Goal: Task Accomplishment & Management: Use online tool/utility

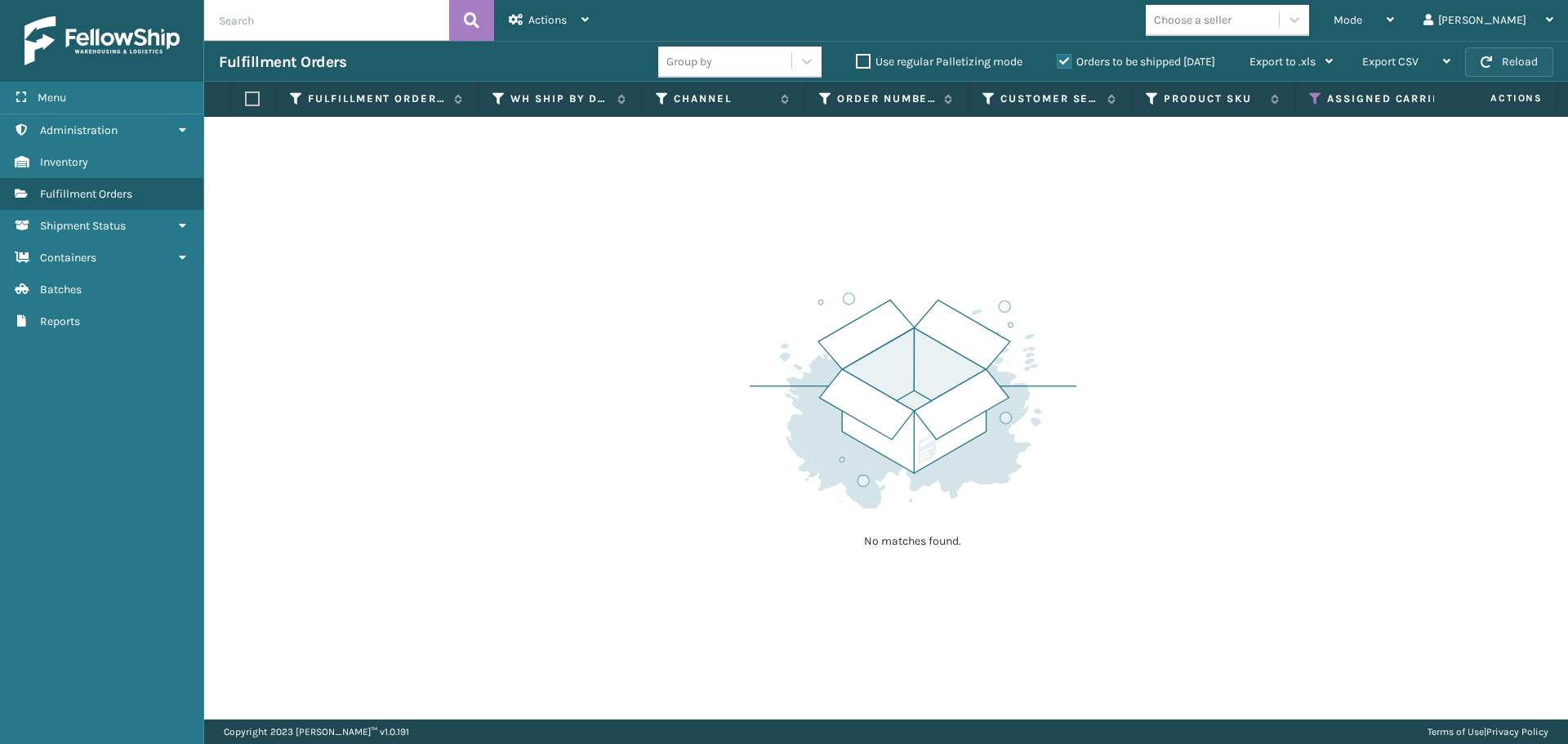
click at [1534, 57] on button "Reload" at bounding box center [1509, 62] width 88 height 30
click at [1394, 18] on div "Mode" at bounding box center [1363, 20] width 60 height 41
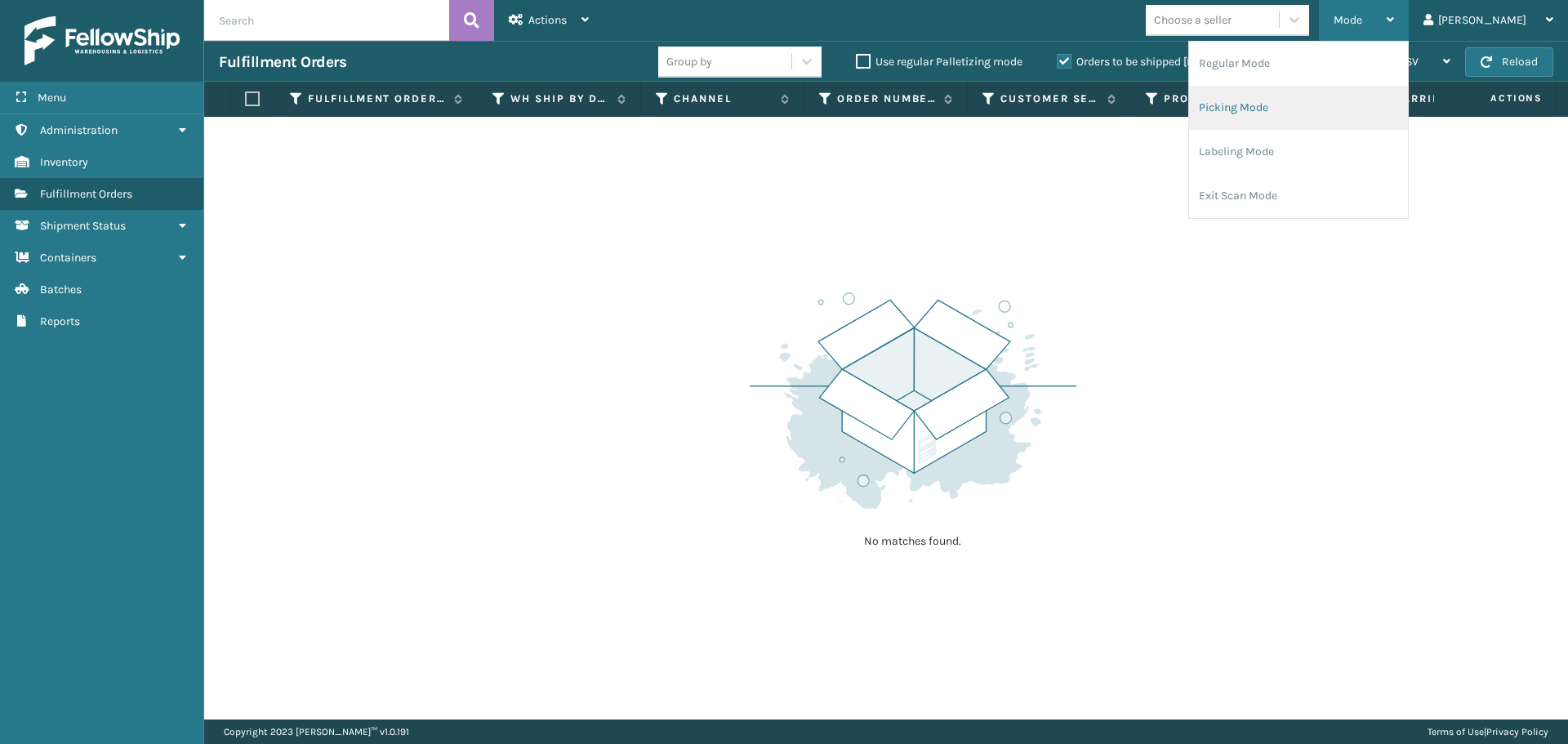
click at [1308, 119] on li "Picking Mode" at bounding box center [1298, 107] width 219 height 44
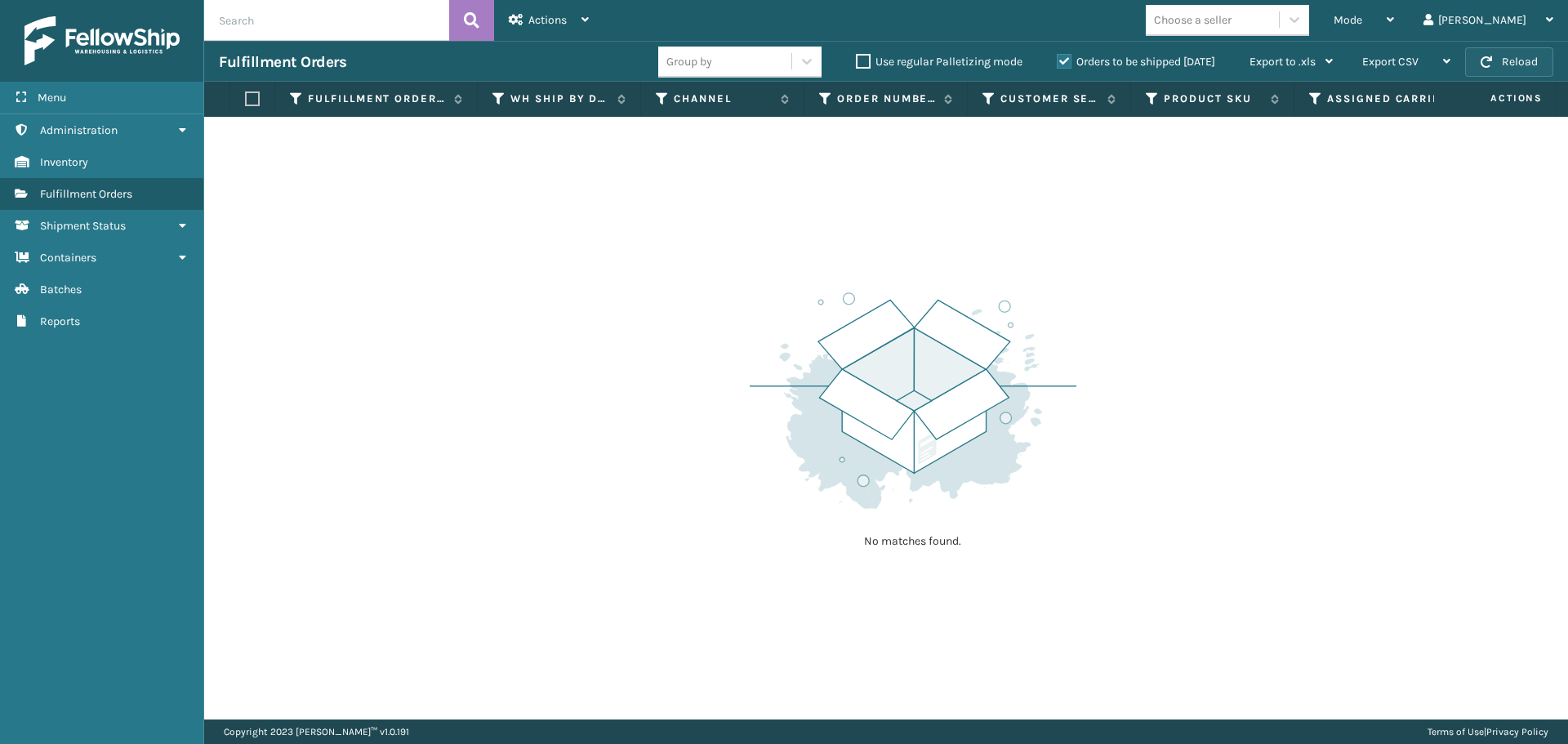
click at [1480, 57] on button "Reload" at bounding box center [1509, 62] width 88 height 30
click at [1314, 94] on icon at bounding box center [1315, 98] width 13 height 14
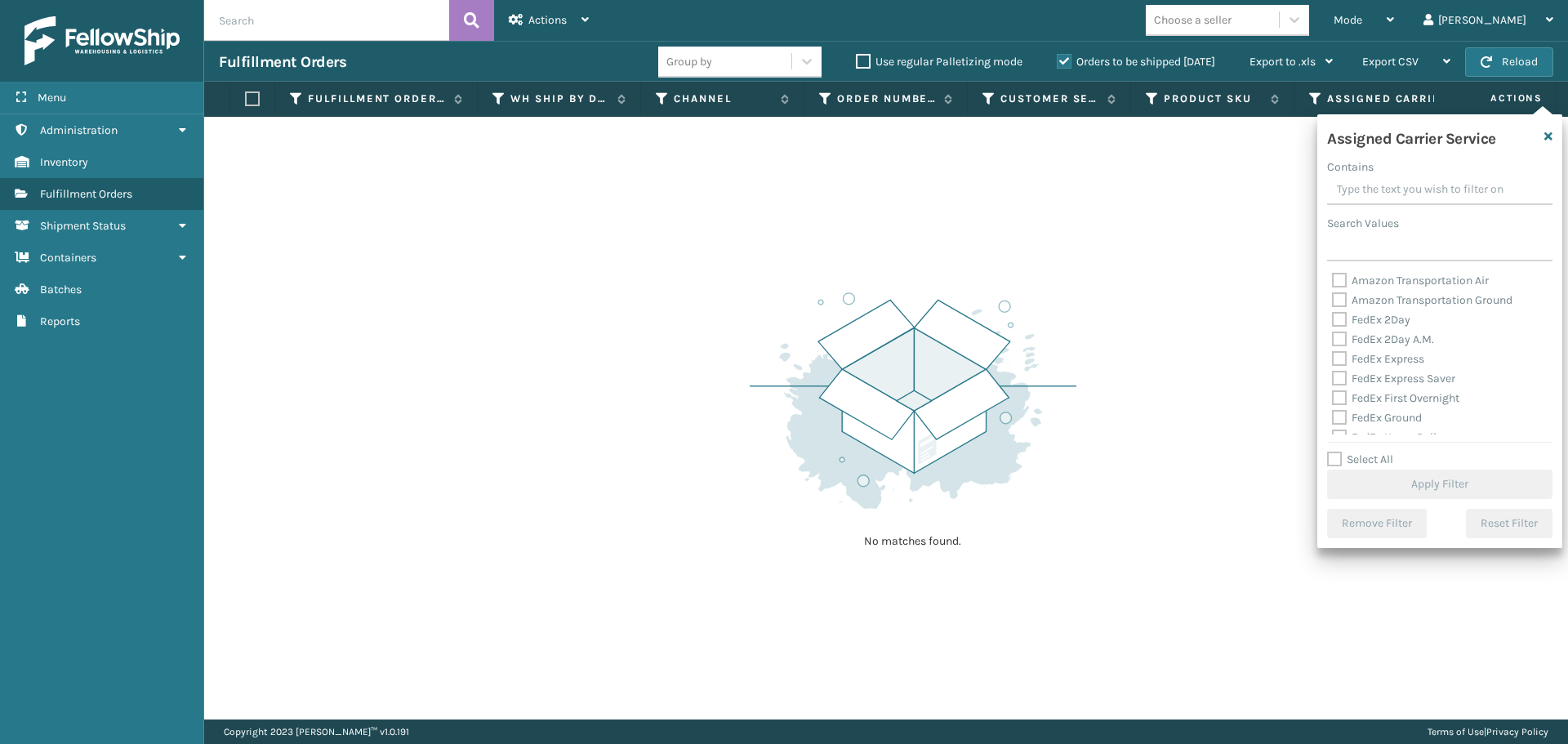
click at [1330, 458] on label "Select All" at bounding box center [1360, 459] width 66 height 14
click at [1330, 451] on input "Select All" at bounding box center [1450, 451] width 245 height 2
checkbox input "true"
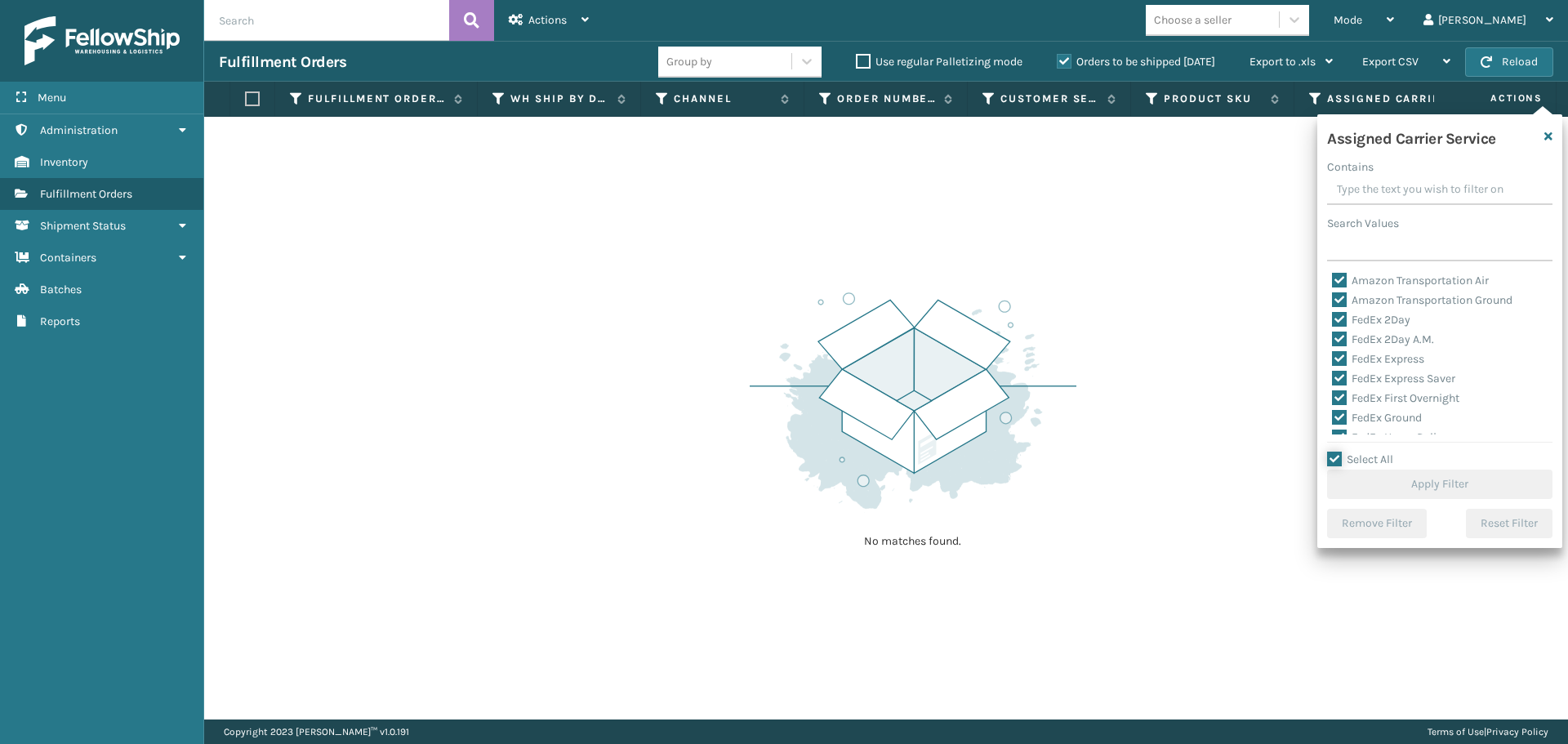
checkbox input "true"
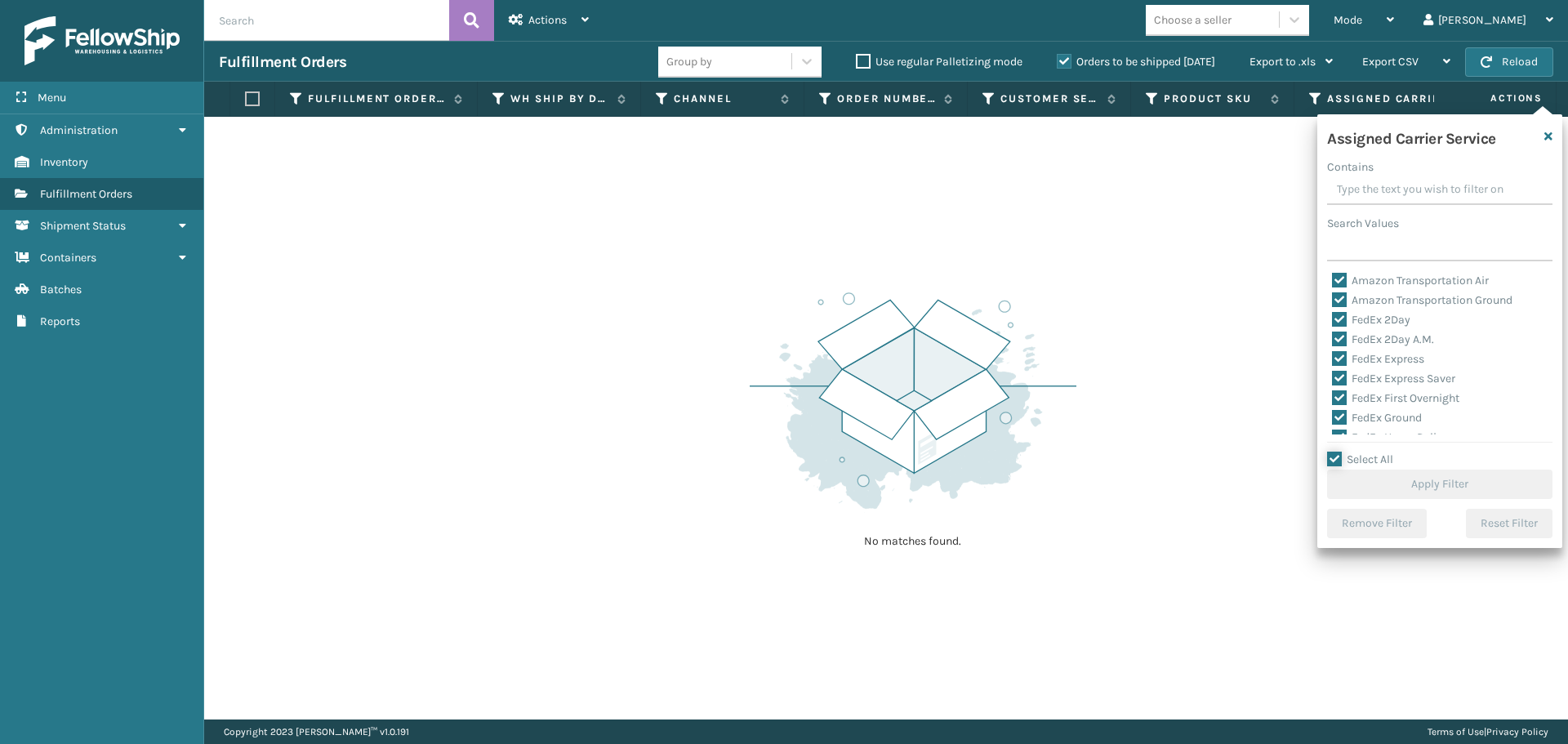
checkbox input "true"
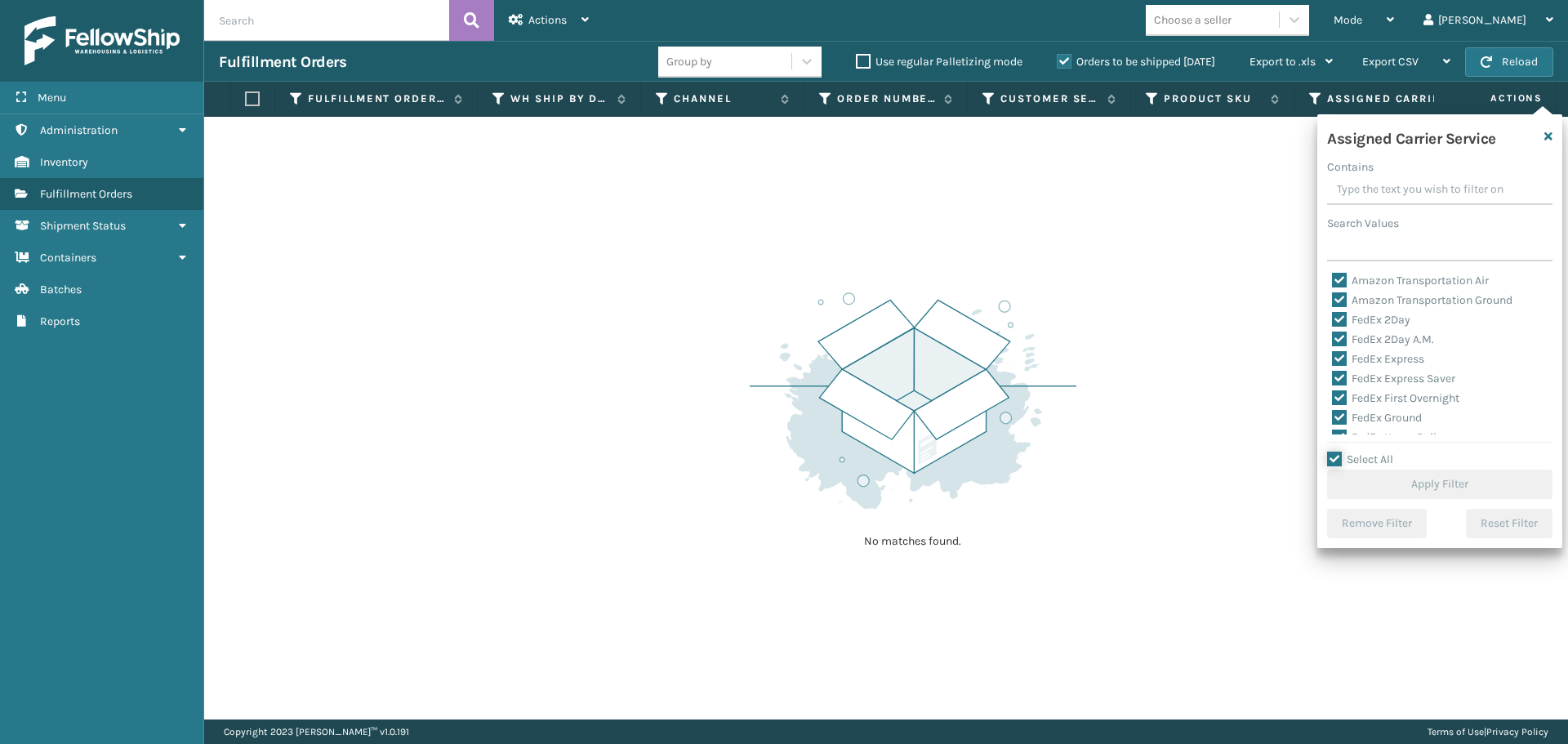
checkbox input "true"
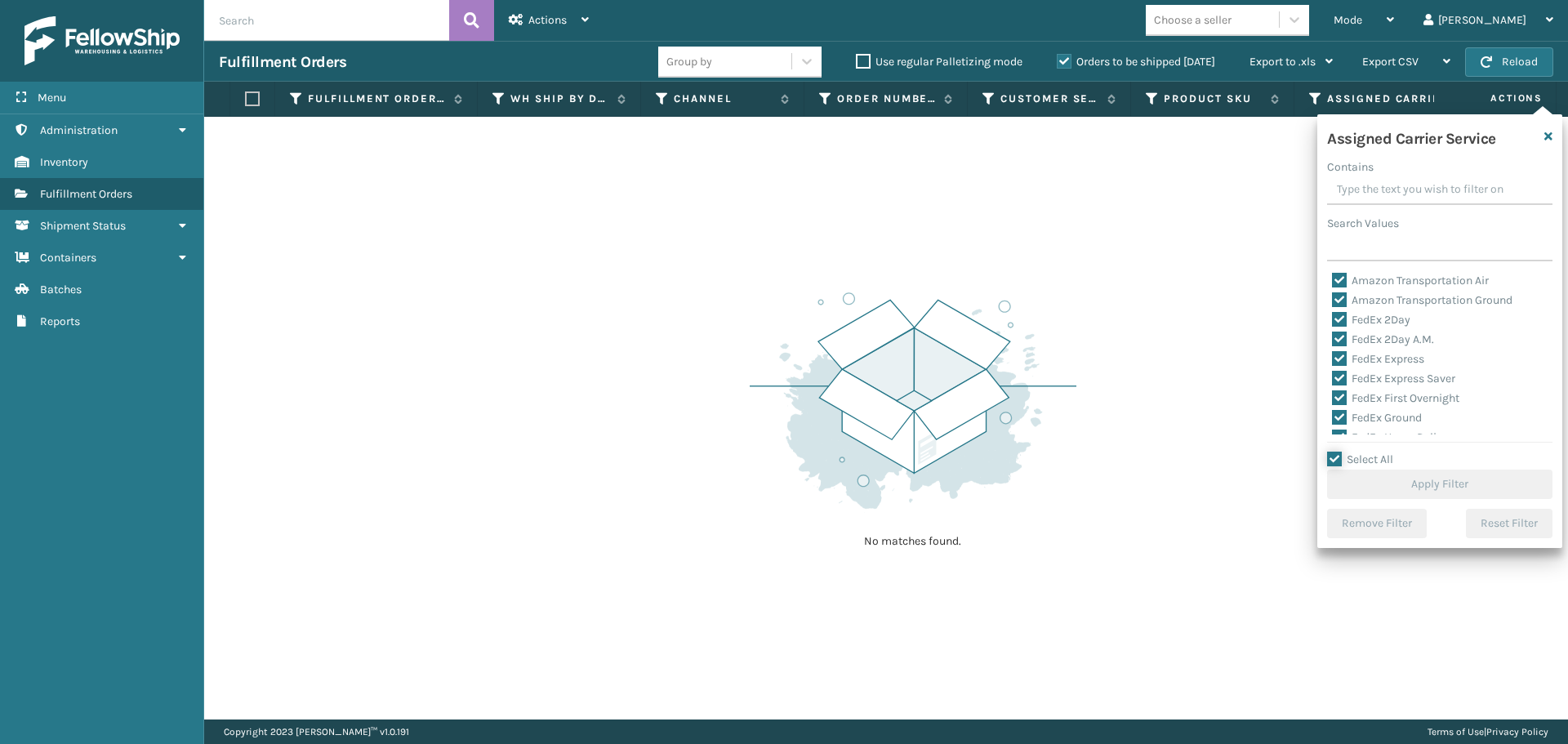
checkbox input "true"
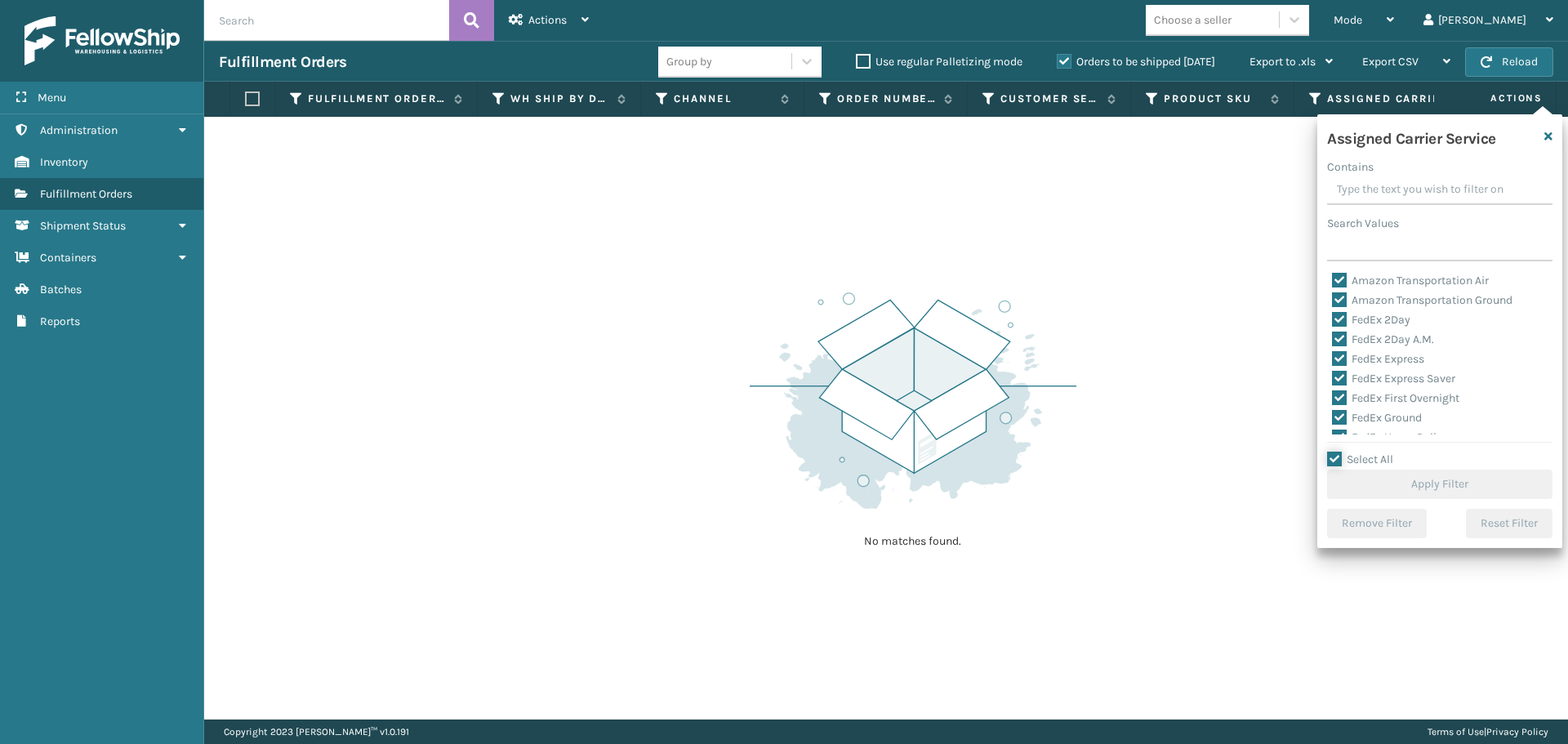
checkbox input "true"
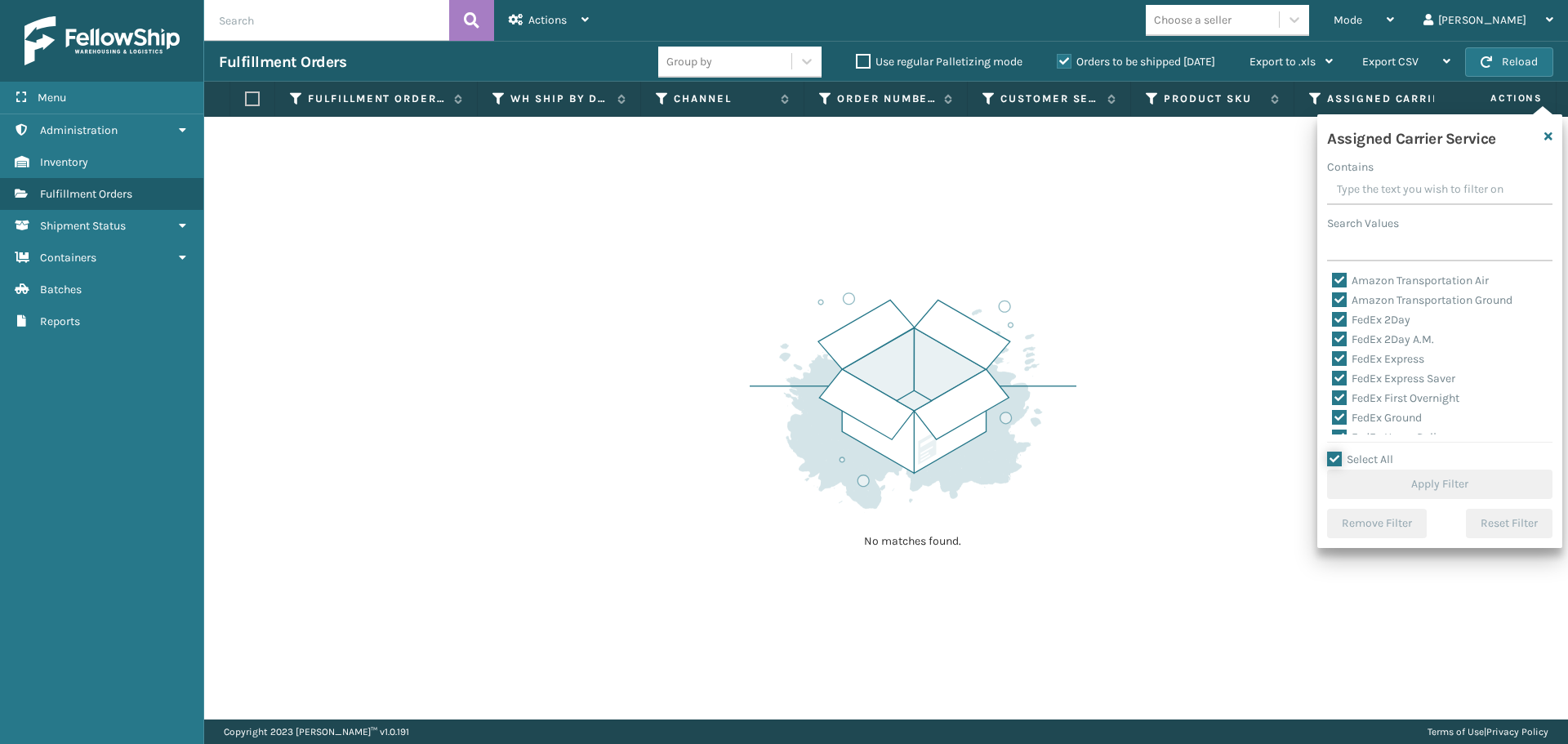
checkbox input "true"
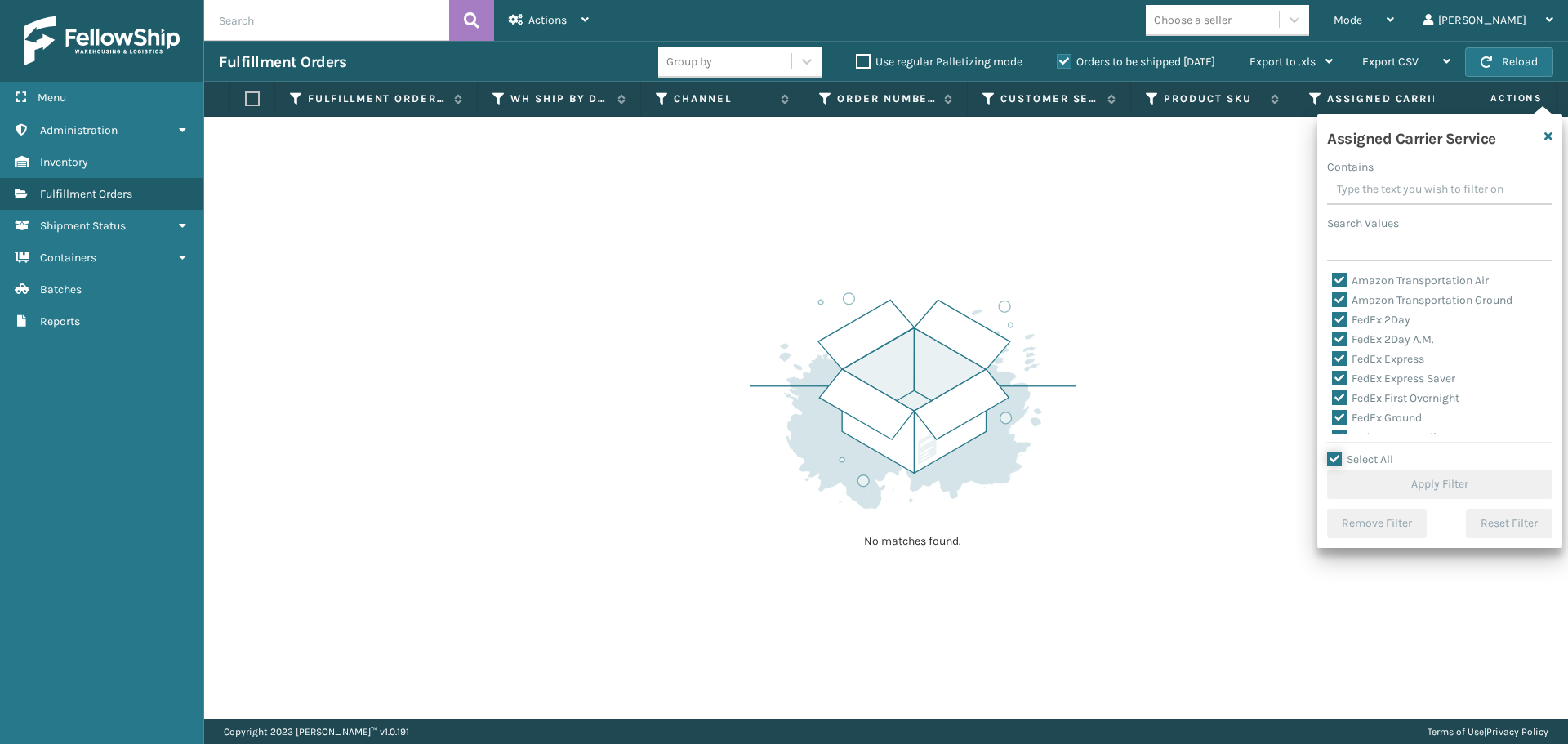
checkbox input "true"
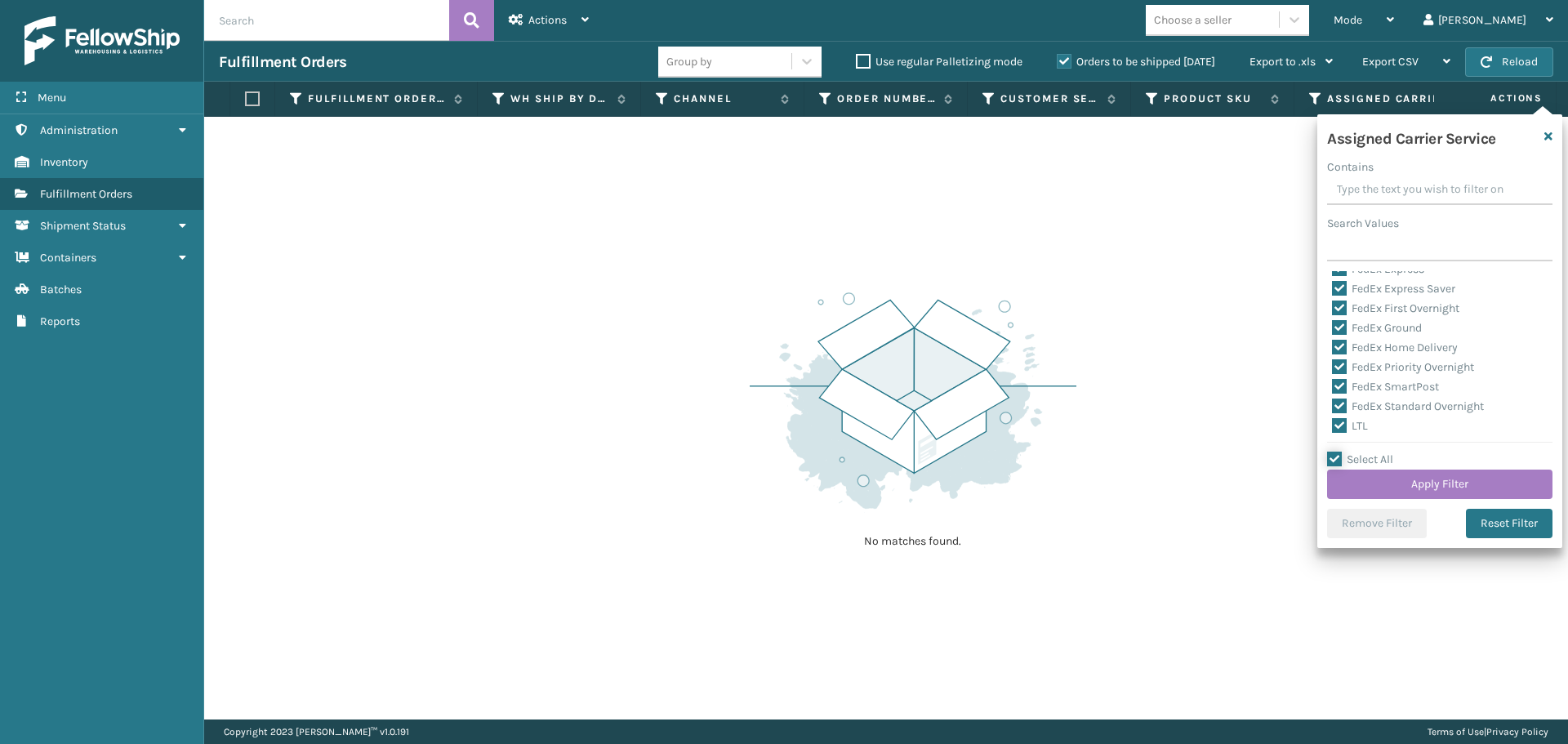
scroll to position [163, 0]
click at [1336, 347] on label "LTL" at bounding box center [1350, 353] width 36 height 14
click at [1333, 347] on input "LTL" at bounding box center [1332, 348] width 1 height 11
checkbox input "false"
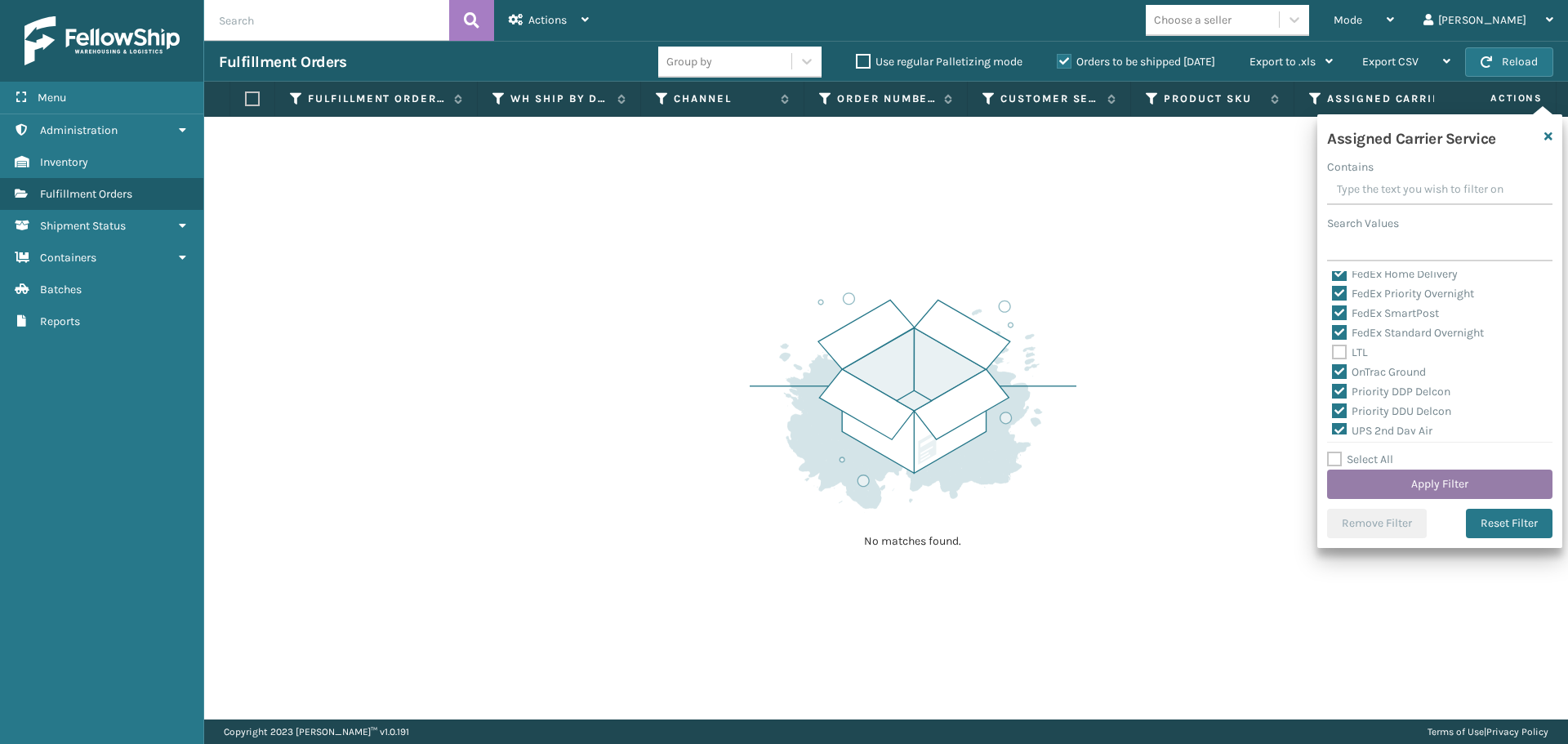
click at [1389, 480] on button "Apply Filter" at bounding box center [1440, 484] width 226 height 30
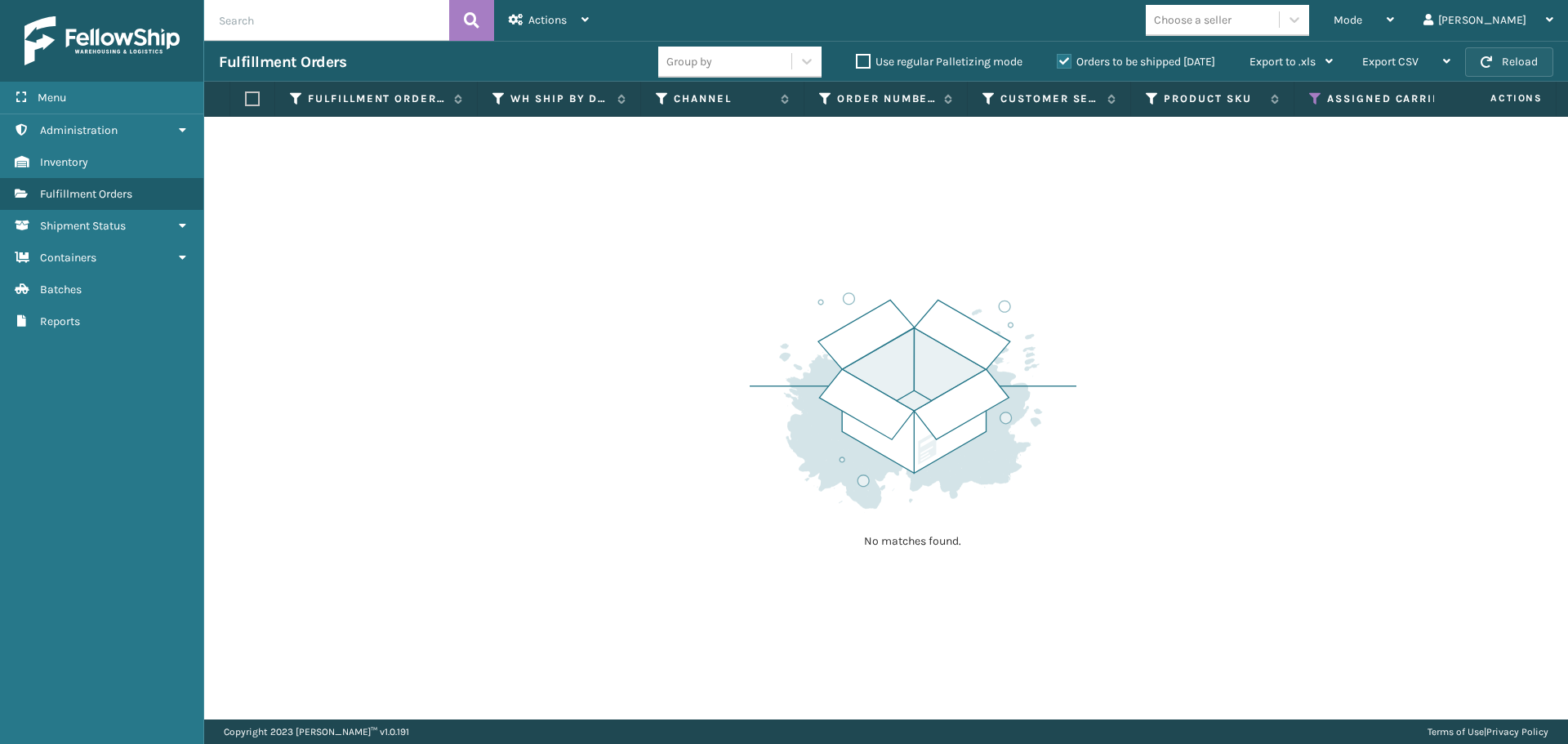
click at [1525, 65] on button "Reload" at bounding box center [1509, 62] width 88 height 30
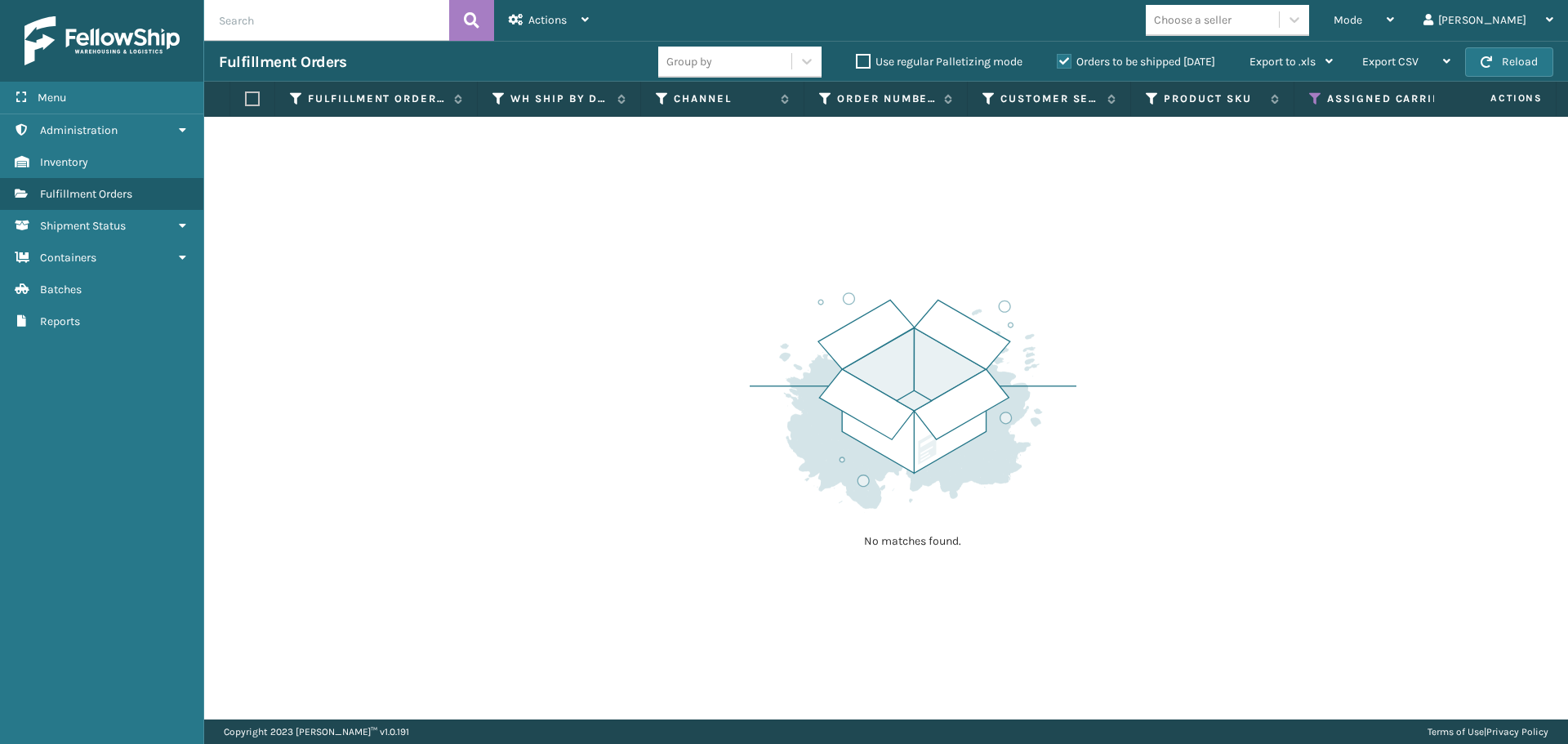
click at [1525, 65] on button "Reload" at bounding box center [1509, 62] width 88 height 30
click at [1510, 54] on button "Reload" at bounding box center [1509, 62] width 88 height 30
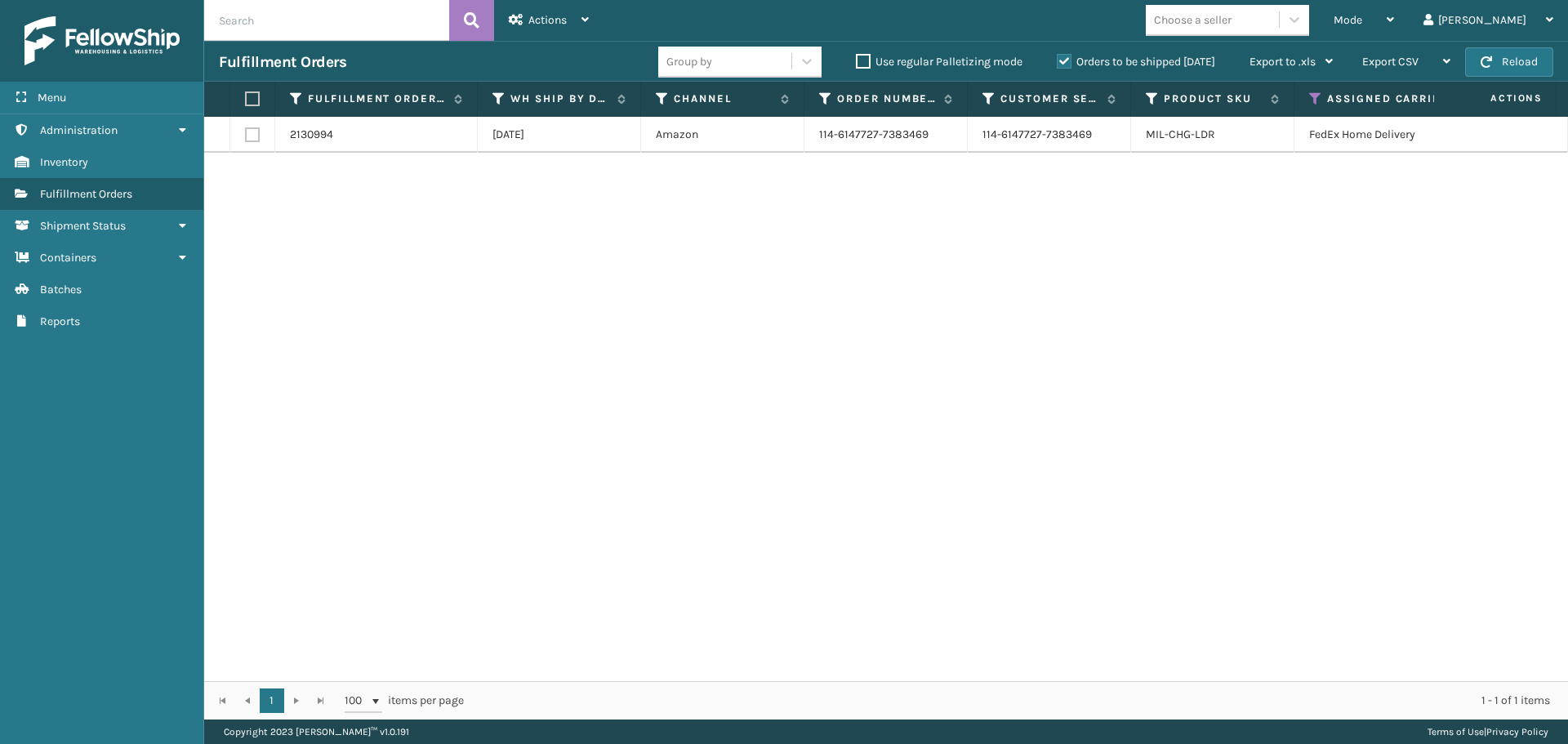
click at [1510, 54] on button "Reload" at bounding box center [1509, 62] width 88 height 30
click at [250, 134] on label at bounding box center [252, 134] width 14 height 14
click at [246, 134] on input "checkbox" at bounding box center [245, 133] width 1 height 11
checkbox input "true"
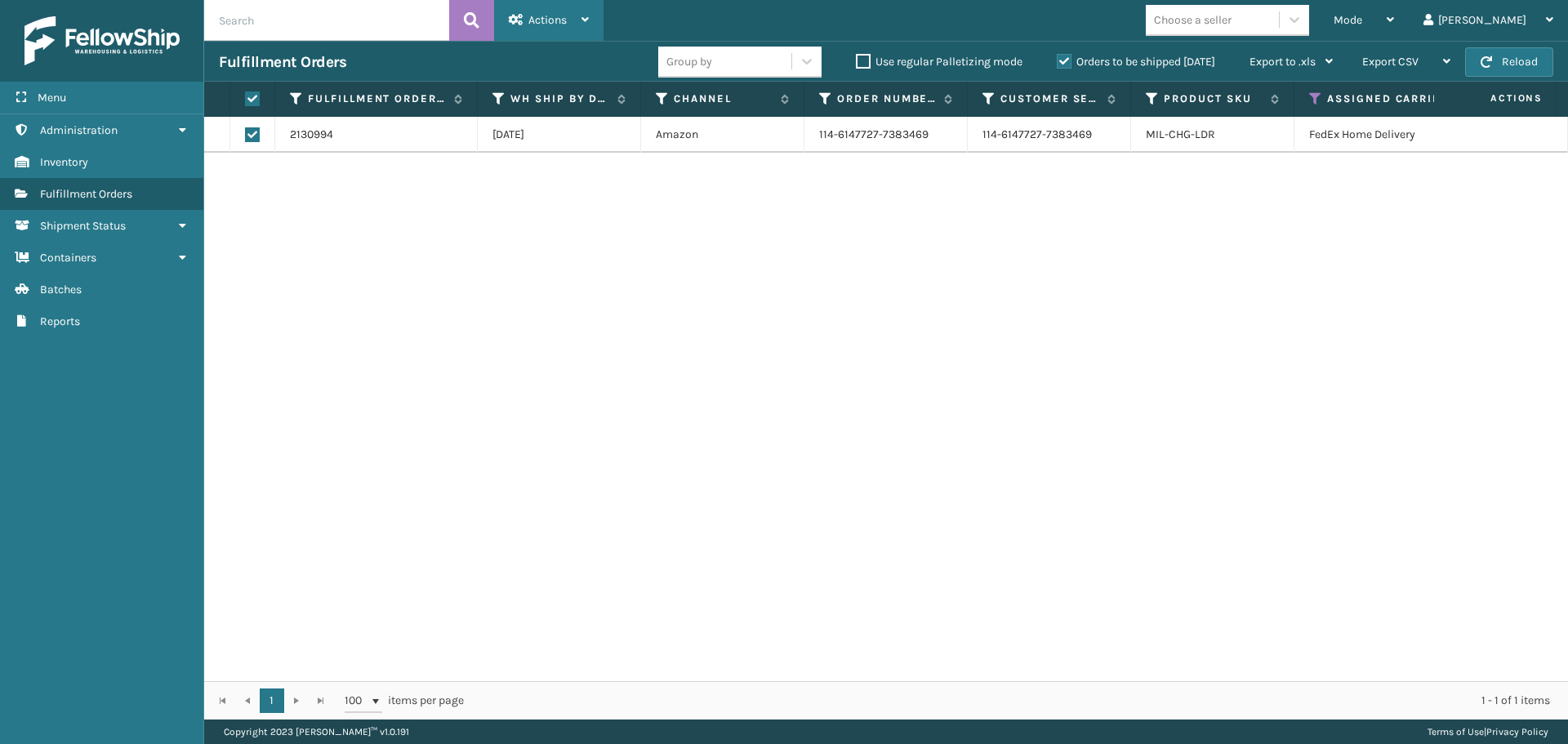
click at [536, 27] on div "Actions" at bounding box center [549, 20] width 80 height 41
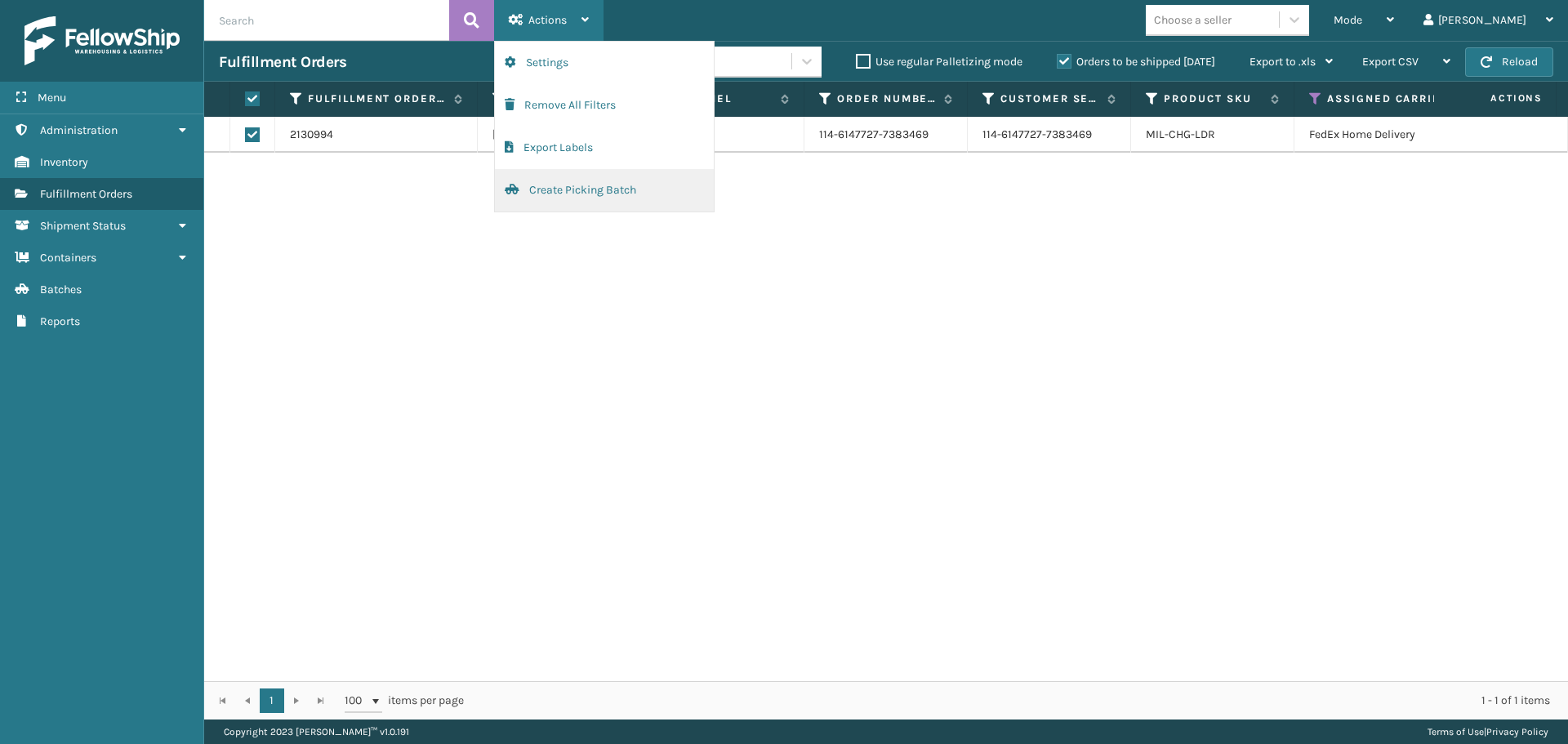
click at [570, 192] on button "Create Picking Batch" at bounding box center [604, 190] width 219 height 42
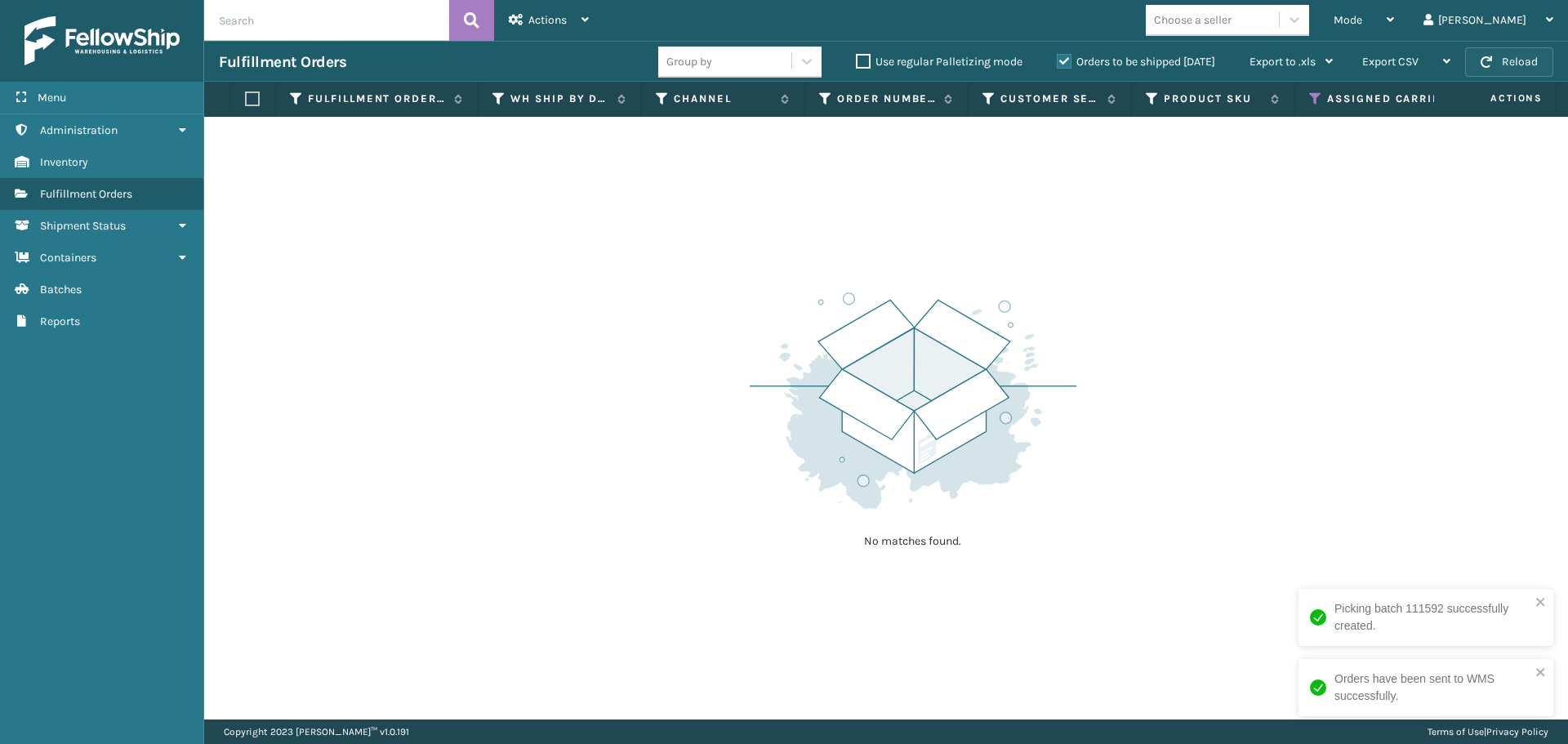
click at [1508, 58] on button "Reload" at bounding box center [1509, 62] width 88 height 30
click at [1316, 100] on icon at bounding box center [1315, 98] width 13 height 14
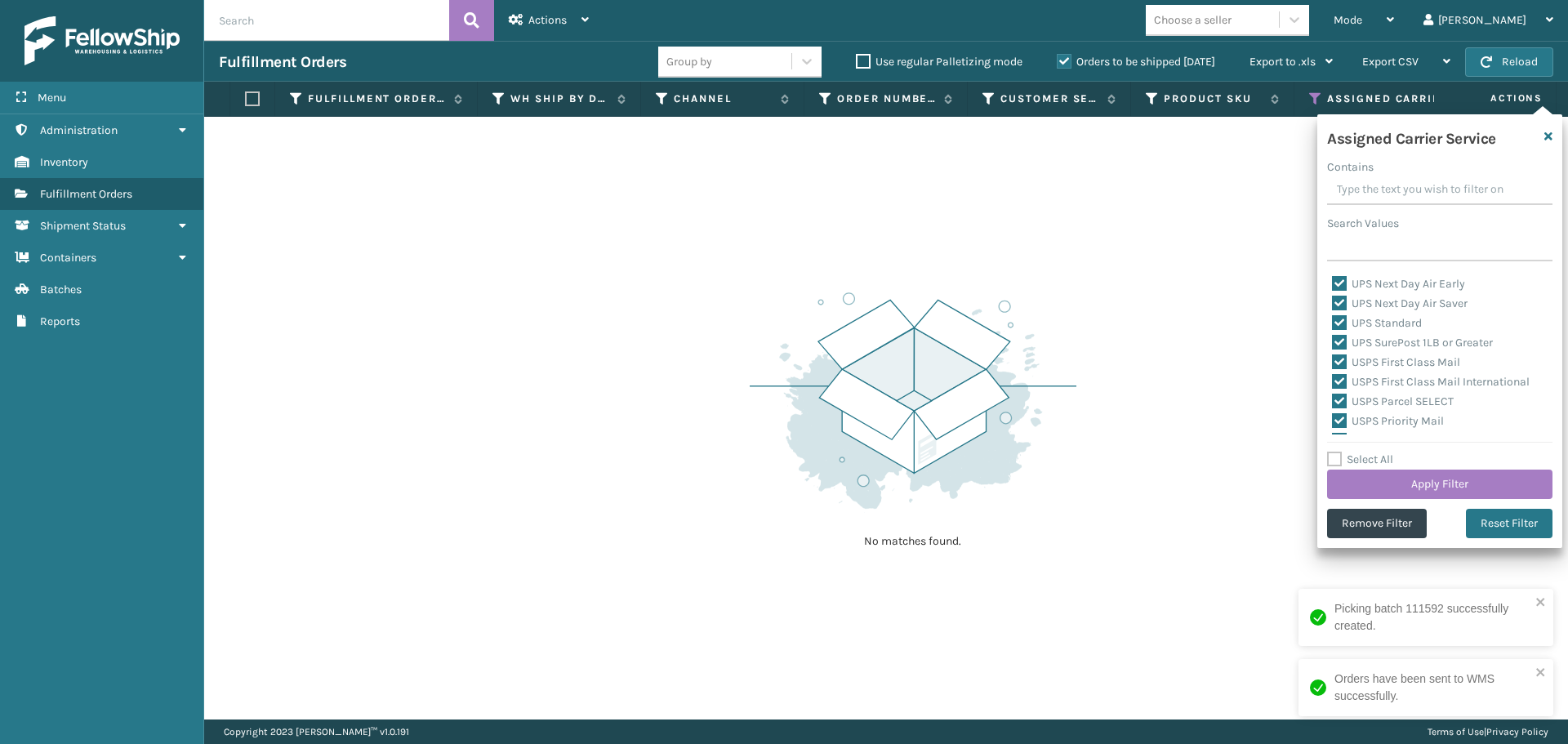
scroll to position [503, 0]
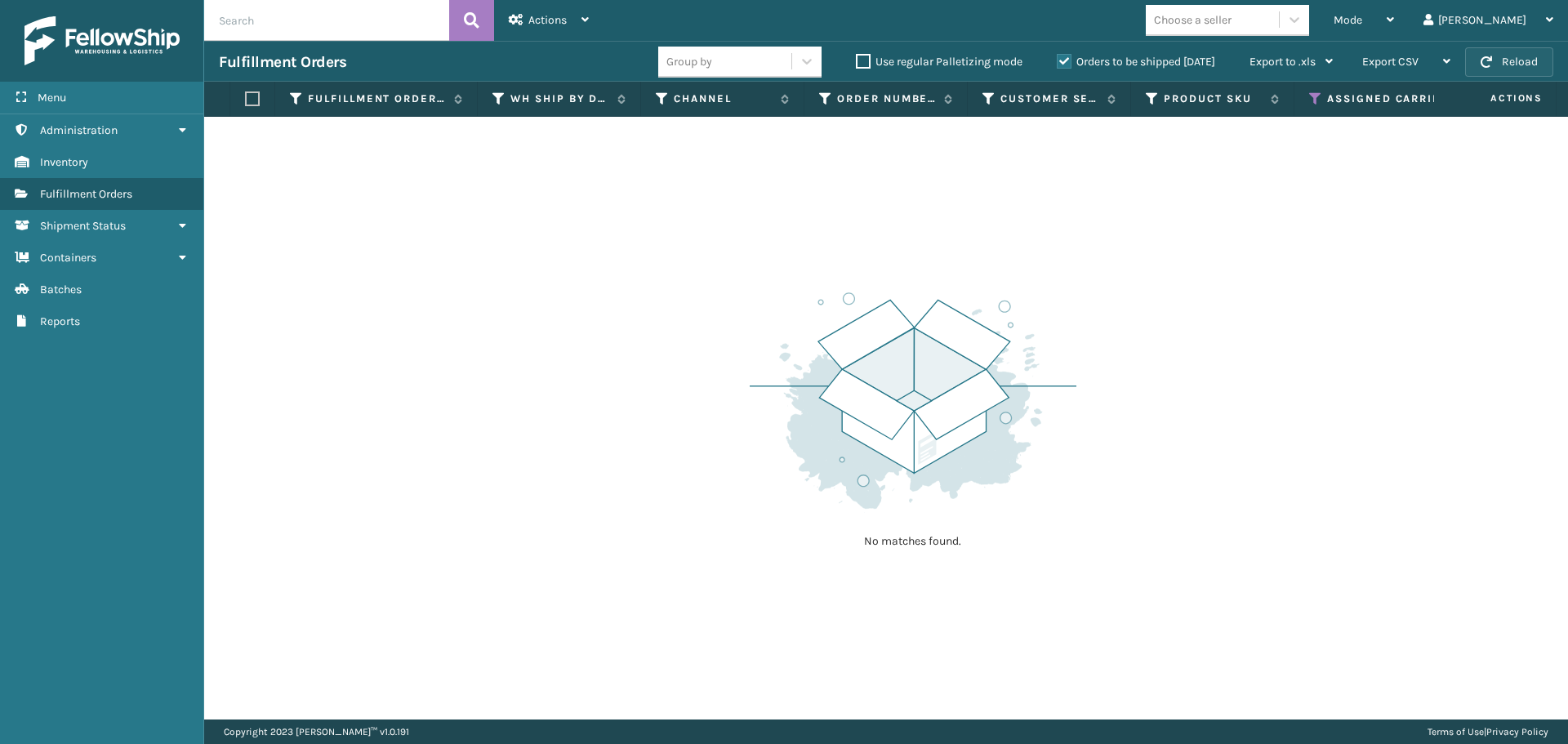
click at [1508, 57] on button "Reload" at bounding box center [1509, 62] width 88 height 30
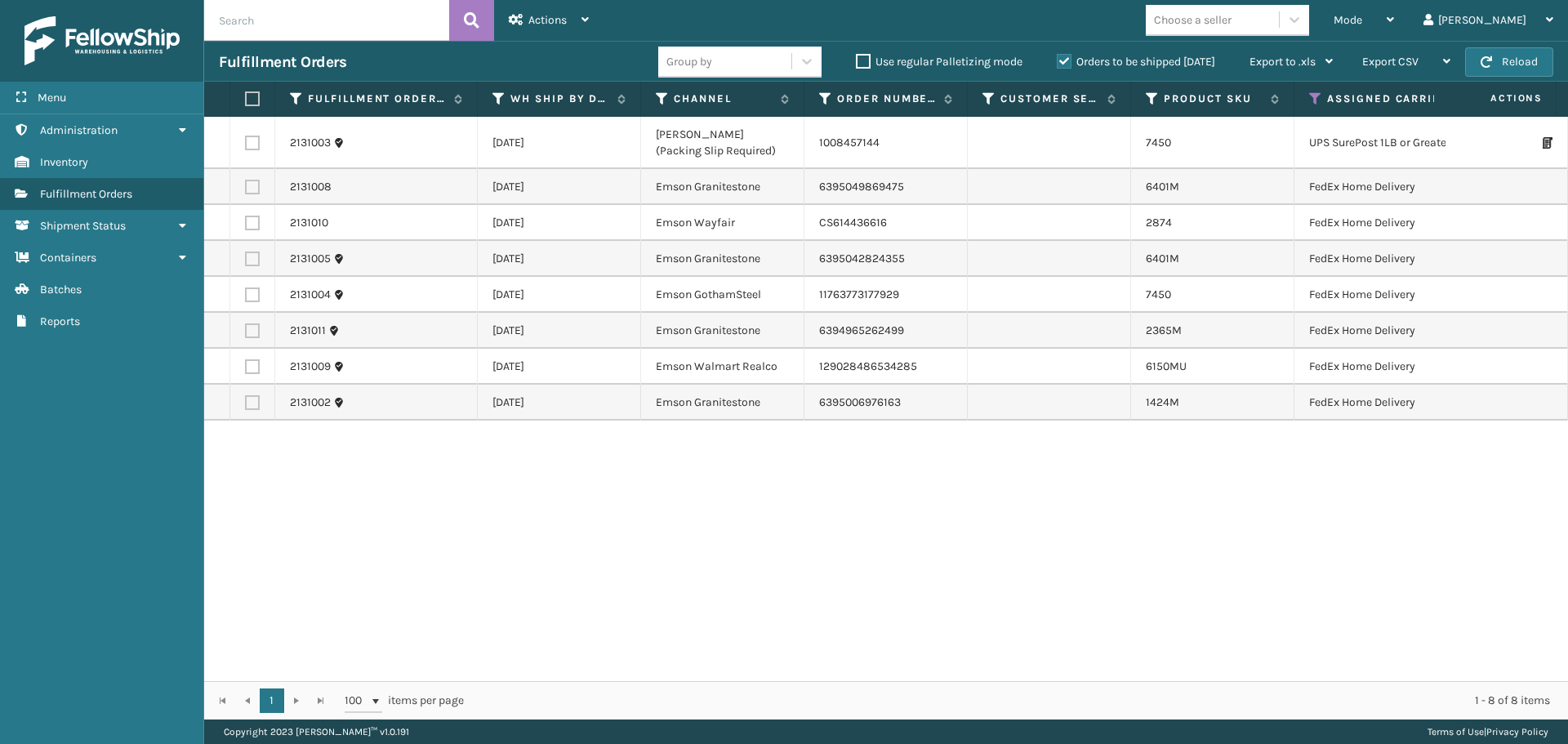
click at [1508, 57] on button "Reload" at bounding box center [1509, 62] width 88 height 30
click at [250, 184] on label at bounding box center [252, 187] width 14 height 14
click at [246, 184] on input "checkbox" at bounding box center [245, 185] width 1 height 11
checkbox input "true"
click at [254, 217] on label at bounding box center [252, 222] width 14 height 14
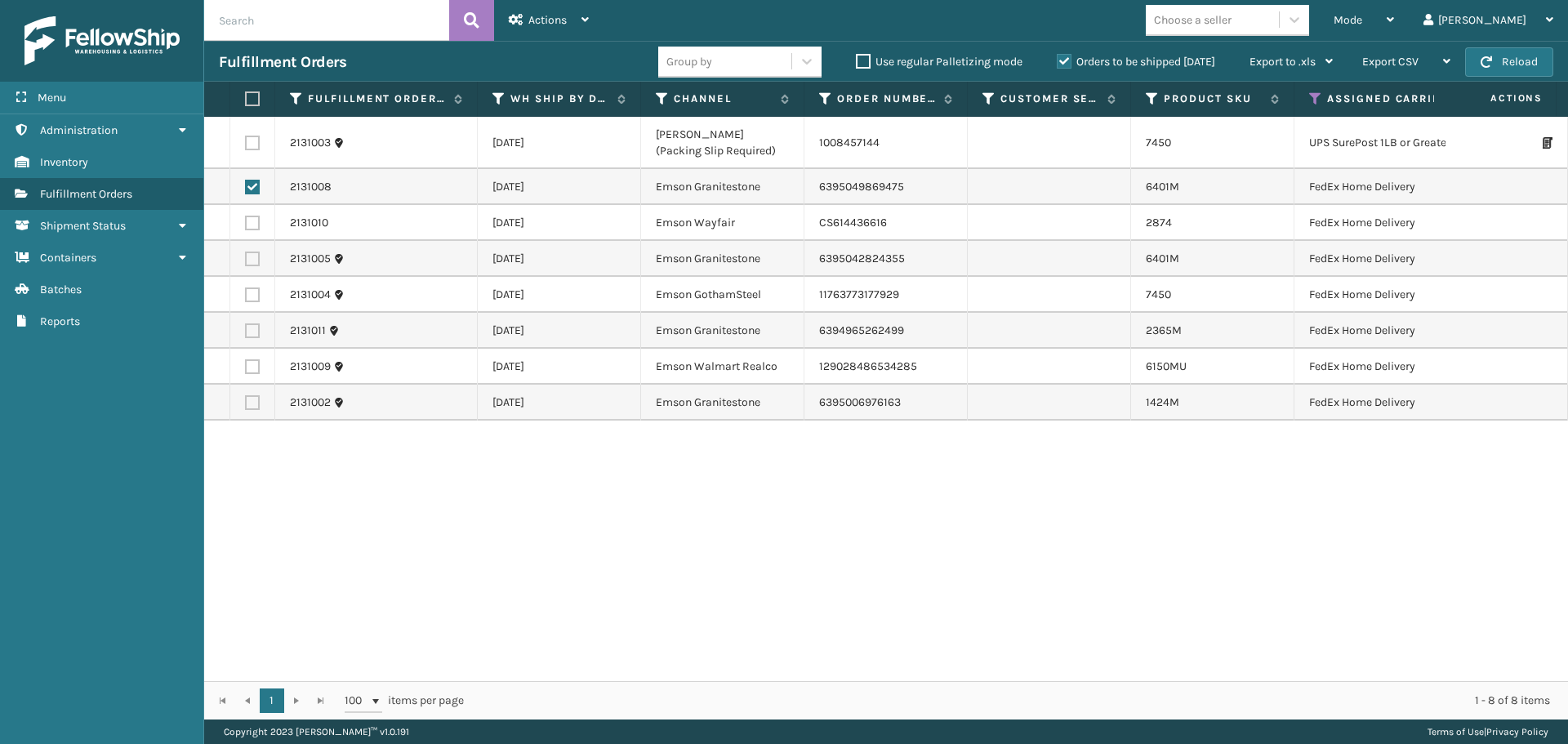
click at [246, 217] on input "checkbox" at bounding box center [245, 221] width 1 height 11
checkbox input "true"
click at [254, 250] on td at bounding box center [252, 259] width 45 height 36
click at [252, 264] on label at bounding box center [252, 259] width 14 height 14
click at [246, 262] on input "checkbox" at bounding box center [245, 257] width 1 height 11
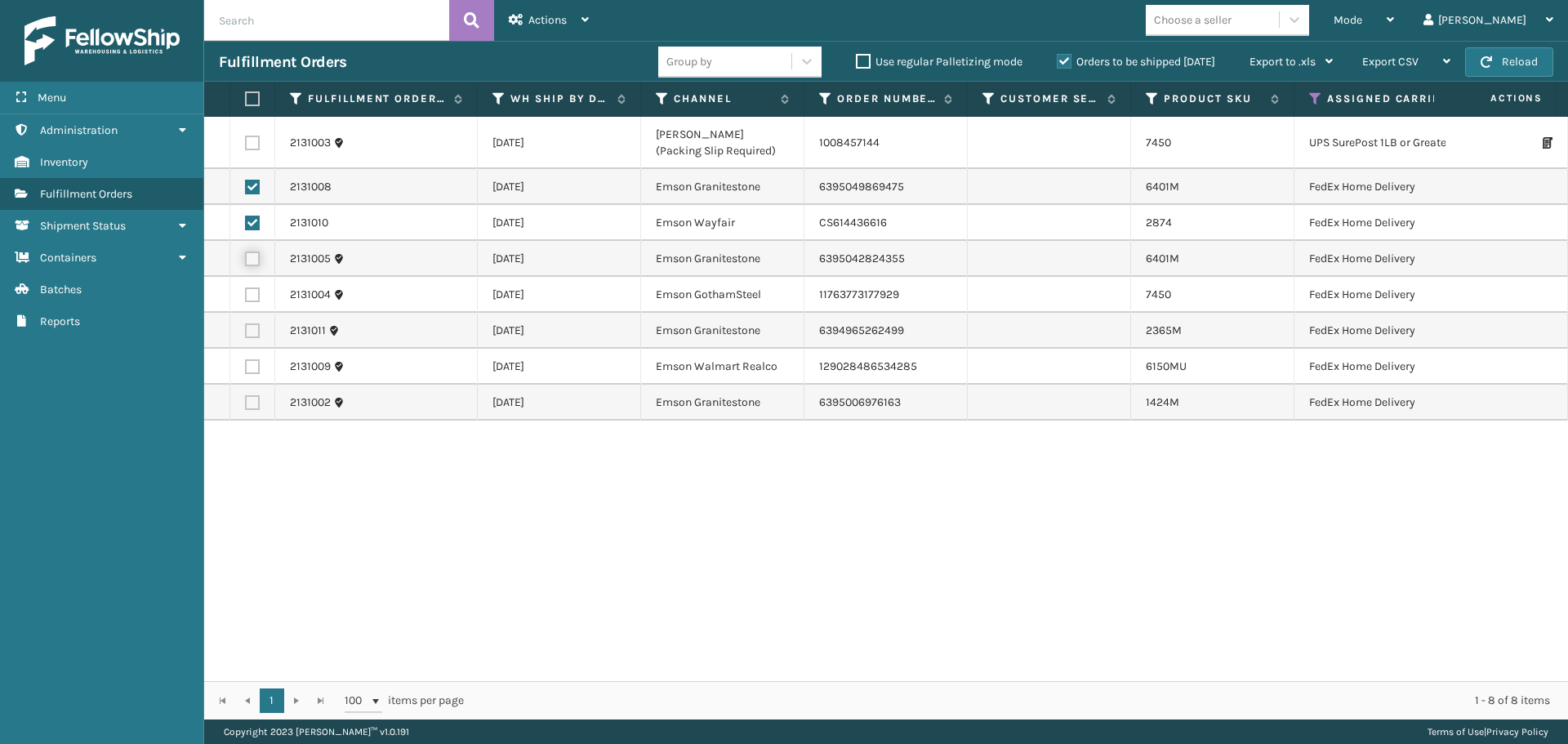
checkbox input "true"
click at [254, 290] on label at bounding box center [252, 294] width 14 height 14
click at [246, 290] on input "checkbox" at bounding box center [245, 293] width 1 height 11
checkbox input "true"
click at [254, 332] on label at bounding box center [252, 331] width 14 height 14
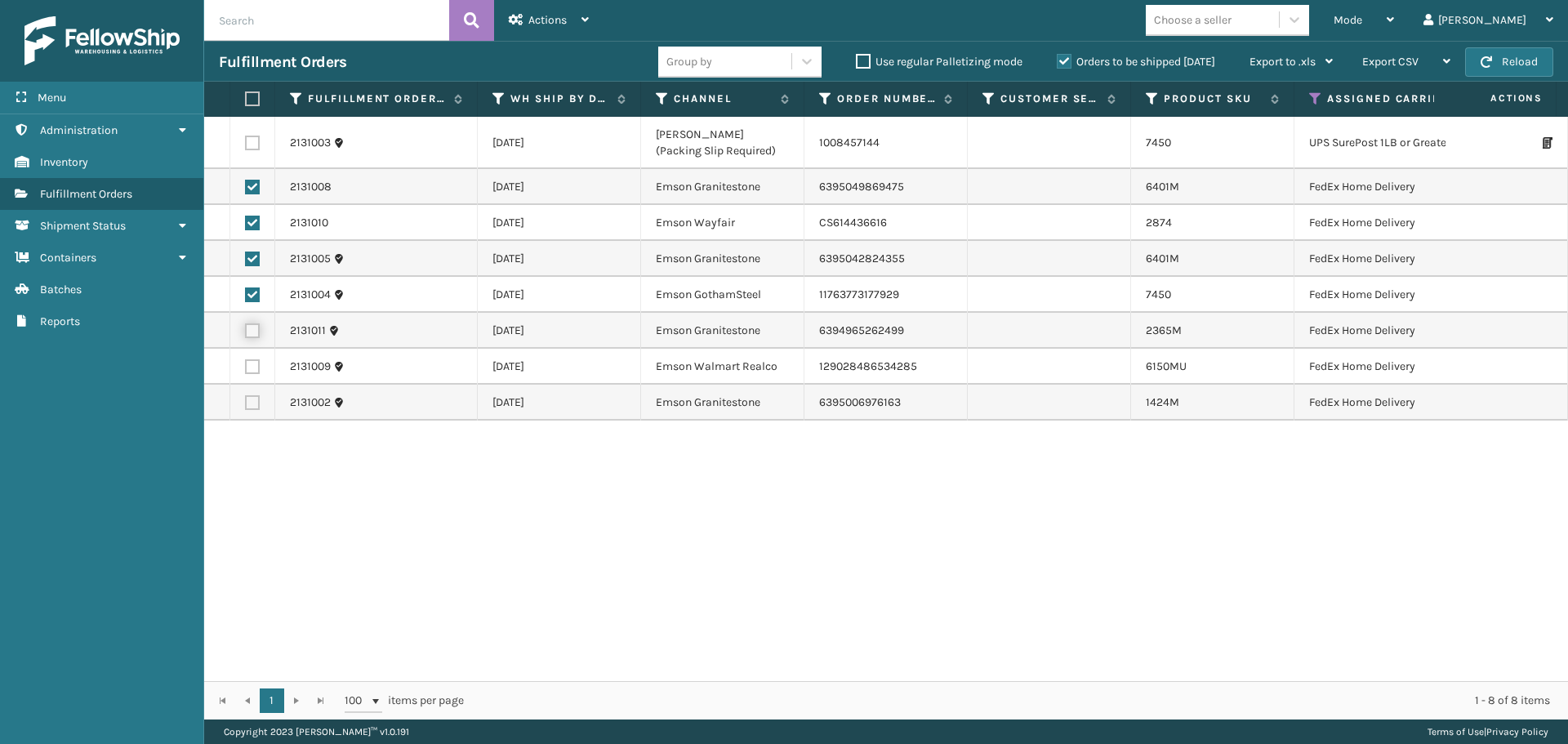
click at [246, 332] on input "checkbox" at bounding box center [245, 329] width 1 height 11
checkbox input "true"
click at [255, 369] on label at bounding box center [252, 366] width 14 height 14
click at [246, 369] on input "checkbox" at bounding box center [245, 364] width 1 height 11
checkbox input "true"
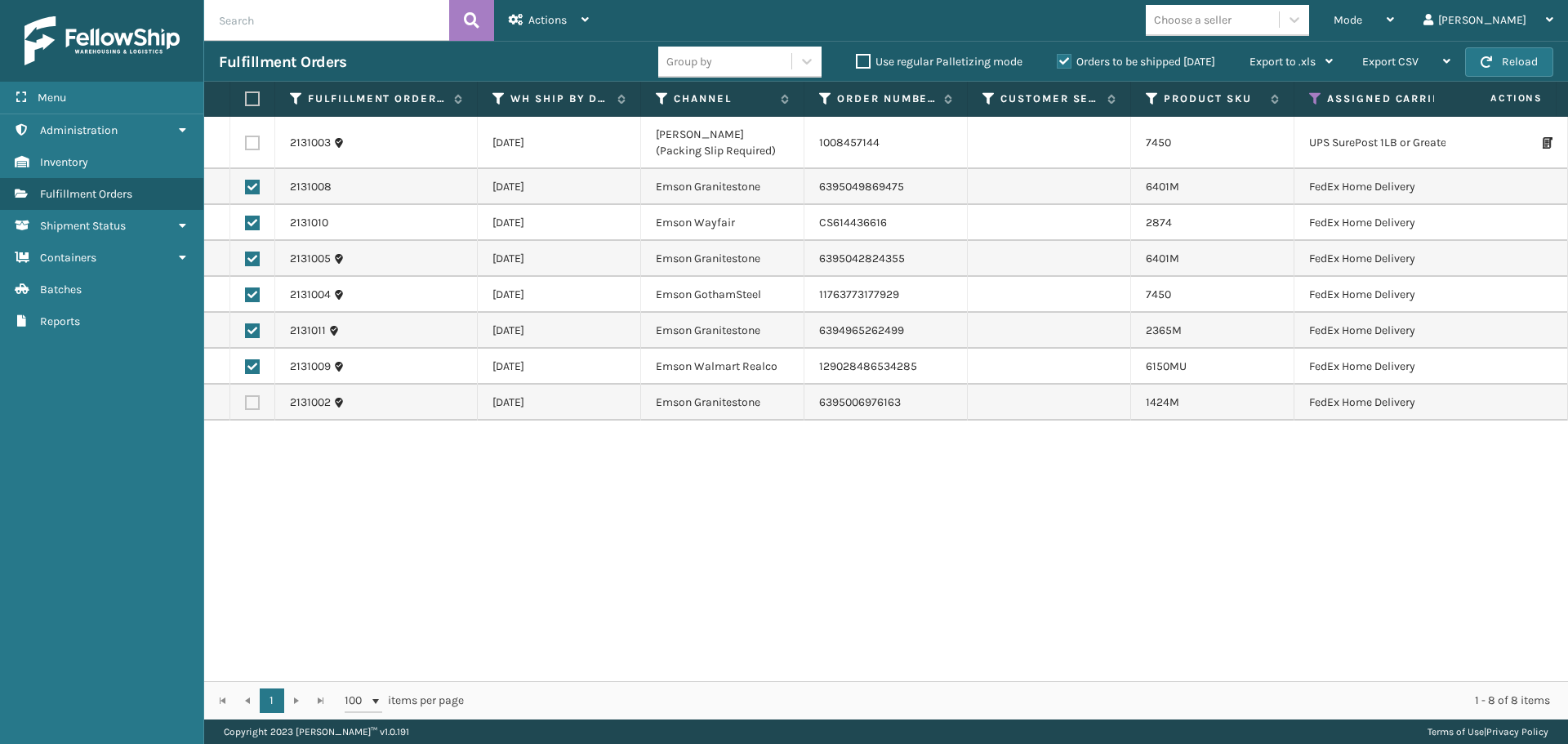
click at [255, 398] on label at bounding box center [252, 402] width 14 height 14
click at [246, 398] on input "checkbox" at bounding box center [245, 401] width 1 height 11
checkbox input "true"
click at [538, 25] on span "Actions" at bounding box center [547, 19] width 38 height 14
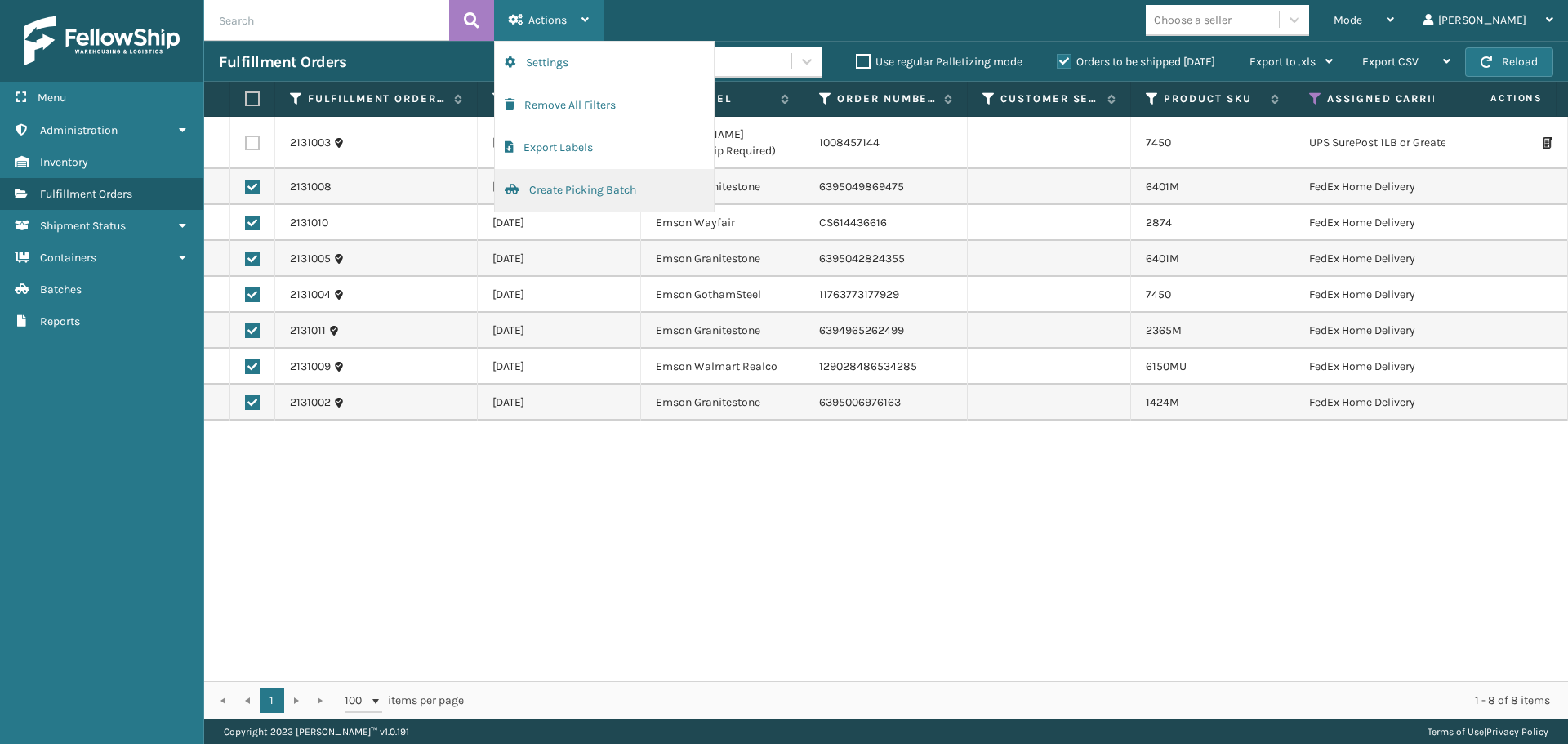
click at [553, 181] on button "Create Picking Batch" at bounding box center [604, 190] width 219 height 42
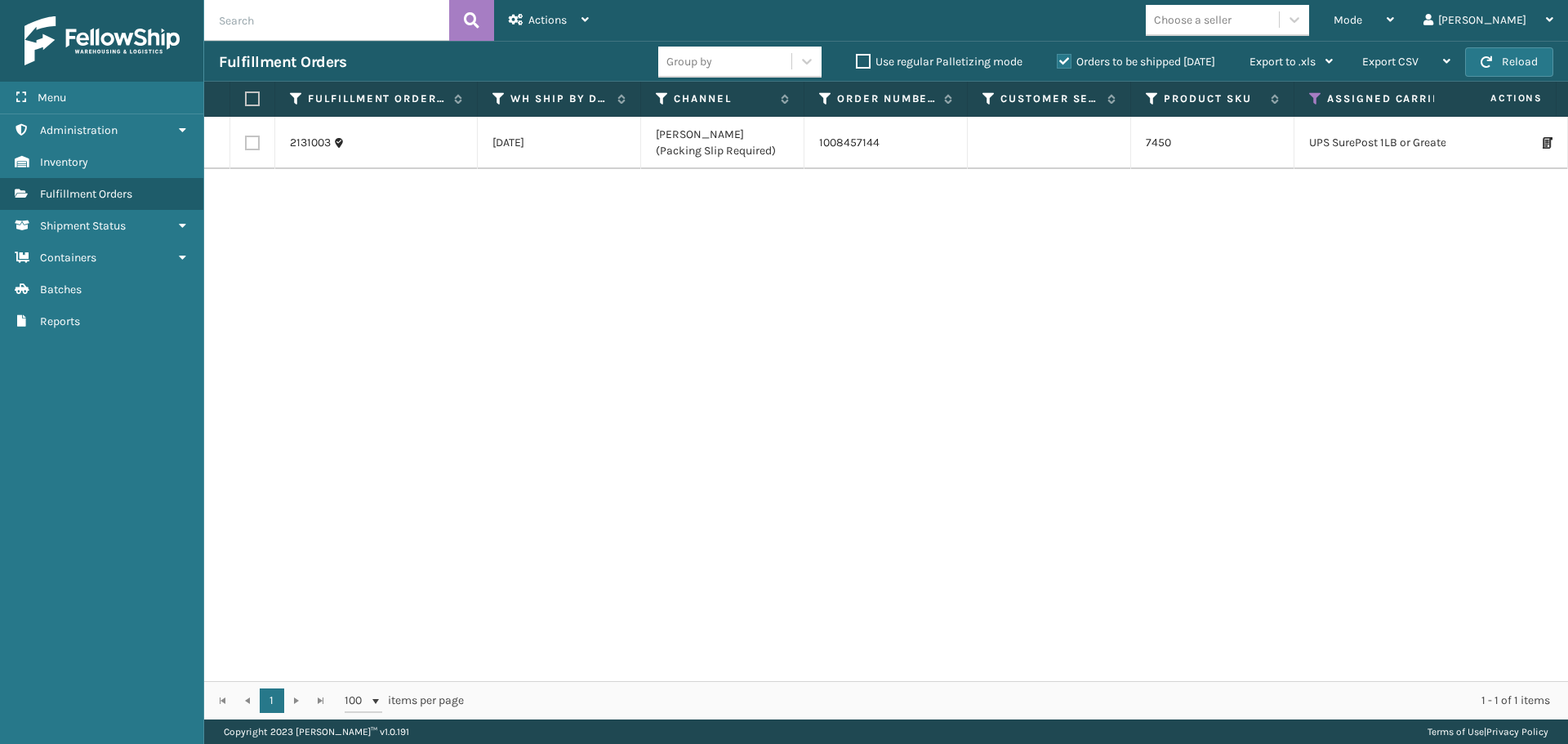
click at [251, 105] on label at bounding box center [250, 98] width 10 height 14
click at [246, 105] on input "checkbox" at bounding box center [245, 99] width 1 height 11
checkbox input "true"
click at [545, 22] on span "Actions" at bounding box center [547, 19] width 38 height 14
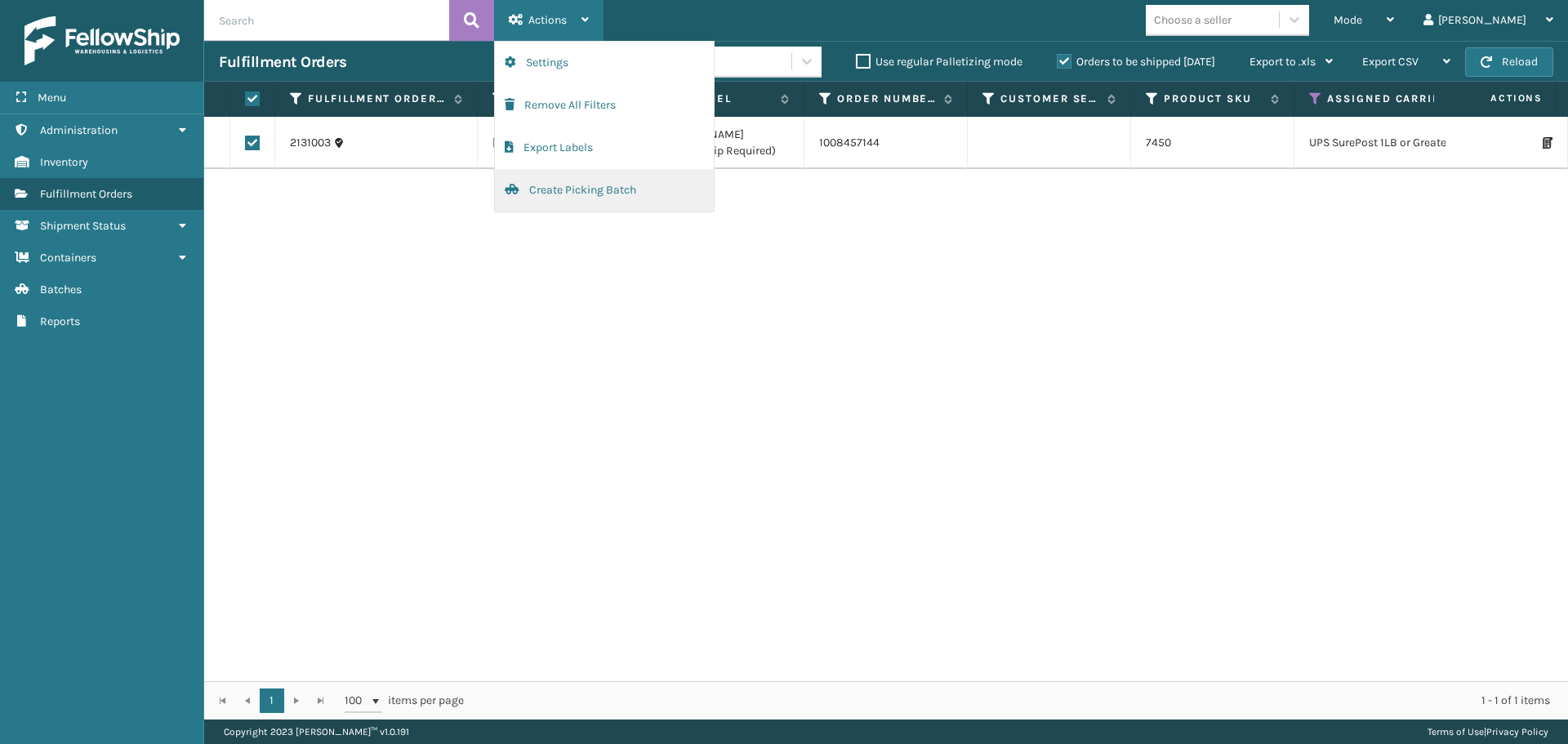
click at [550, 185] on button "Create Picking Batch" at bounding box center [604, 190] width 219 height 42
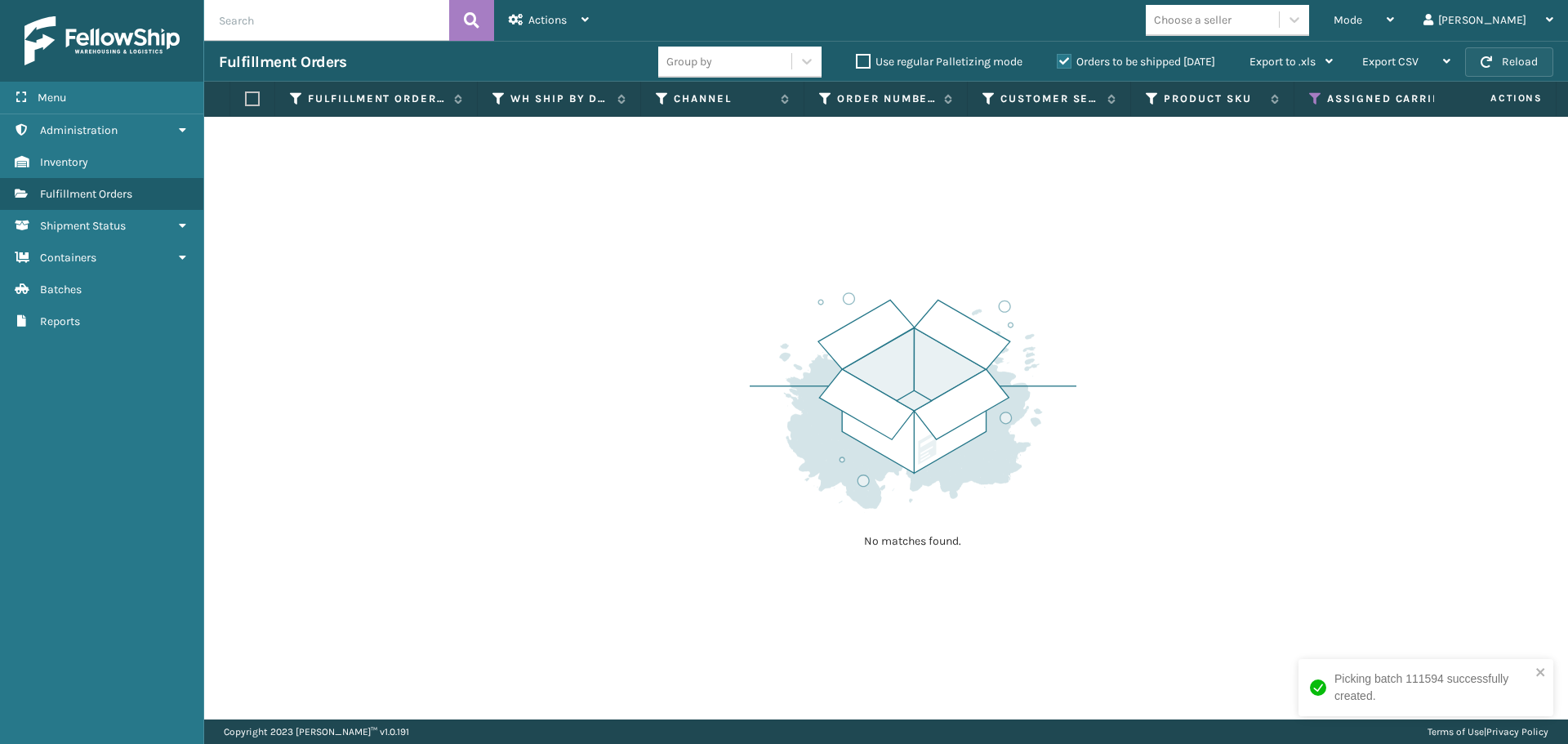
click at [1490, 57] on span "button" at bounding box center [1487, 63] width 12 height 12
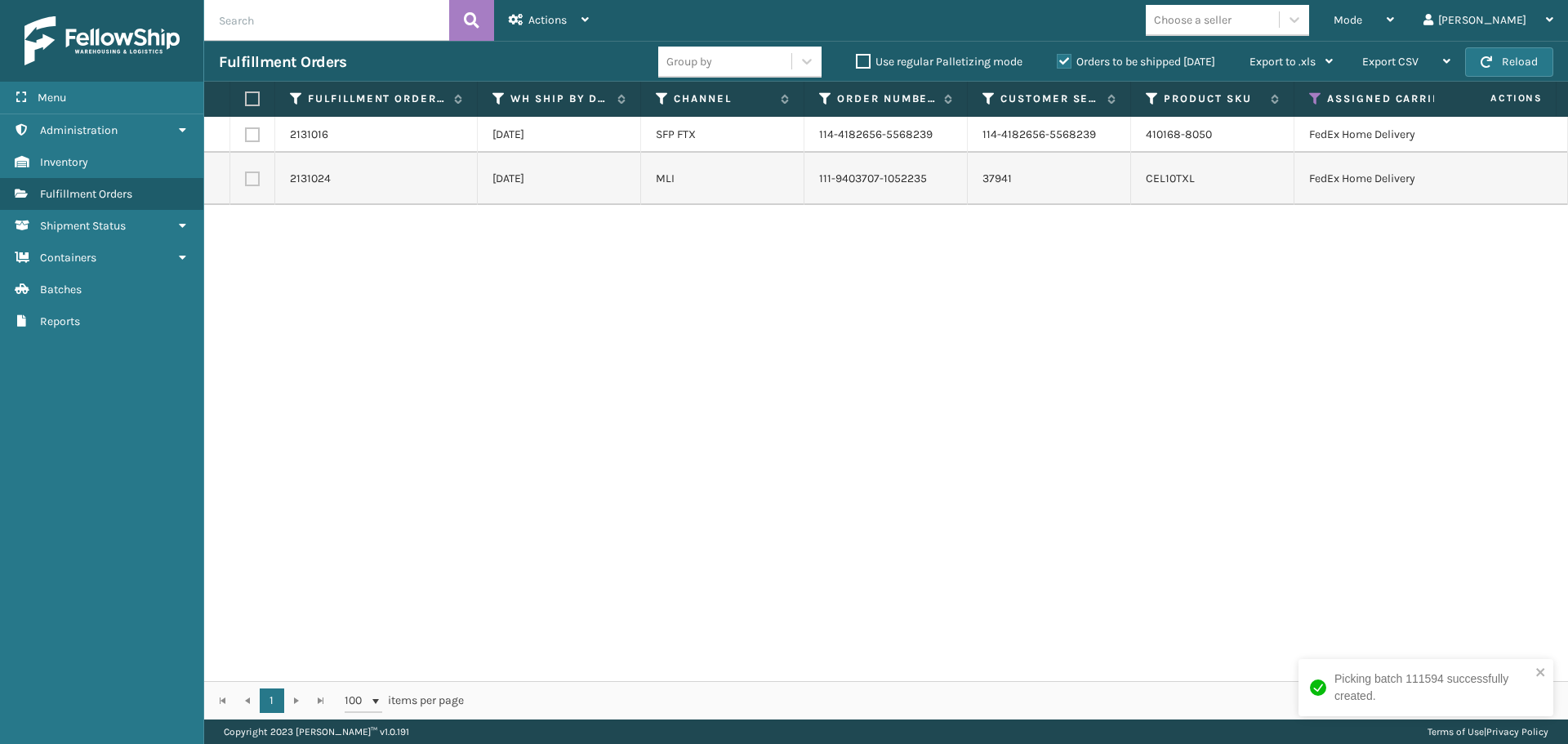
click at [252, 95] on label at bounding box center [250, 98] width 10 height 14
click at [246, 95] on input "checkbox" at bounding box center [245, 99] width 1 height 11
checkbox input "true"
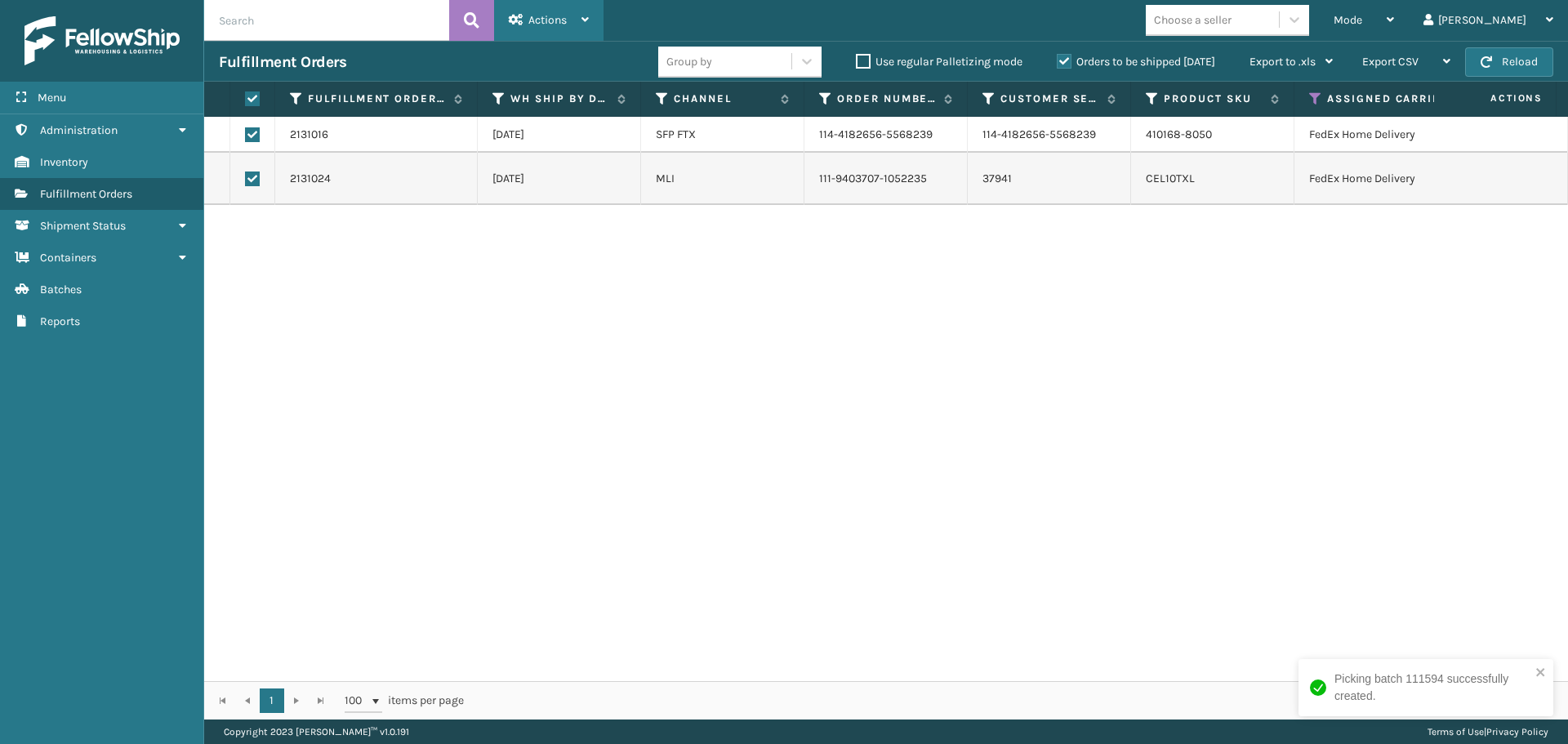
click at [553, 22] on span "Actions" at bounding box center [547, 19] width 38 height 14
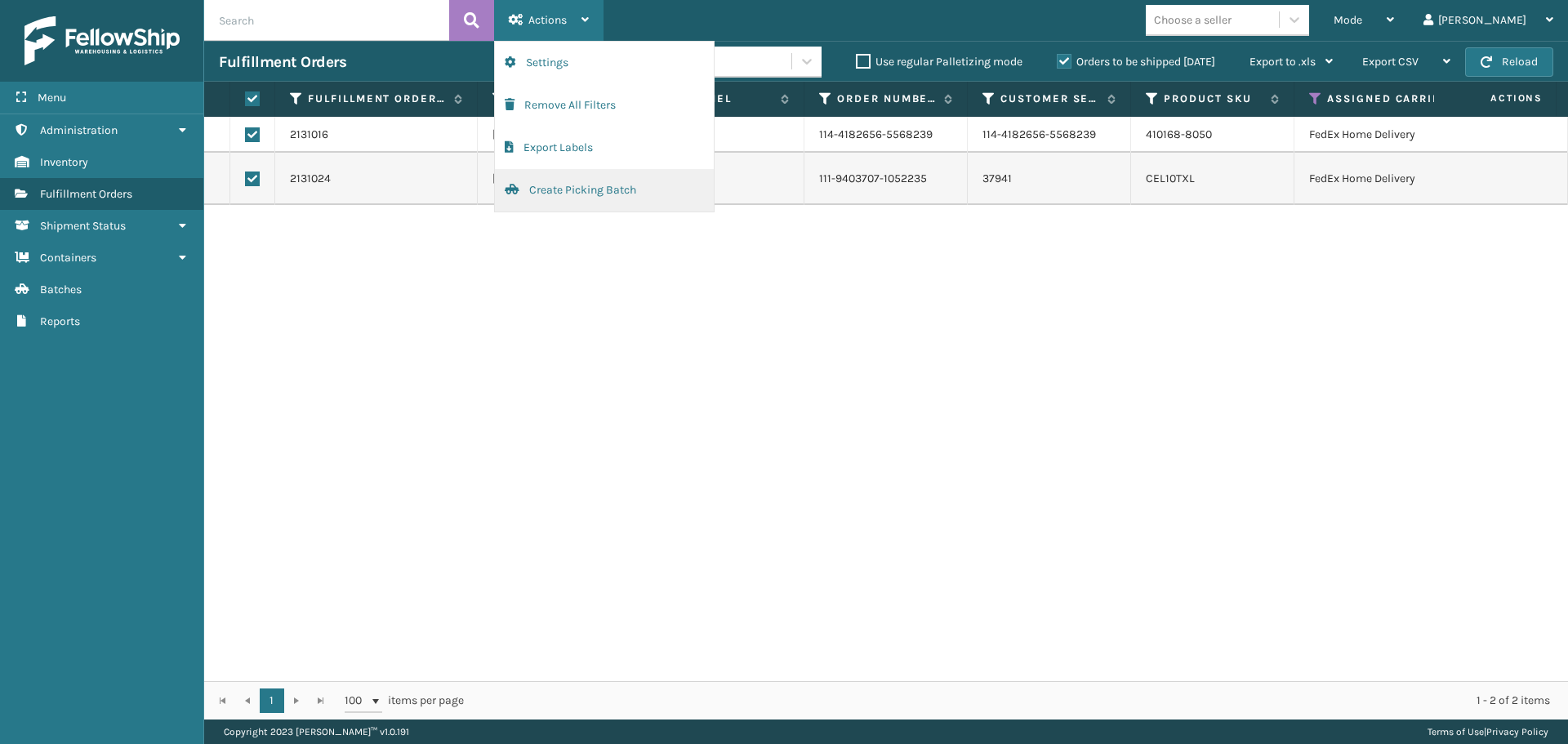
click at [571, 194] on button "Create Picking Batch" at bounding box center [604, 190] width 219 height 42
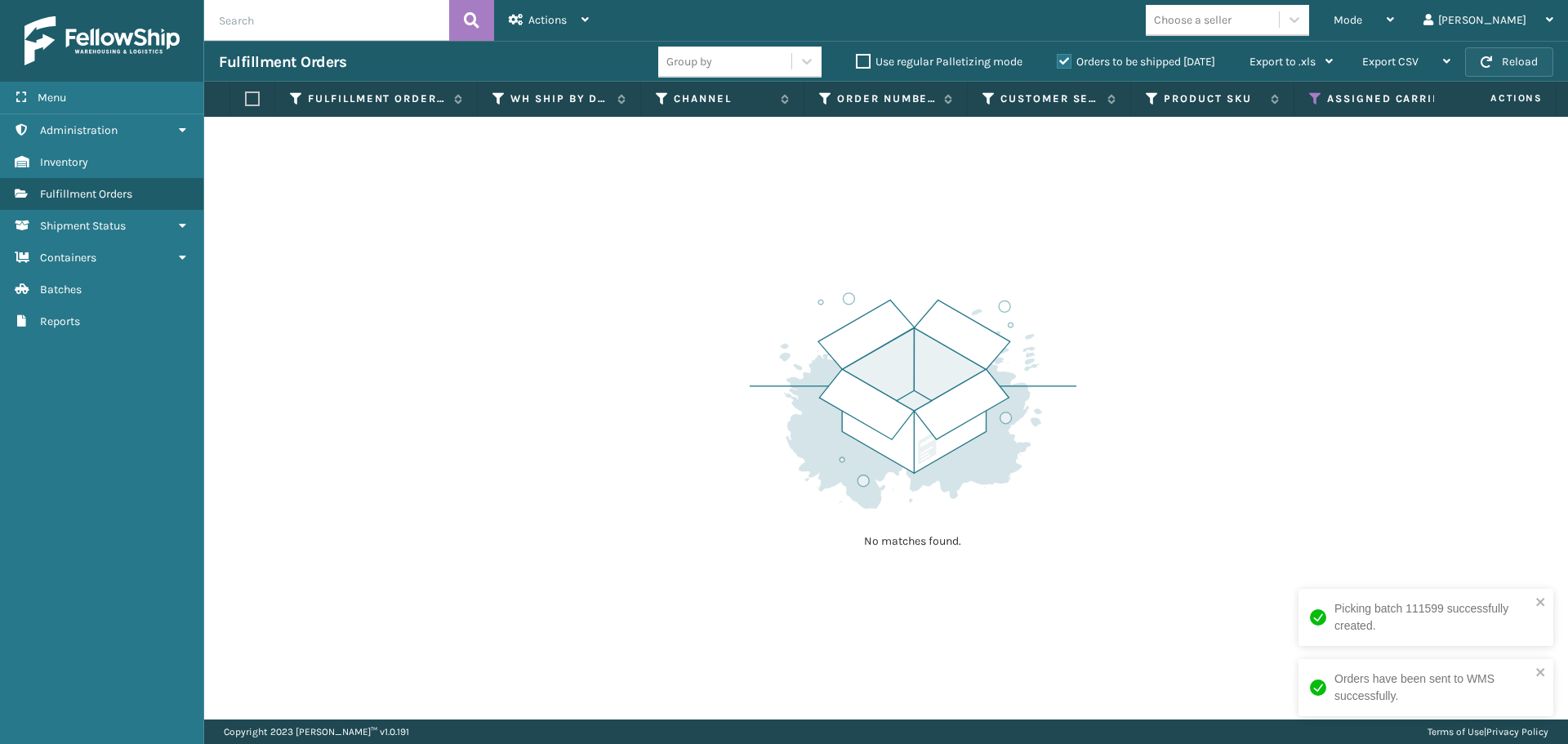
click at [1516, 58] on button "Reload" at bounding box center [1509, 62] width 88 height 30
click at [1313, 101] on icon at bounding box center [1315, 98] width 13 height 14
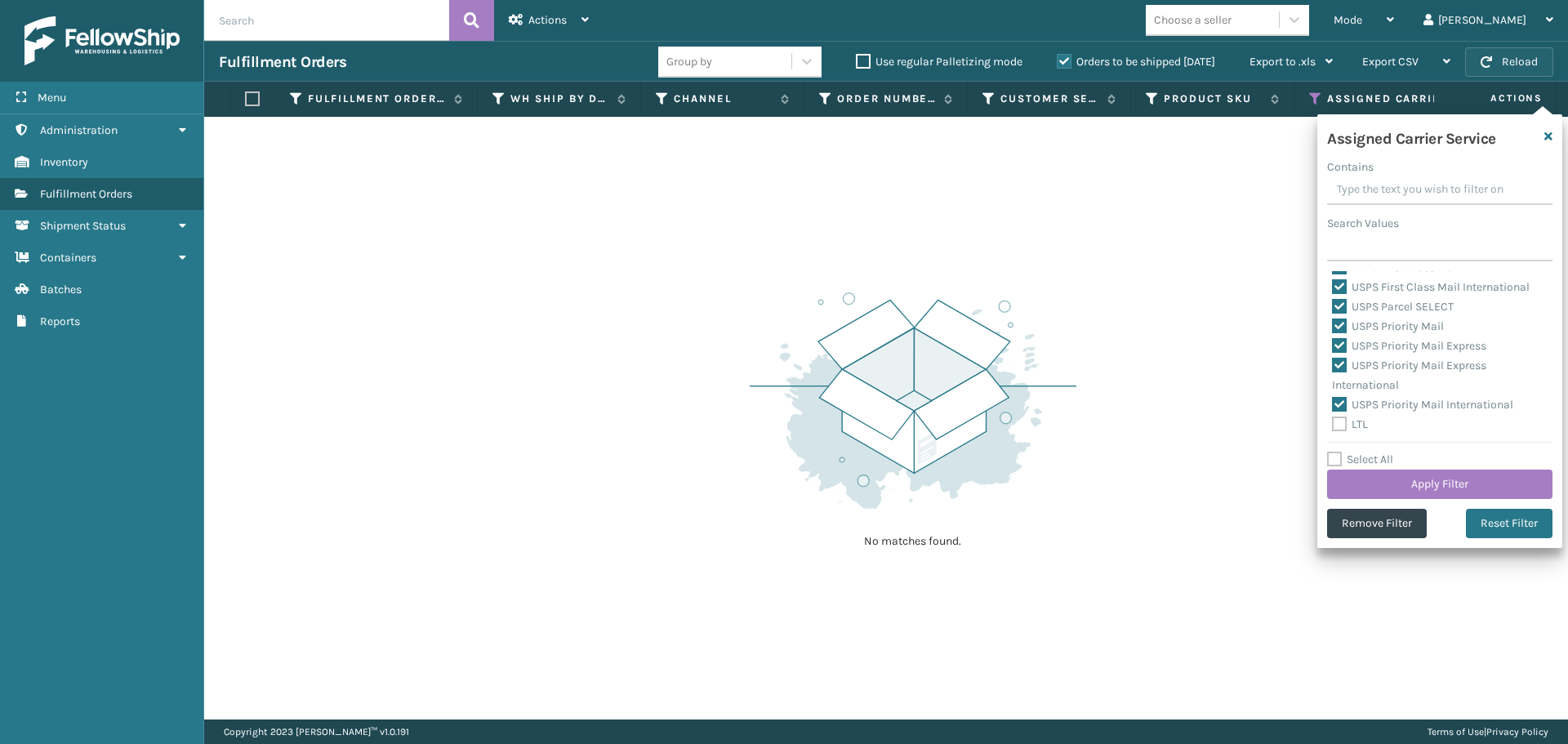
click at [1520, 60] on button "Reload" at bounding box center [1509, 62] width 88 height 30
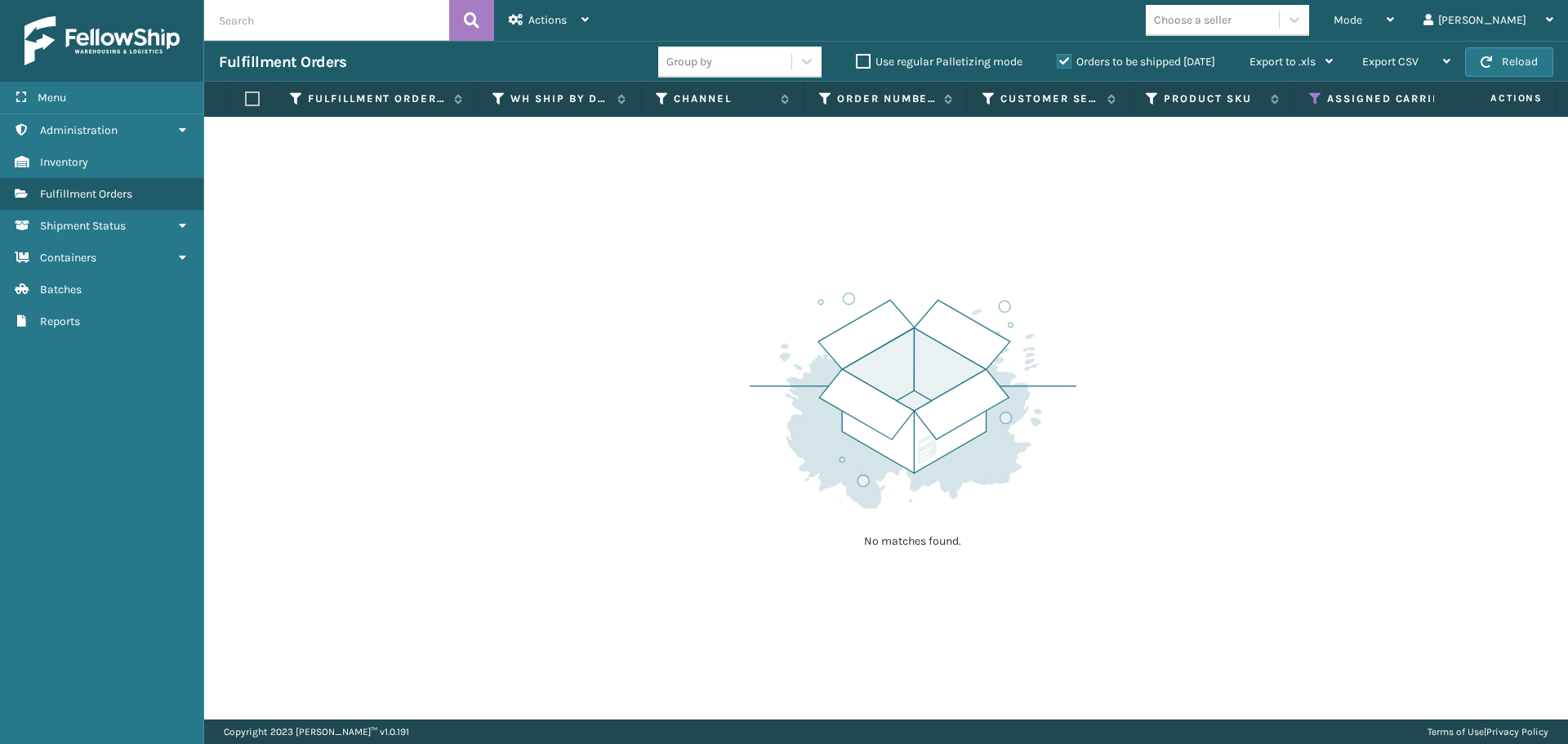
click at [1520, 60] on button "Reload" at bounding box center [1509, 62] width 88 height 30
click at [1518, 52] on button "Reload" at bounding box center [1509, 62] width 88 height 30
click at [1518, 55] on button "Reload" at bounding box center [1509, 62] width 88 height 30
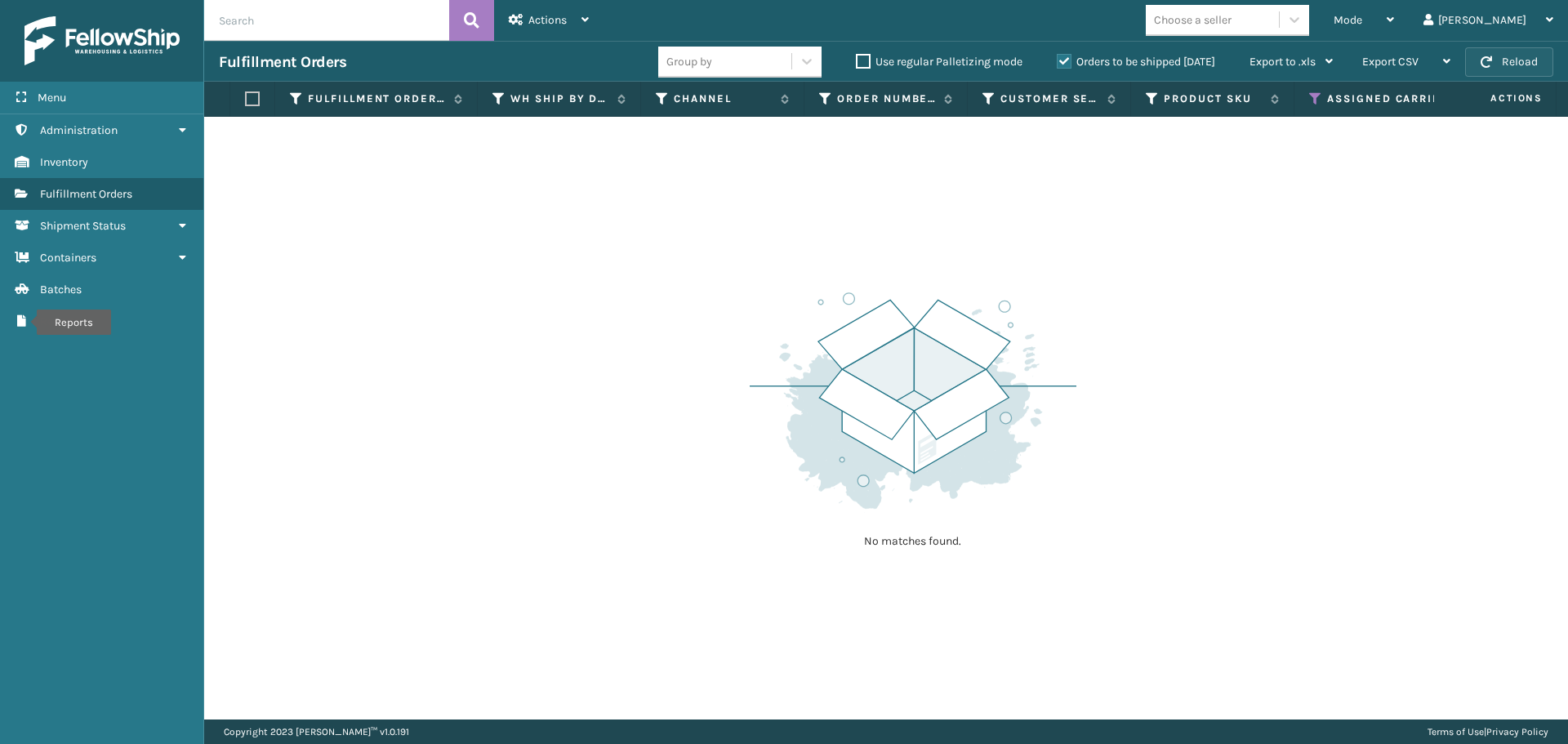
click at [1501, 67] on button "Reload" at bounding box center [1509, 62] width 88 height 30
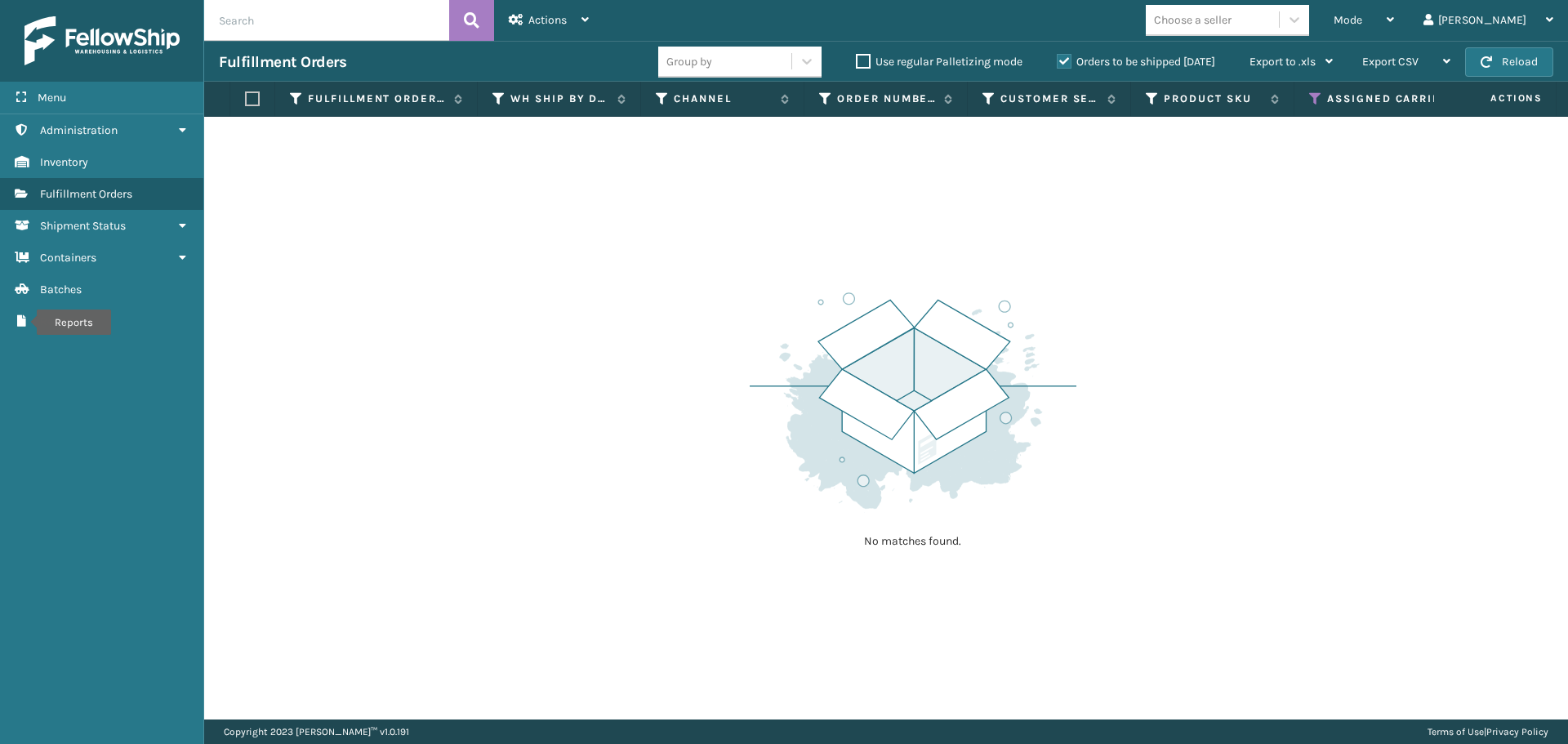
click at [1501, 67] on button "Reload" at bounding box center [1509, 62] width 88 height 30
click at [1319, 97] on icon at bounding box center [1315, 98] width 13 height 14
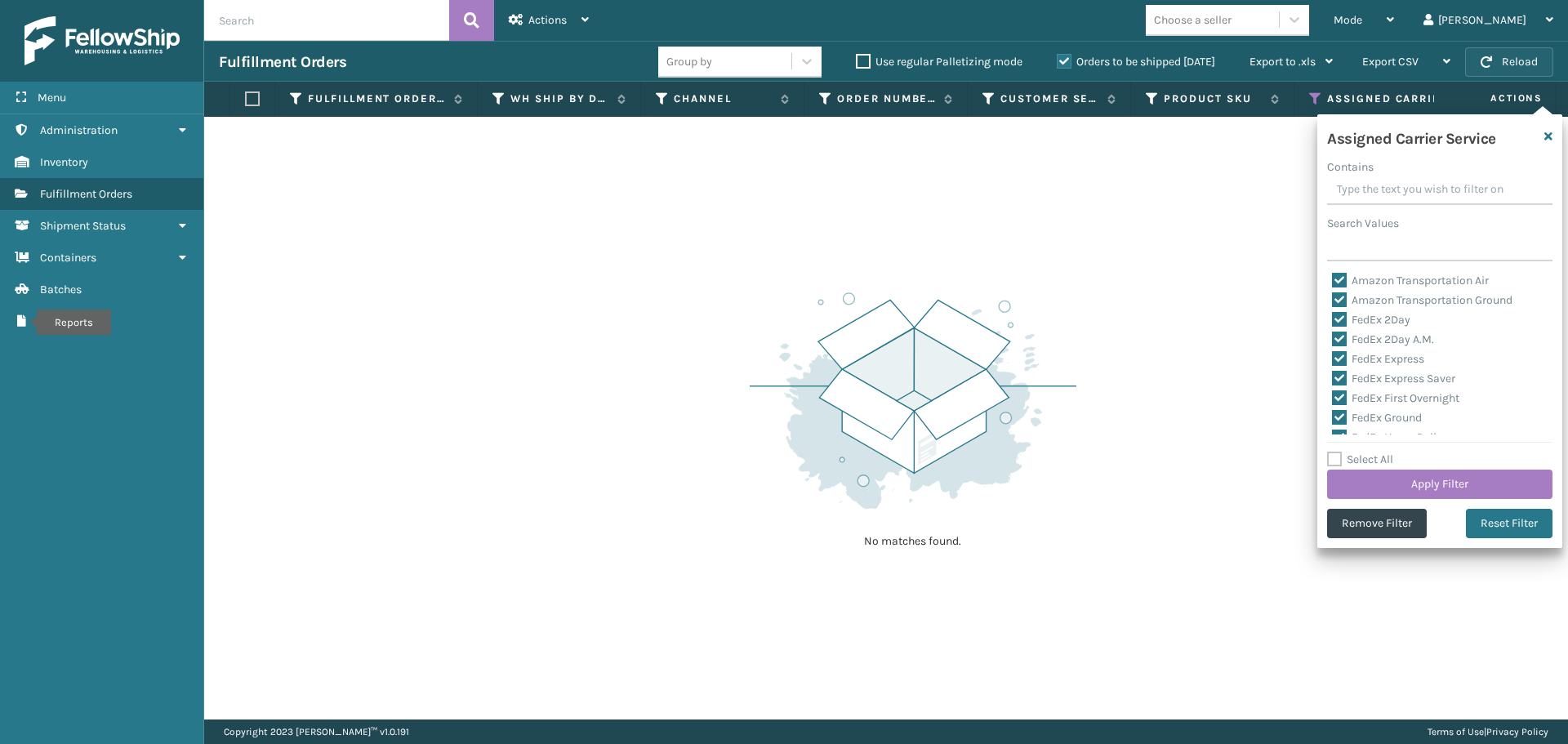
click at [1502, 53] on button "Reload" at bounding box center [1509, 62] width 88 height 30
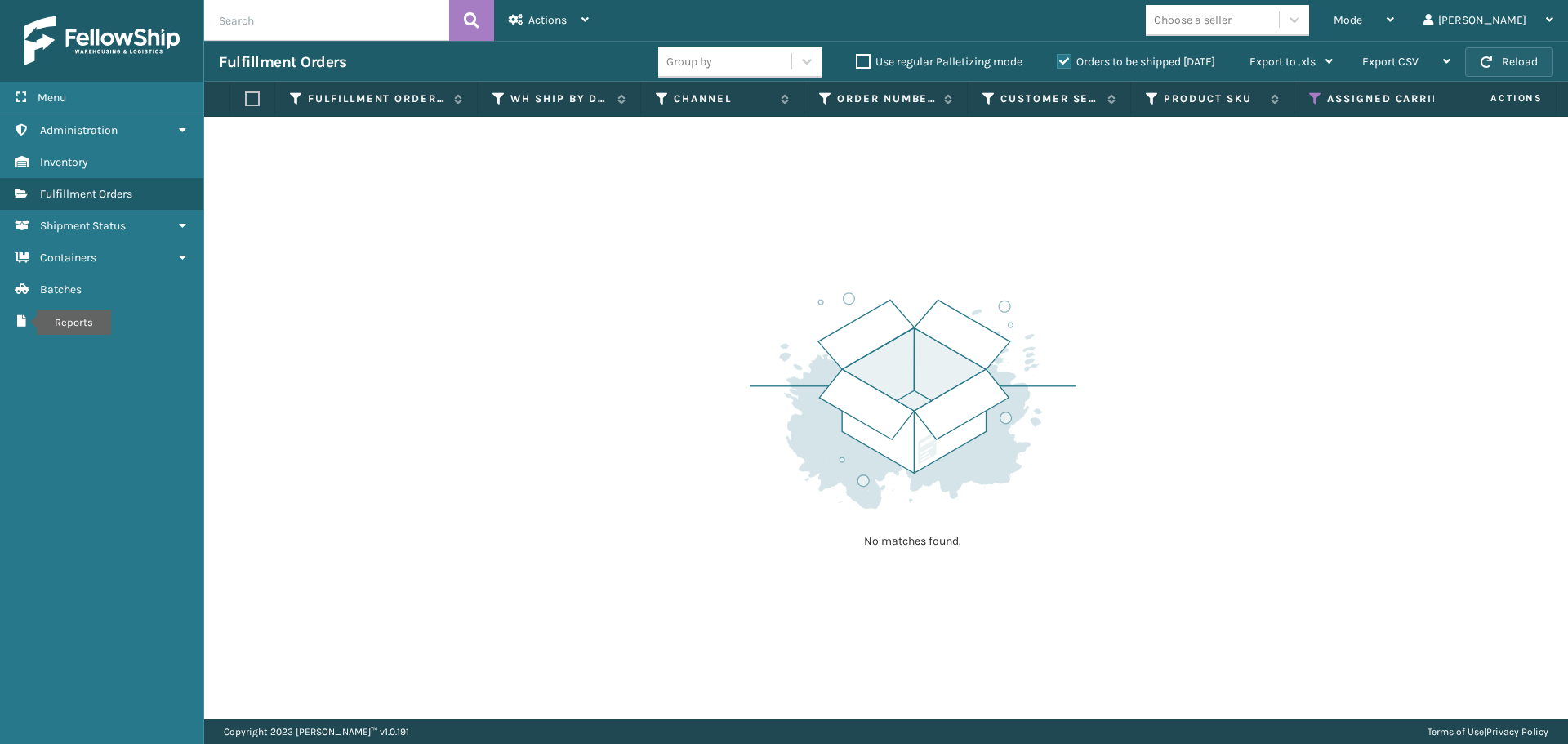
click at [1504, 55] on button "Reload" at bounding box center [1509, 62] width 88 height 30
click at [1504, 56] on button "Reload" at bounding box center [1509, 62] width 88 height 30
click at [1506, 62] on button "Reload" at bounding box center [1509, 62] width 88 height 30
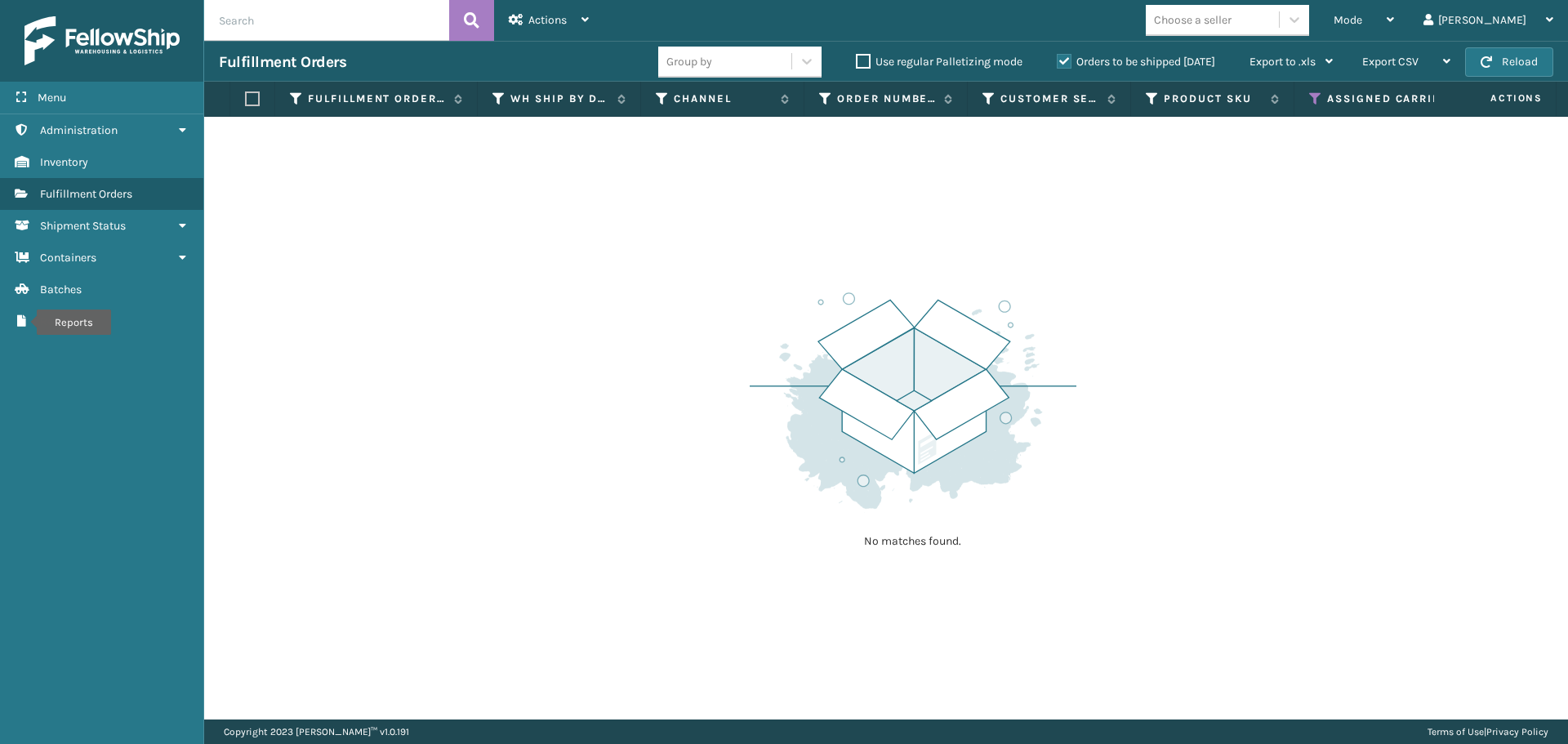
click at [1506, 62] on button "Reload" at bounding box center [1509, 62] width 88 height 30
click at [1507, 62] on button "Reload" at bounding box center [1509, 62] width 88 height 30
click at [1311, 95] on icon at bounding box center [1315, 98] width 13 height 14
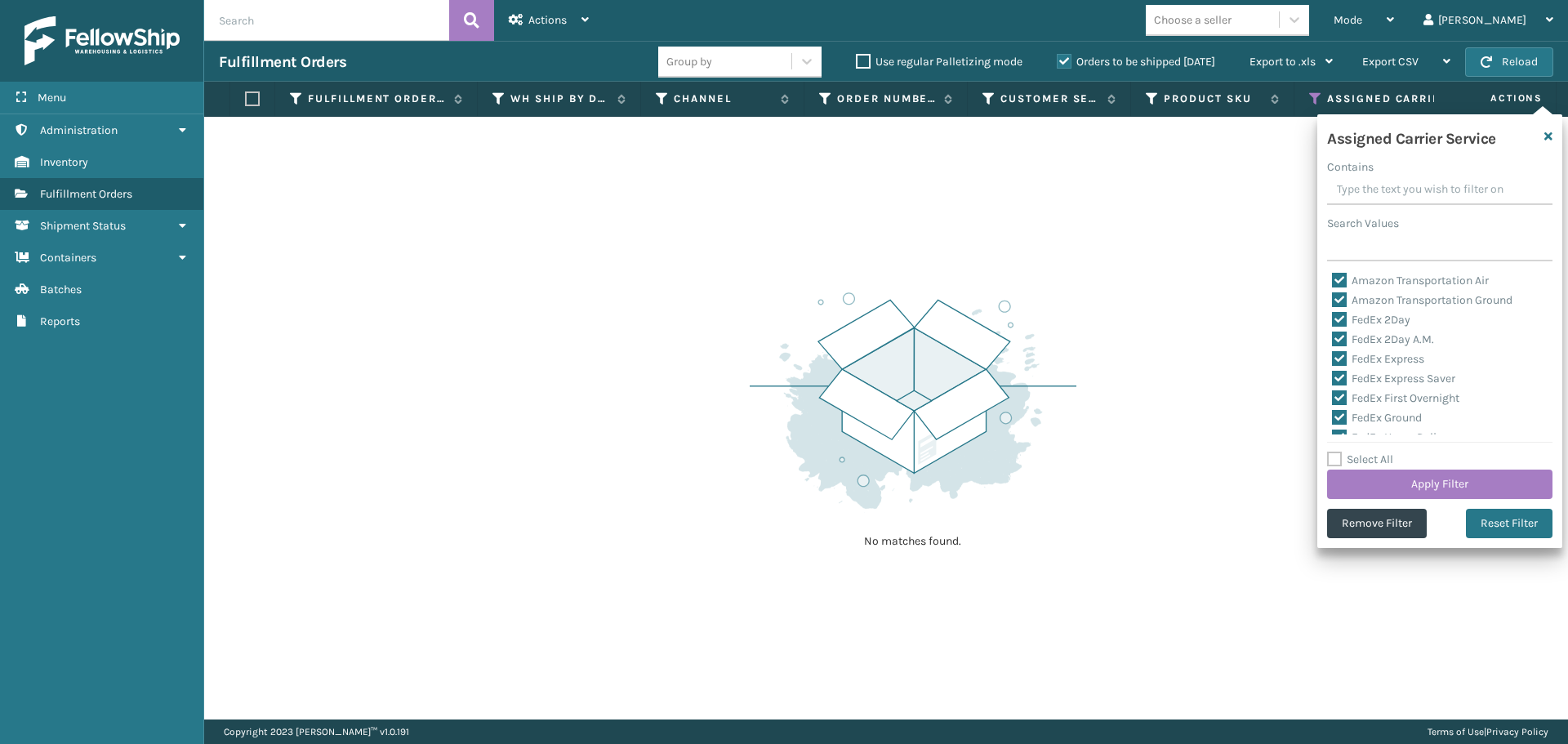
click at [755, 218] on div "No matches found." at bounding box center [887, 418] width 1364 height 603
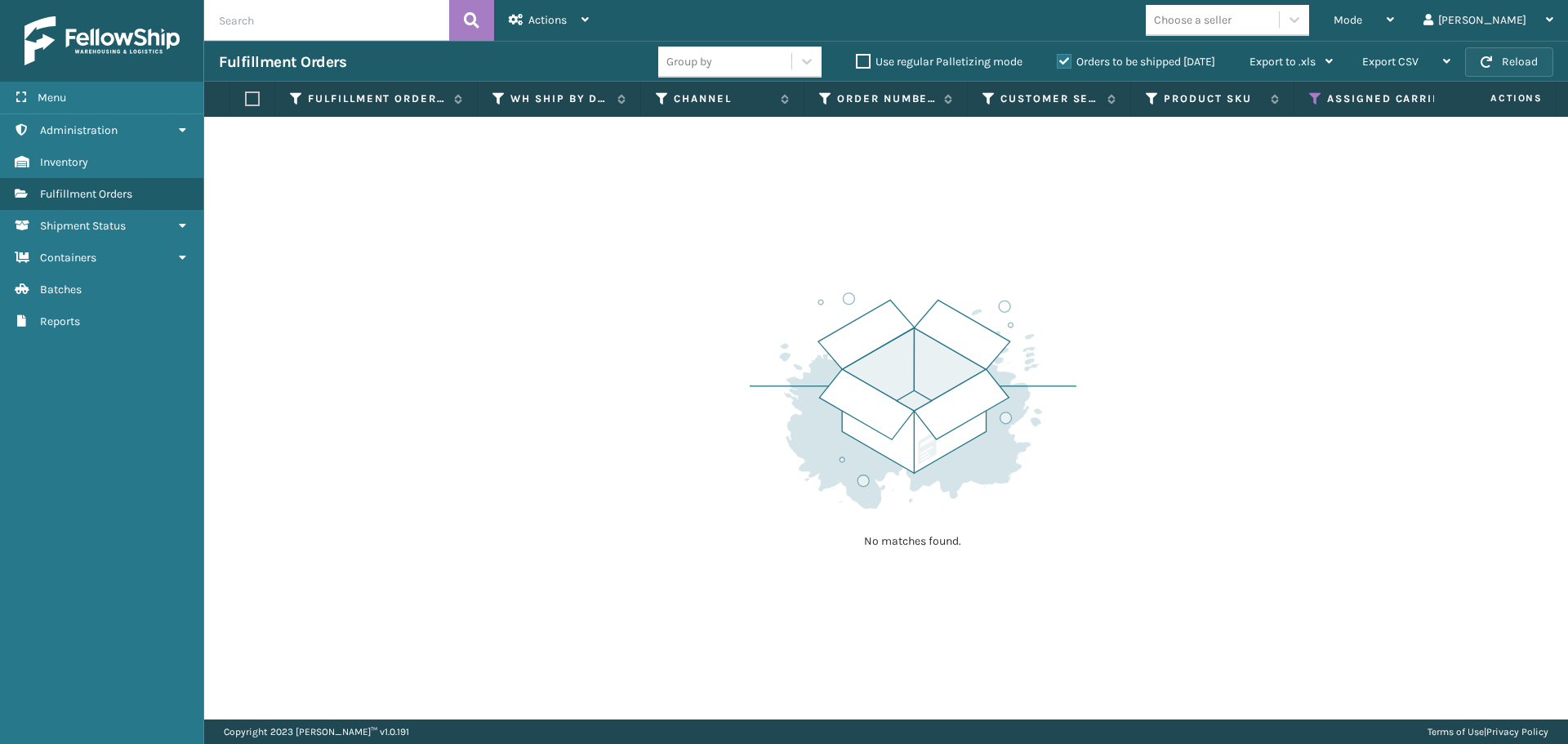
click at [1494, 51] on button "Reload" at bounding box center [1509, 62] width 88 height 30
click at [1308, 96] on th "Assigned Carrier Service" at bounding box center [1435, 100] width 283 height 36
click at [1314, 96] on icon at bounding box center [1315, 98] width 13 height 14
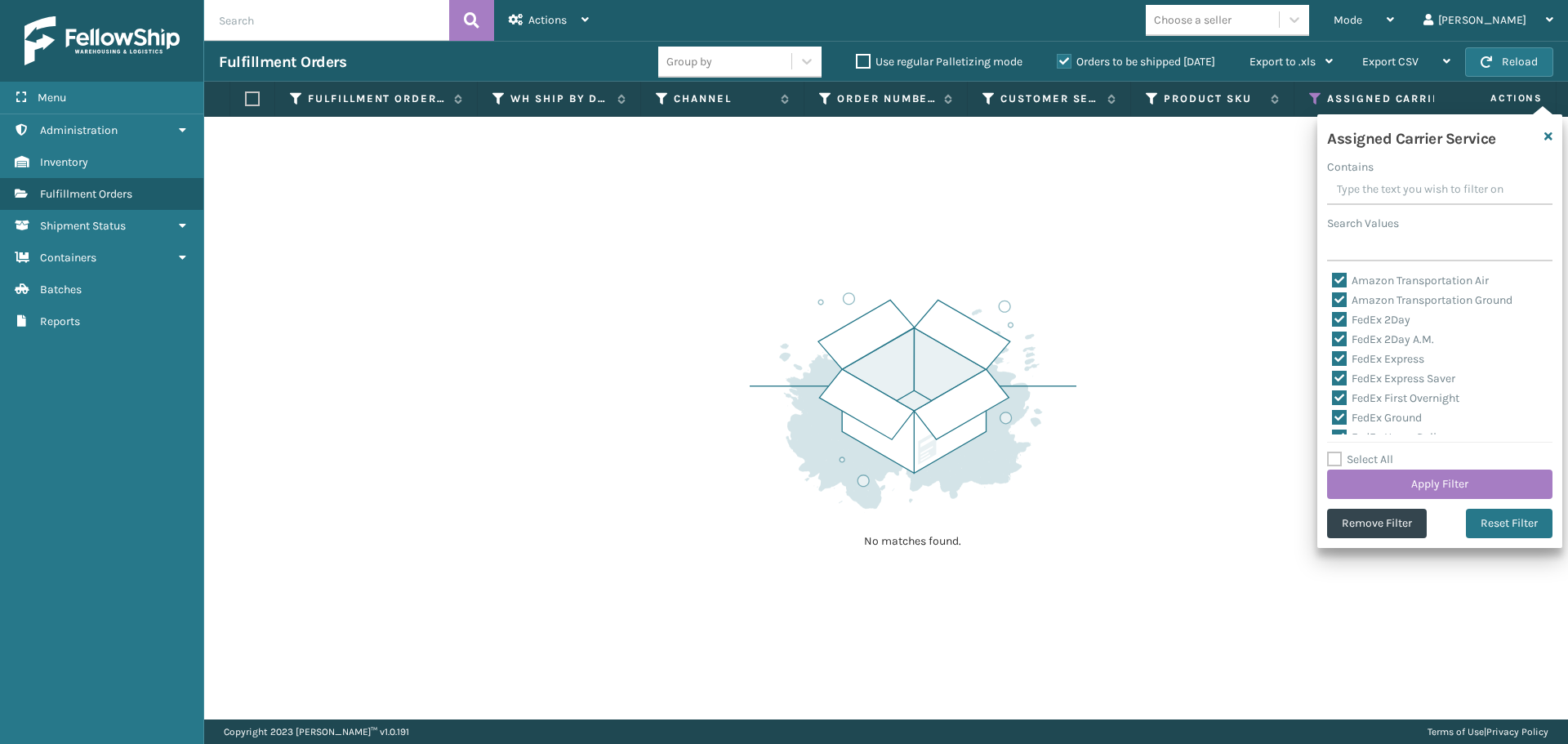
click at [1108, 216] on div "No matches found." at bounding box center [887, 418] width 1364 height 603
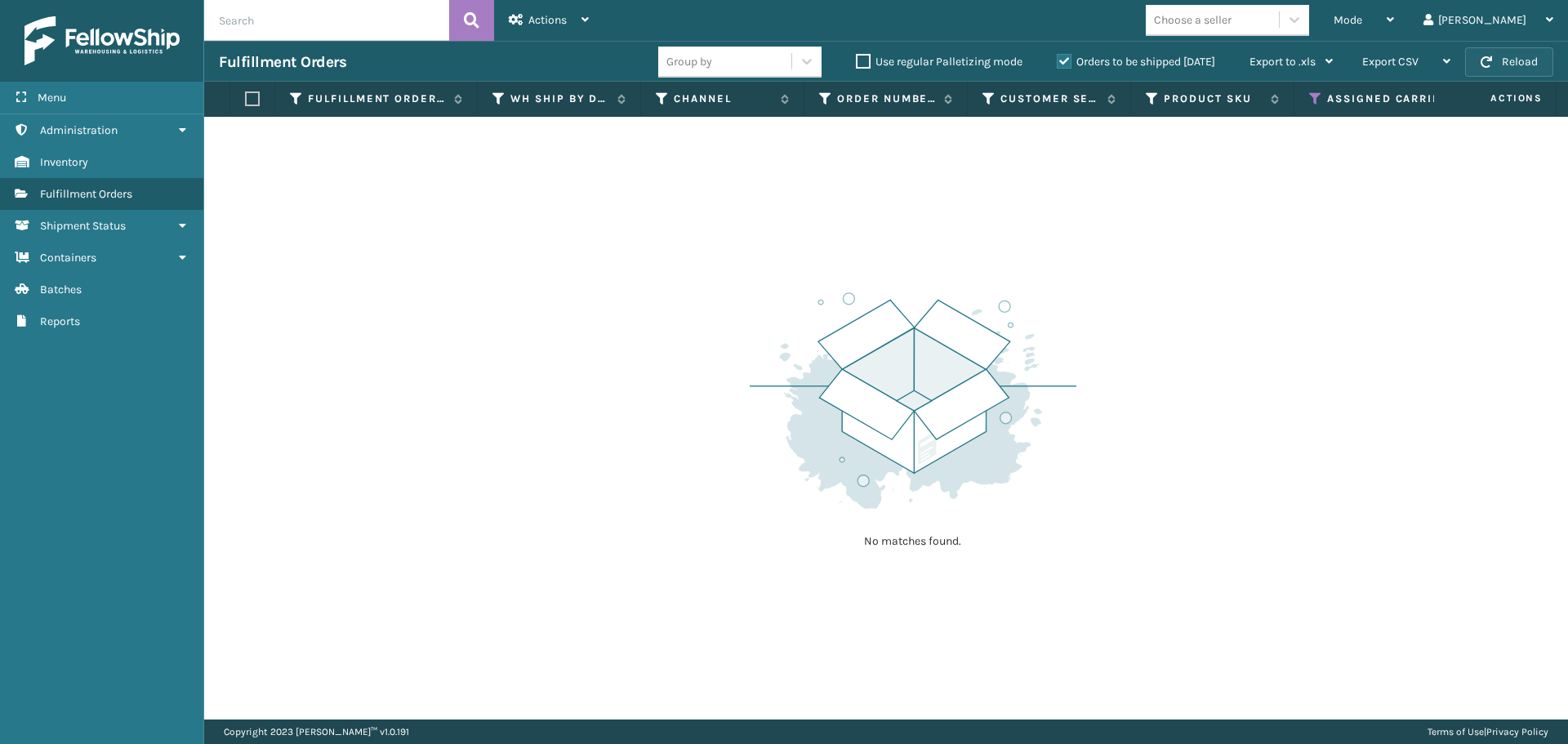
click at [1489, 59] on span "button" at bounding box center [1487, 63] width 12 height 12
click at [1489, 60] on span "button" at bounding box center [1487, 63] width 12 height 12
click at [1363, 18] on span "Mode" at bounding box center [1348, 19] width 29 height 14
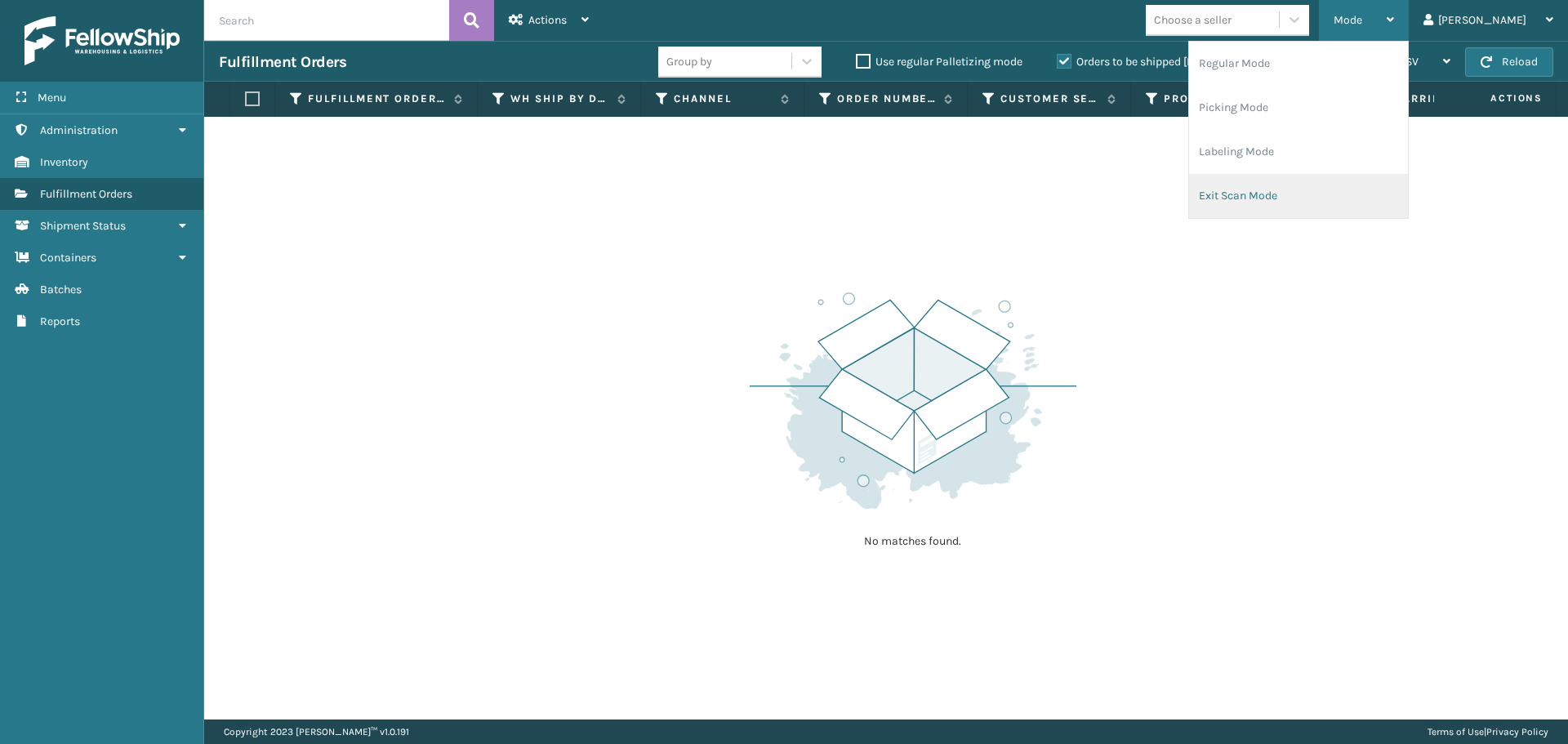
click at [1312, 198] on li "Exit Scan Mode" at bounding box center [1298, 196] width 219 height 44
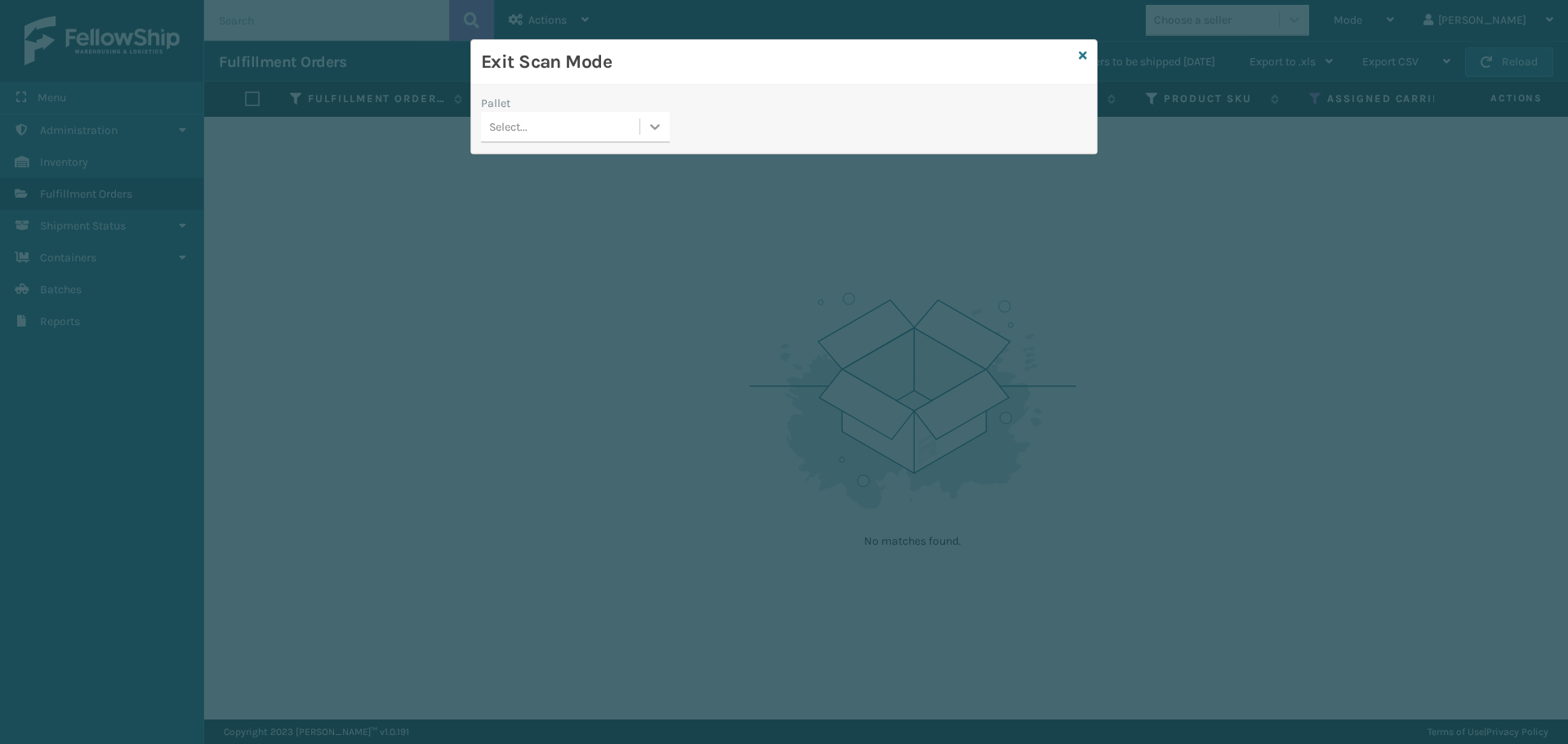
click at [645, 131] on div at bounding box center [654, 126] width 30 height 30
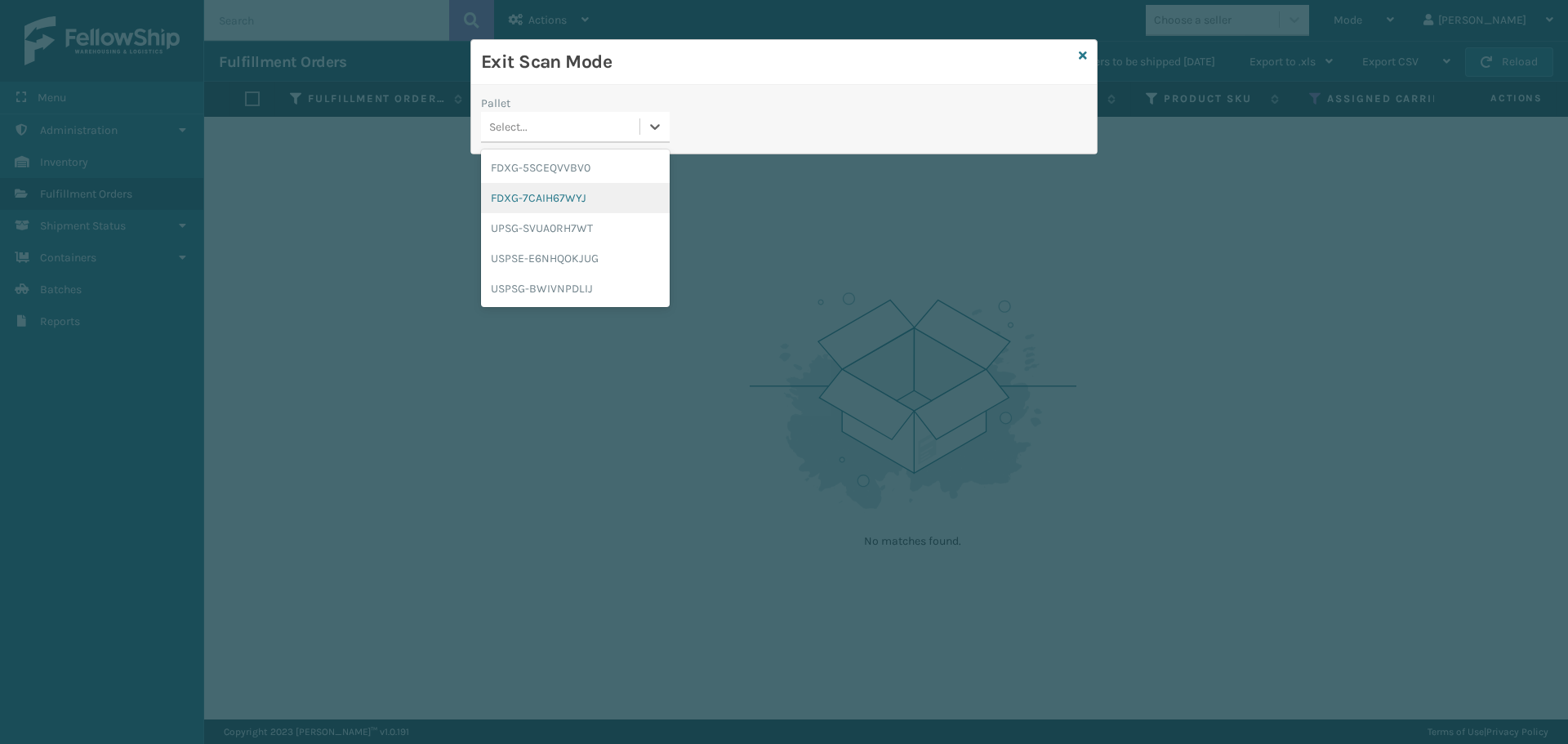
click at [581, 203] on div "FDXG-7CAIH67WYJ" at bounding box center [575, 198] width 188 height 30
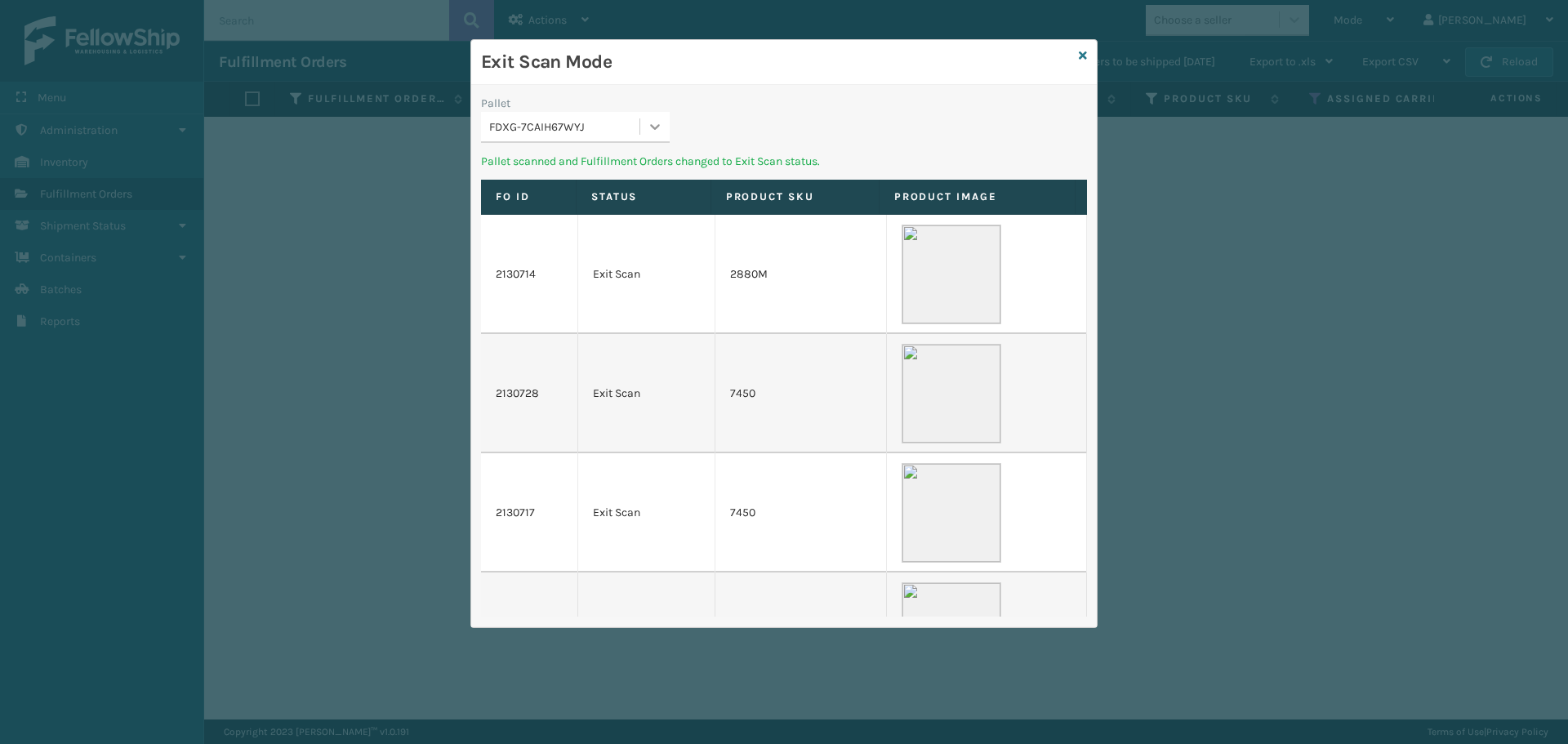
click at [650, 134] on div at bounding box center [654, 126] width 30 height 30
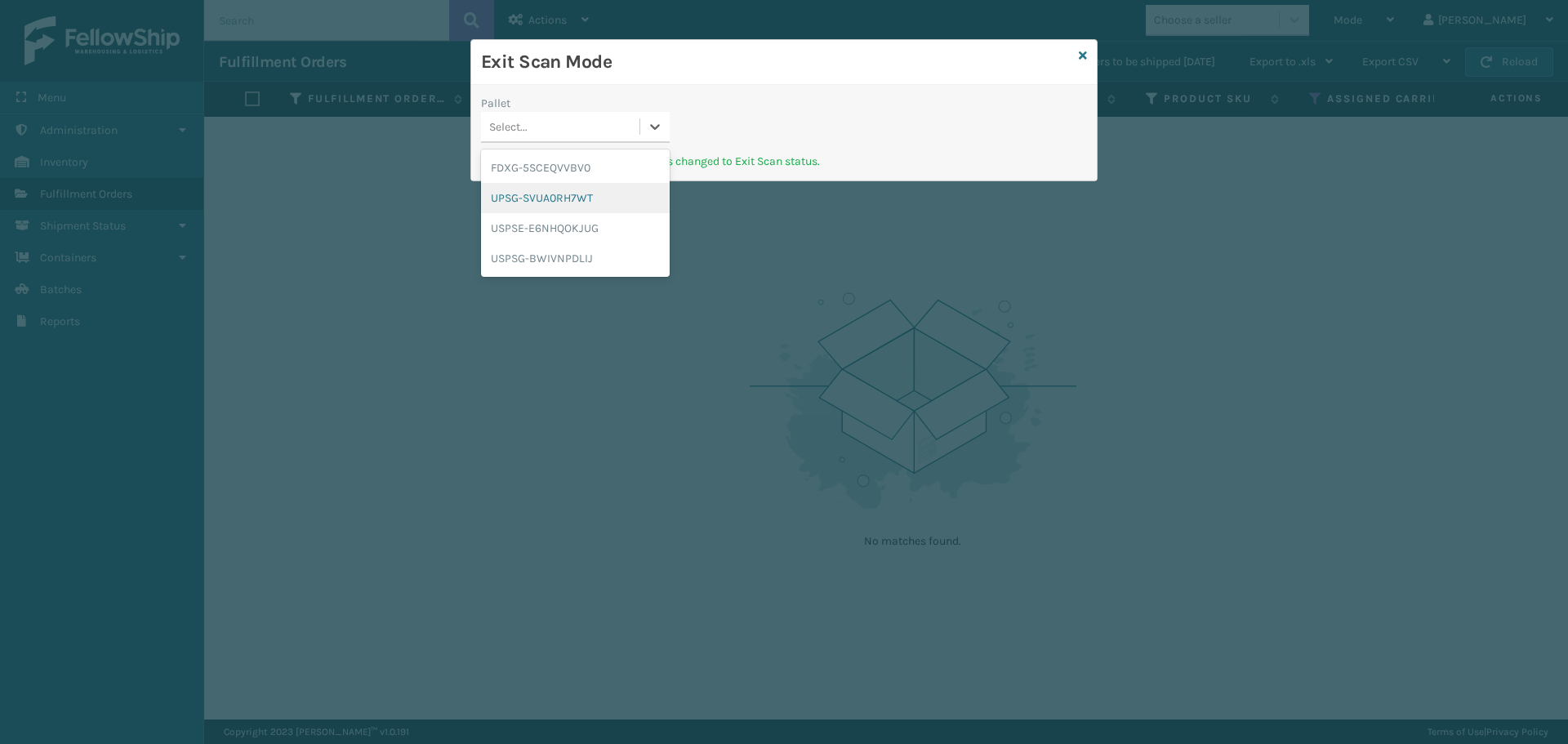
click at [601, 189] on div "UPSG-SVUA0RH7WT" at bounding box center [575, 198] width 188 height 30
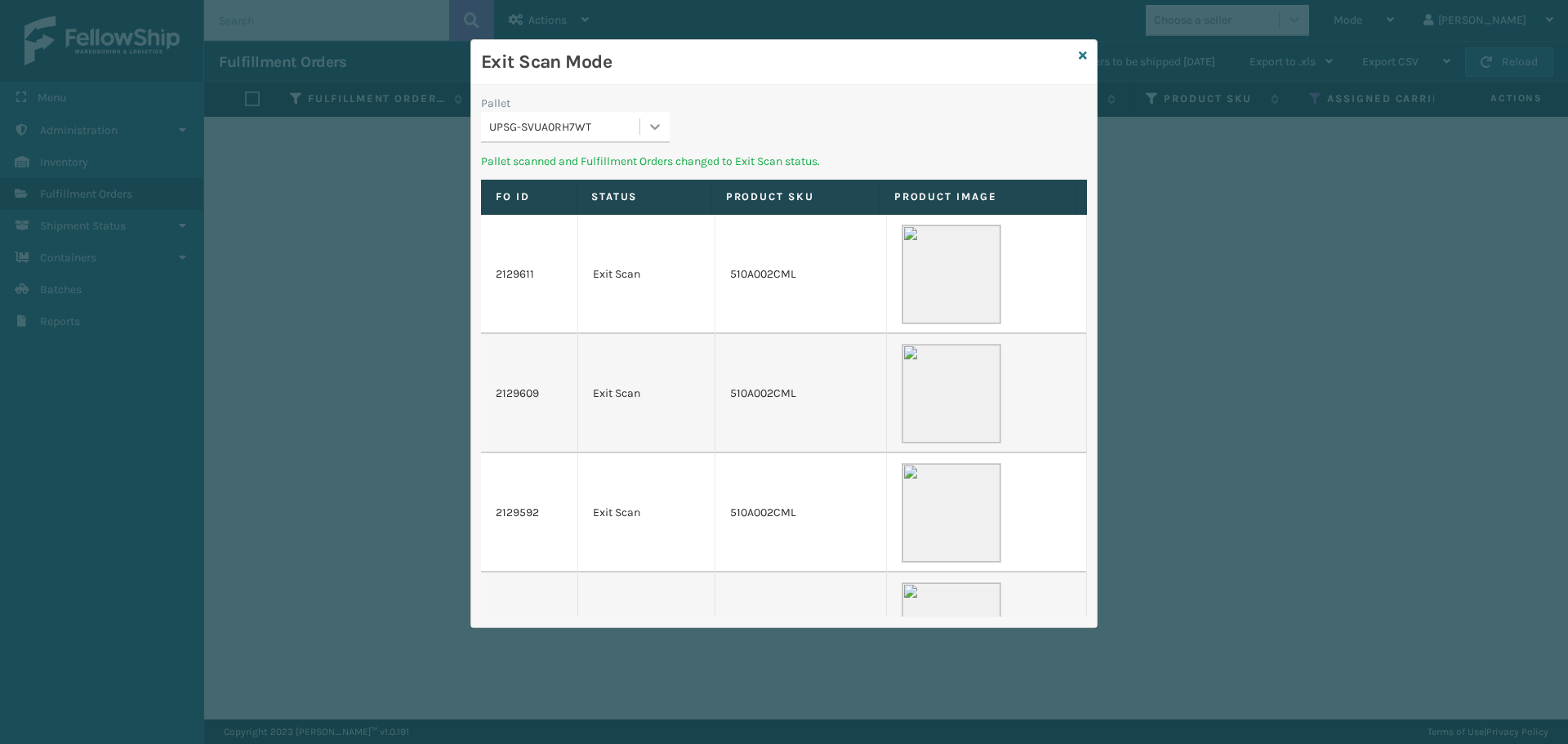
click at [652, 119] on icon at bounding box center [654, 126] width 16 height 16
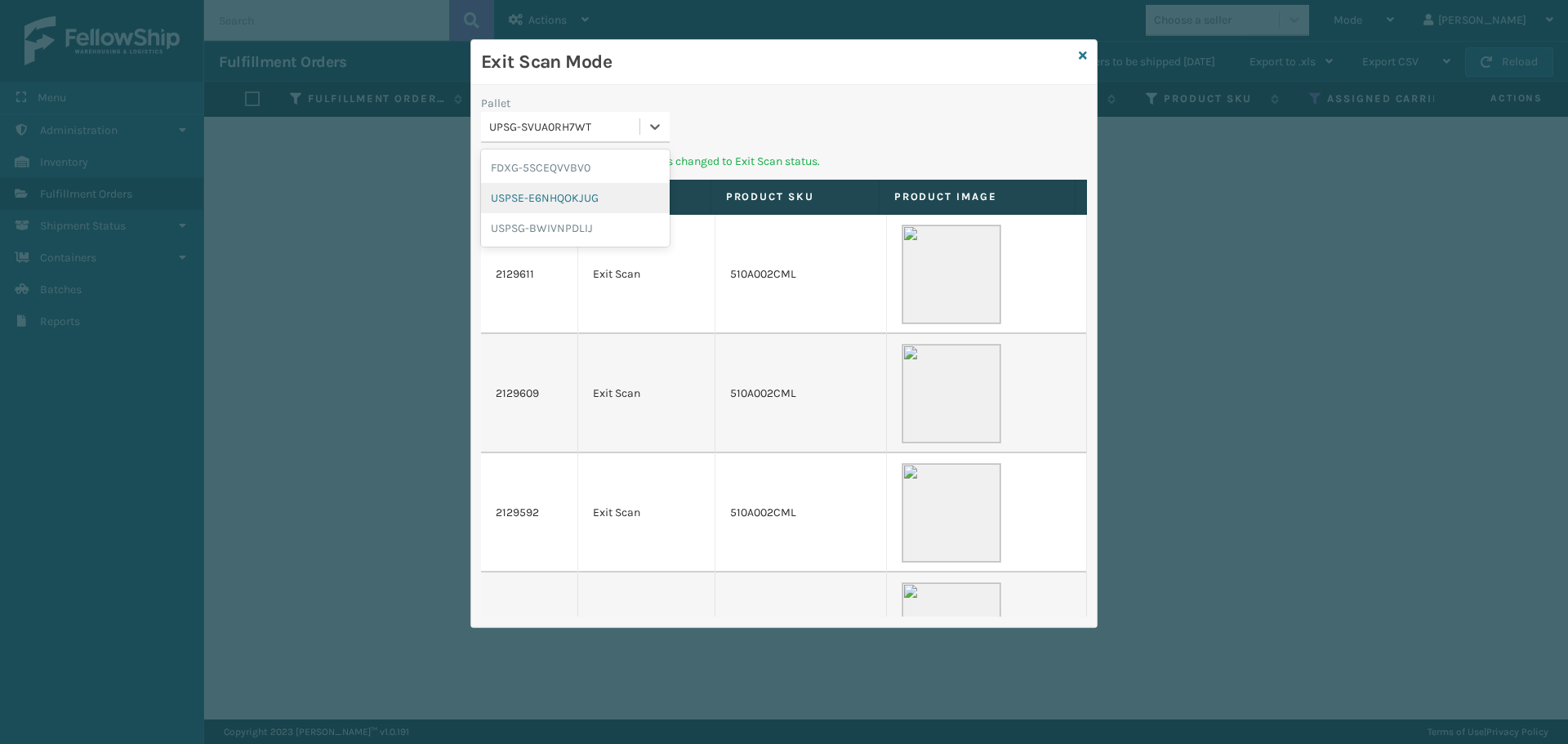
click at [606, 188] on div "USPSE-E6NHQOKJUG" at bounding box center [575, 198] width 188 height 30
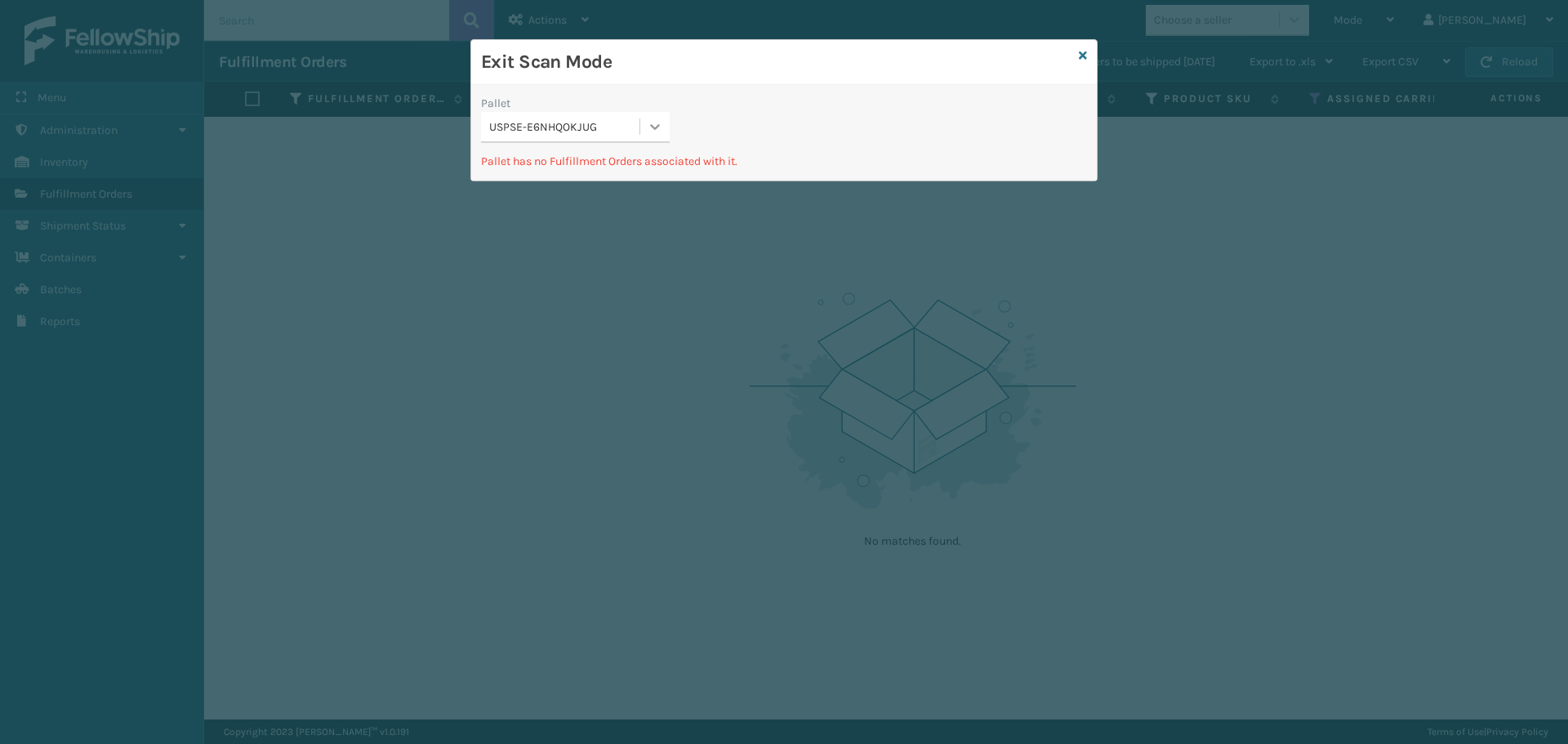
click at [654, 126] on icon at bounding box center [654, 126] width 16 height 16
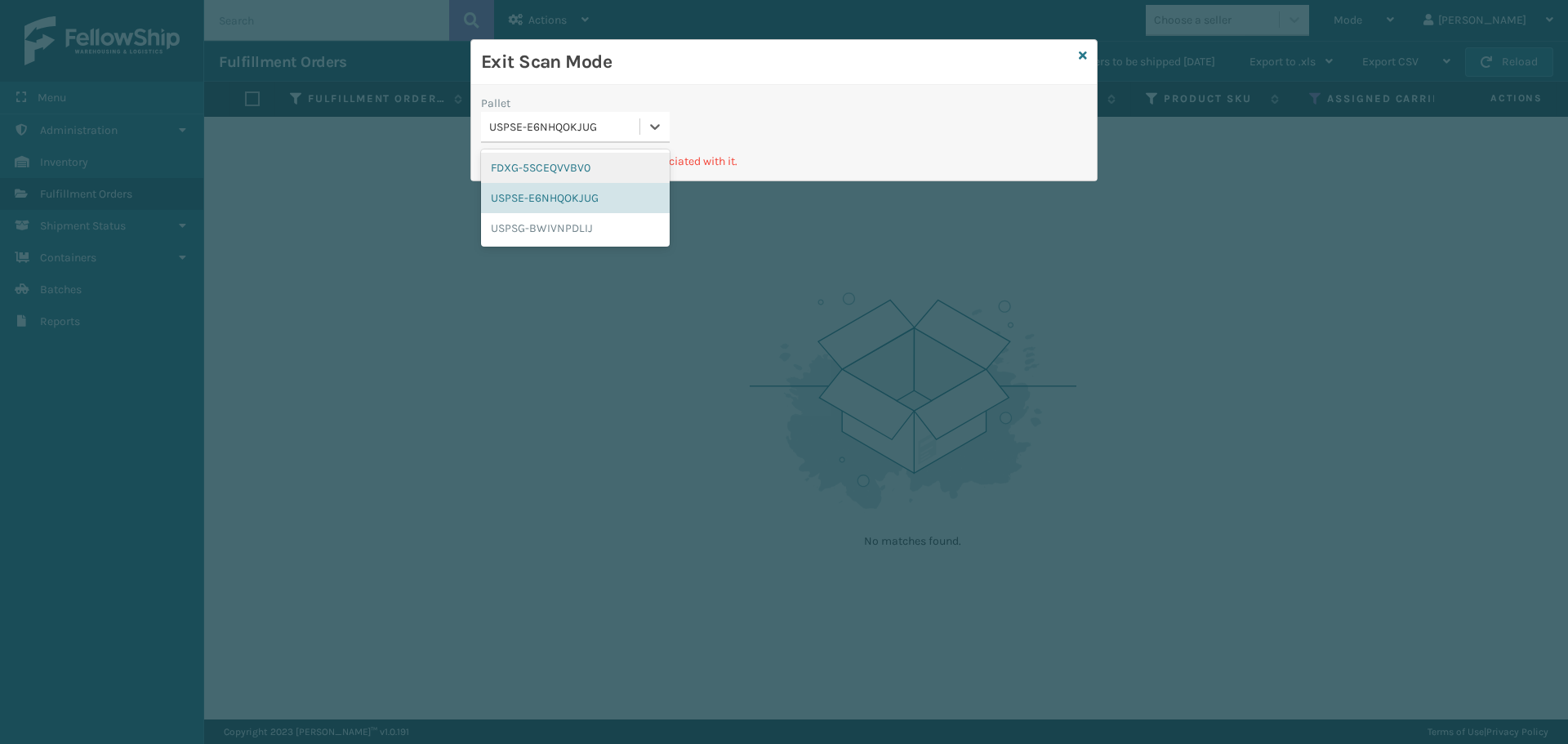
click at [626, 162] on div "FDXG-5SCEQVVBV0" at bounding box center [575, 168] width 188 height 30
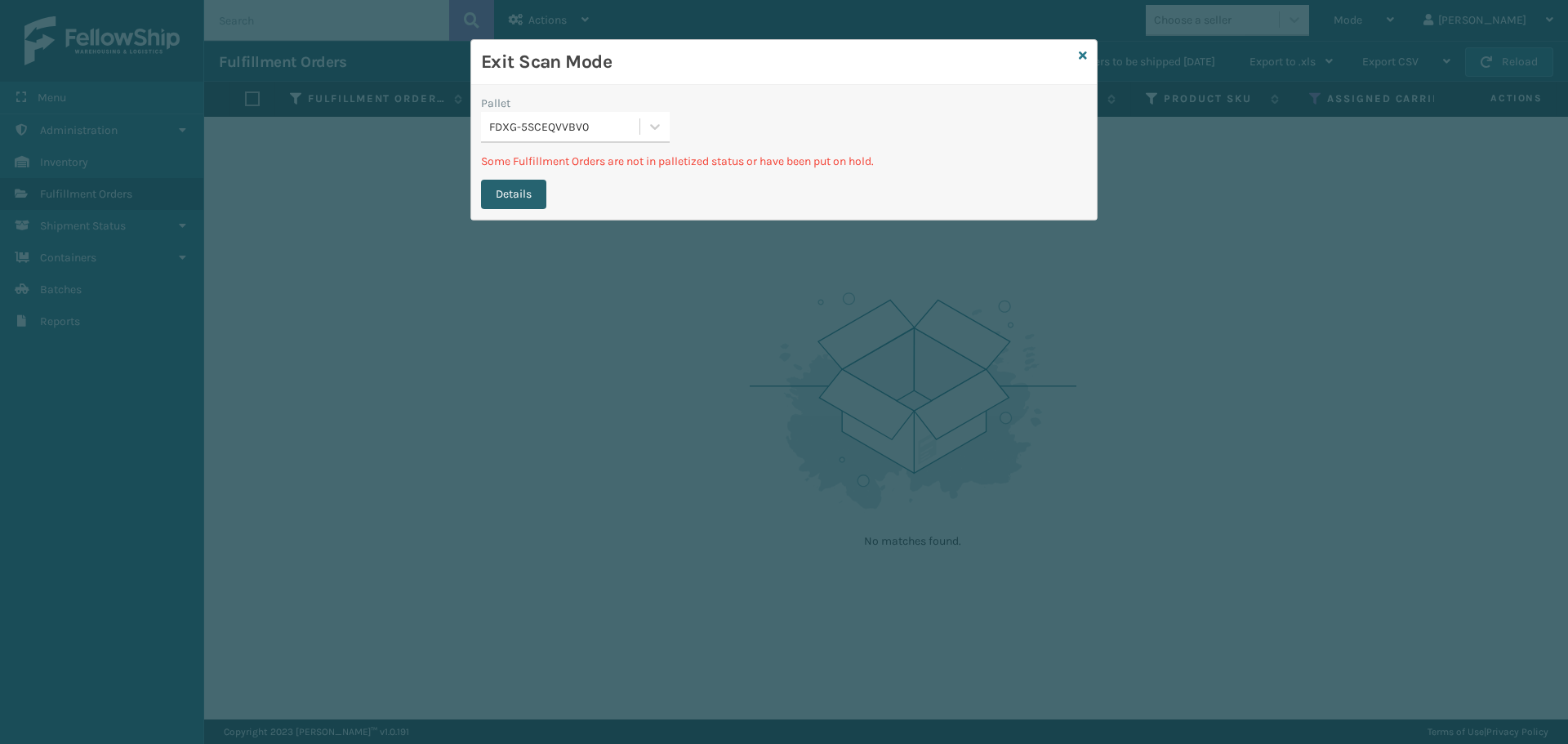
click at [533, 195] on button "Details" at bounding box center [513, 194] width 65 height 30
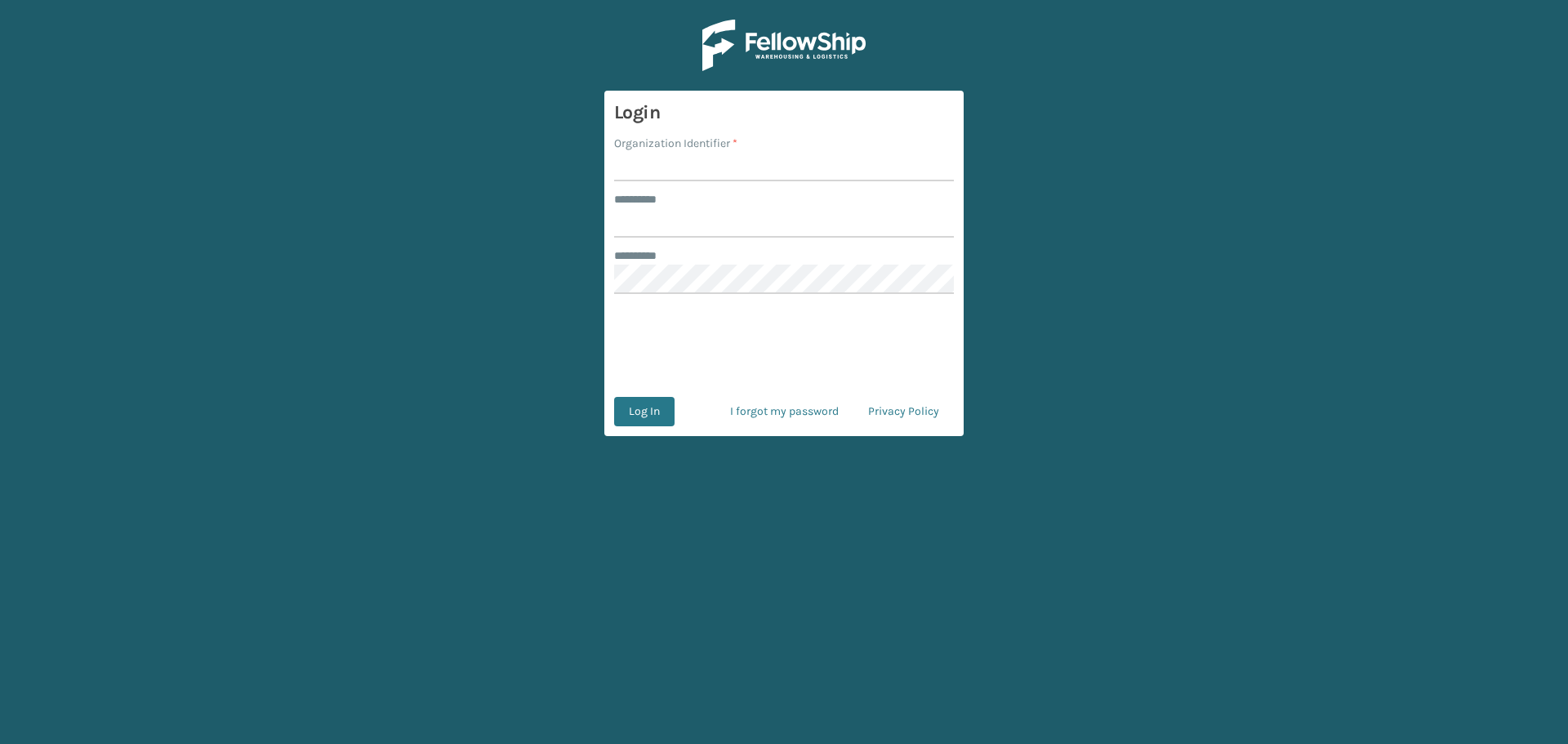
click at [746, 155] on input "Organization Identifier *" at bounding box center [784, 167] width 340 height 30
type input "fellowship - east"
click at [742, 217] on input "******** *" at bounding box center [784, 222] width 340 height 30
click at [615, 397] on button "Log In" at bounding box center [644, 412] width 60 height 30
click at [647, 418] on button "Log In" at bounding box center [644, 412] width 60 height 30
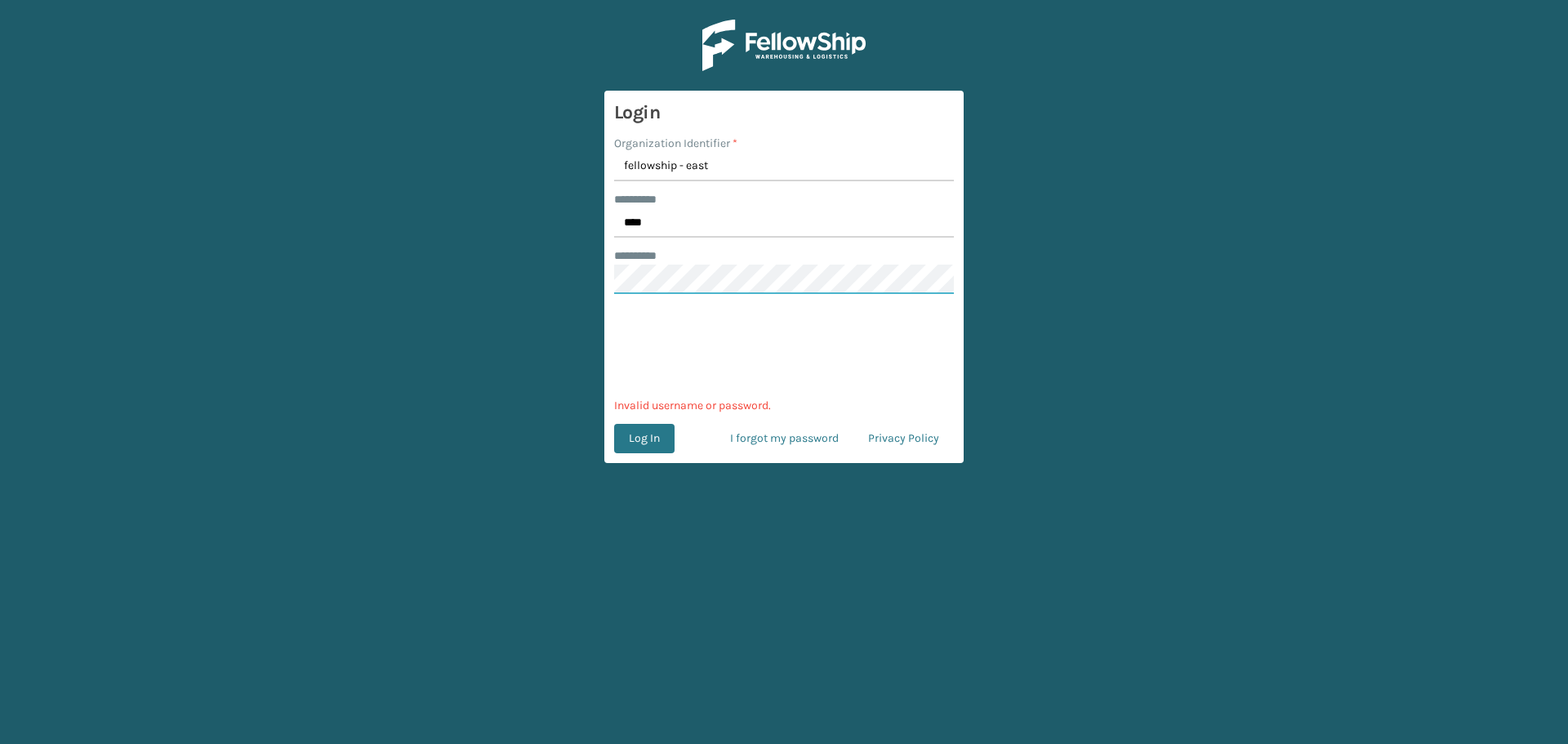
click at [602, 280] on main "Login Organization Identifier * fellowship - east ******** * **** ******** * 0c…" at bounding box center [784, 372] width 1568 height 744
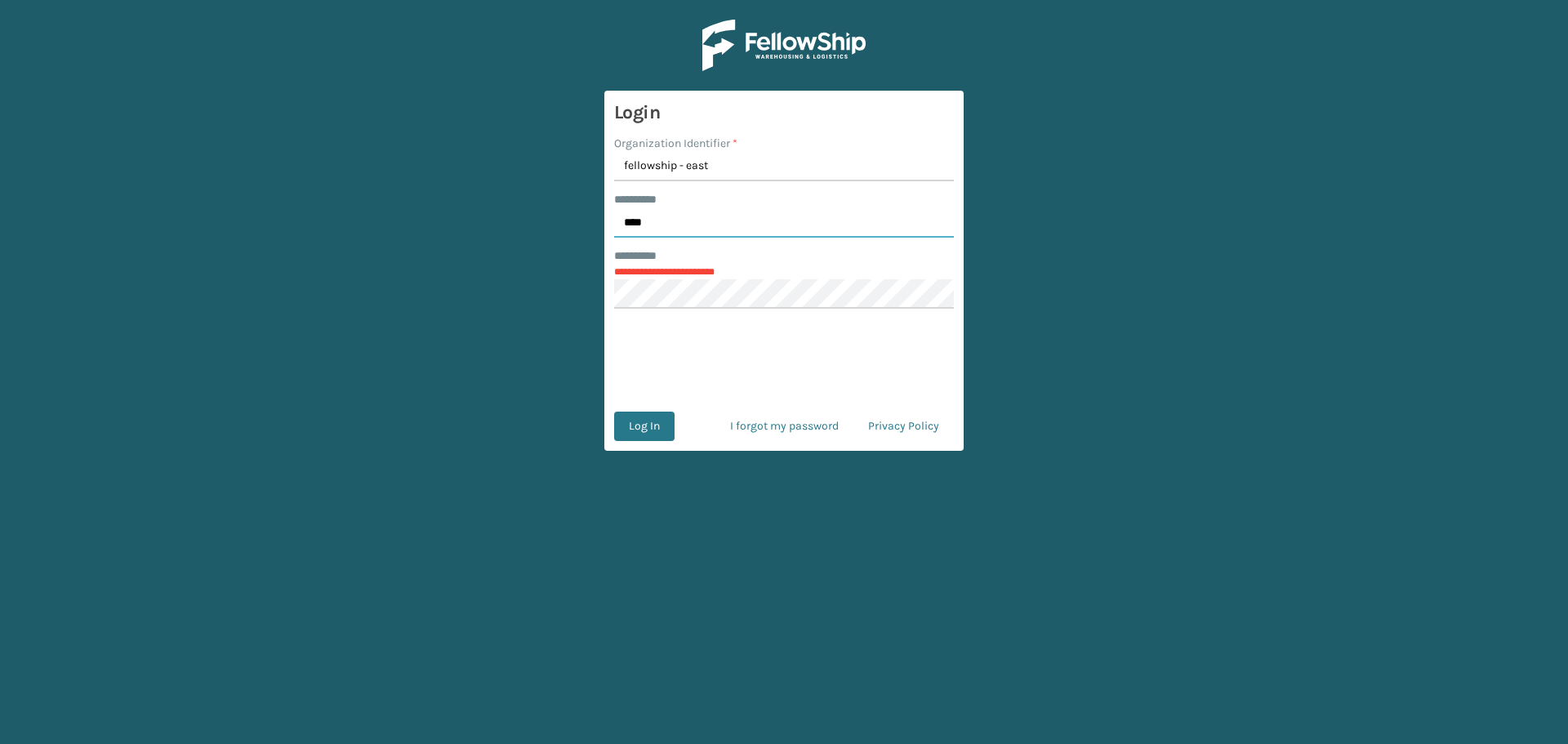
click at [699, 233] on input "****" at bounding box center [784, 222] width 340 height 30
type input "****"
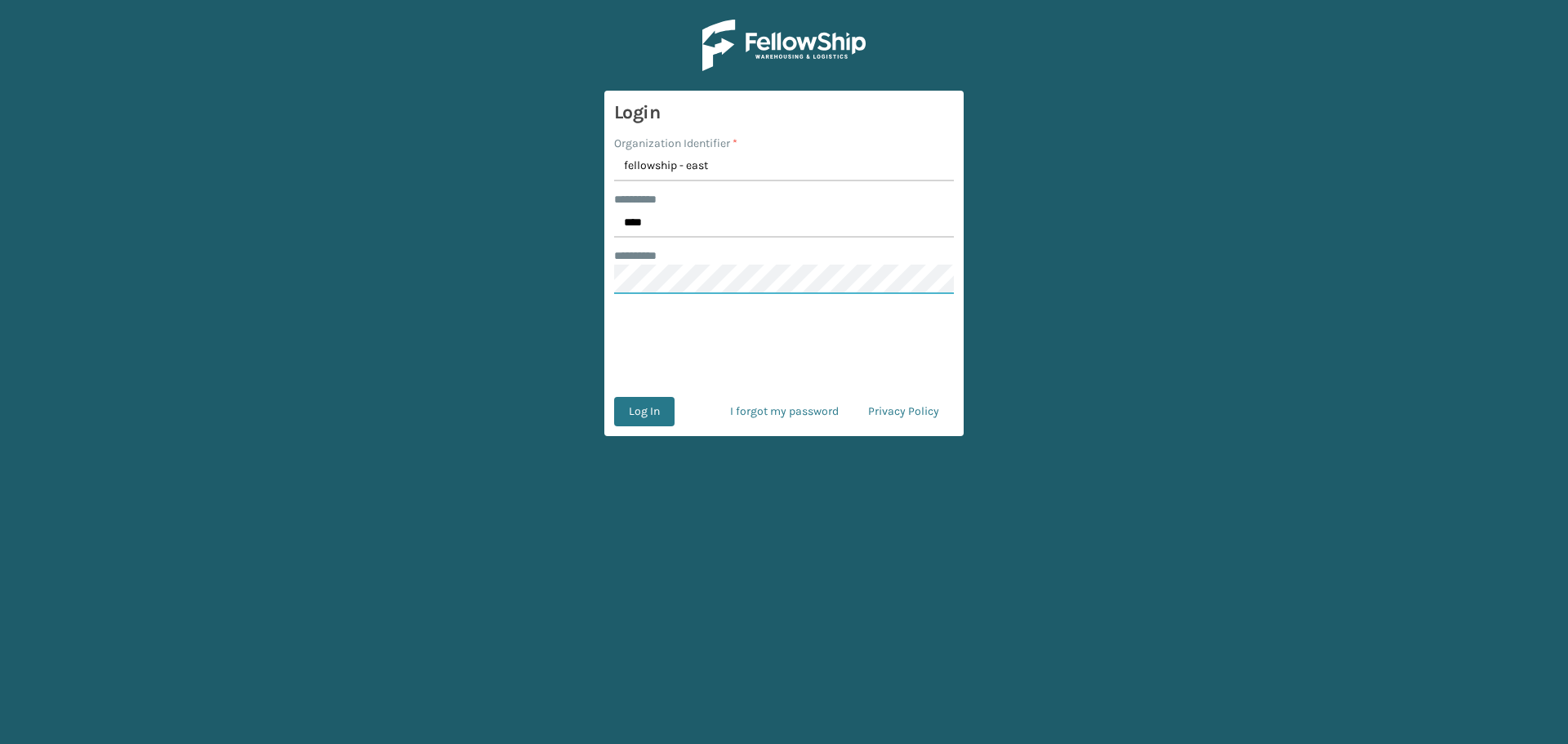
click at [615, 397] on button "Log In" at bounding box center [644, 412] width 60 height 30
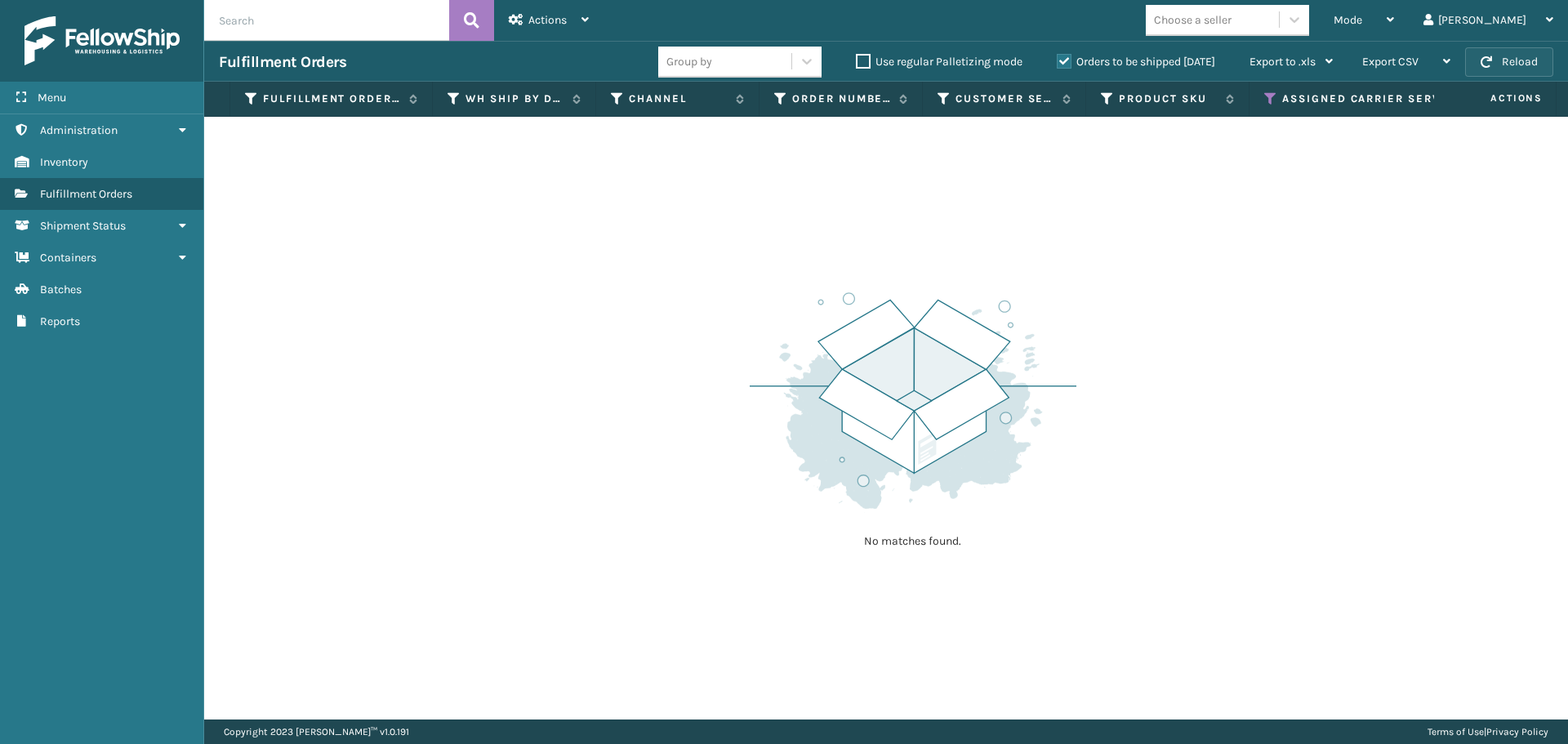
click at [1508, 67] on button "Reload" at bounding box center [1509, 62] width 88 height 30
click at [1394, 20] on div "Mode" at bounding box center [1363, 20] width 60 height 41
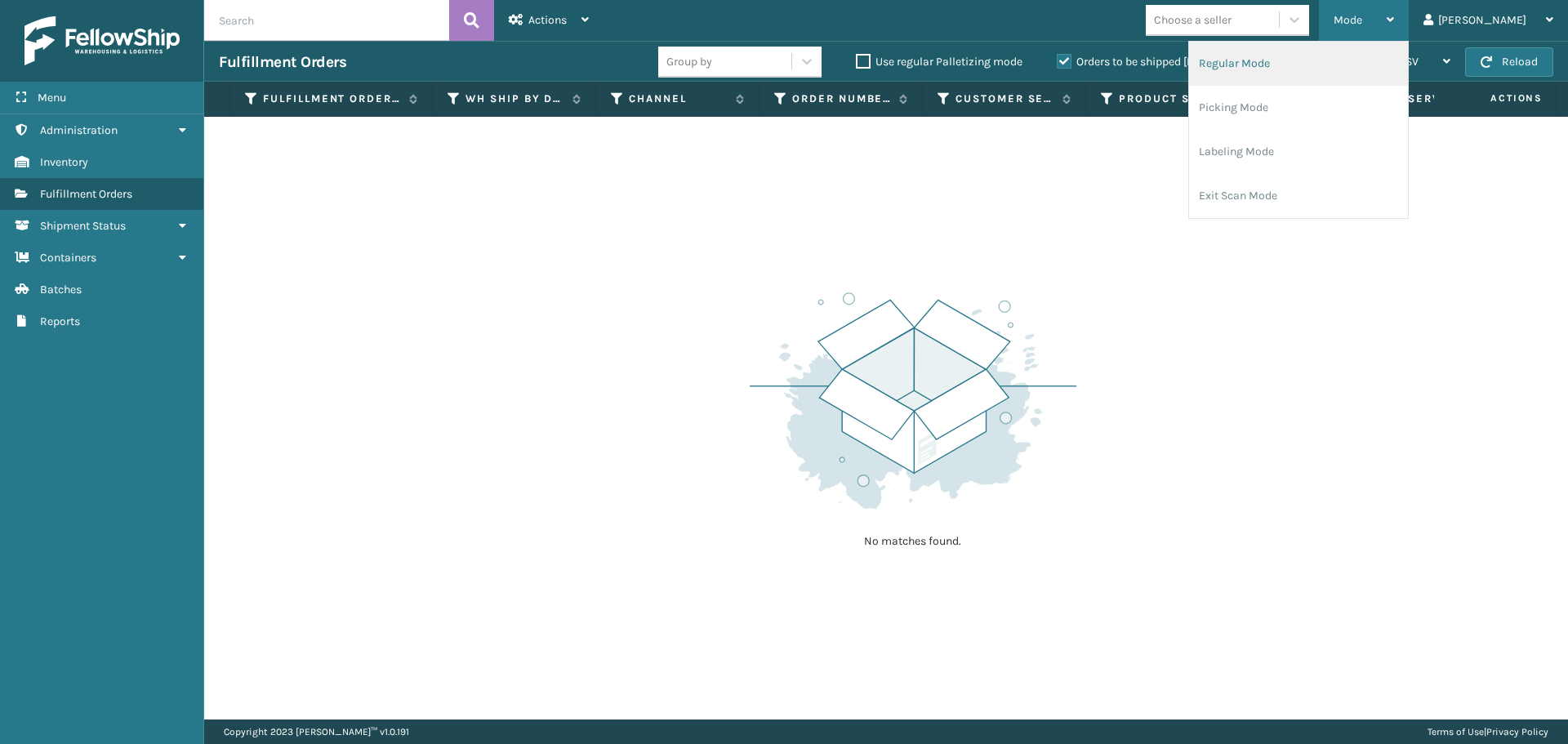
click at [1360, 64] on li "Regular Mode" at bounding box center [1298, 63] width 219 height 44
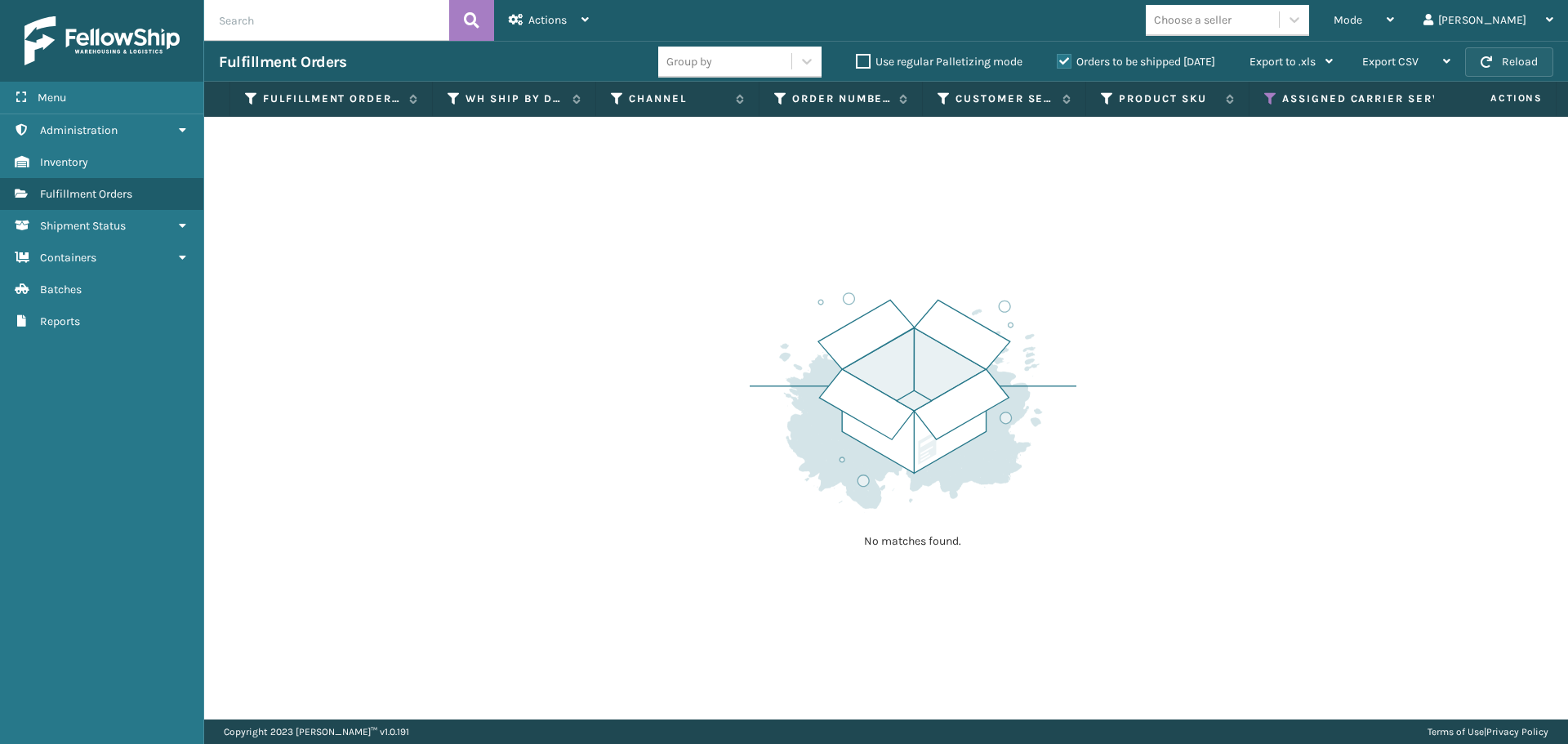
click at [1509, 56] on button "Reload" at bounding box center [1509, 62] width 88 height 30
